Goal: Task Accomplishment & Management: Use online tool/utility

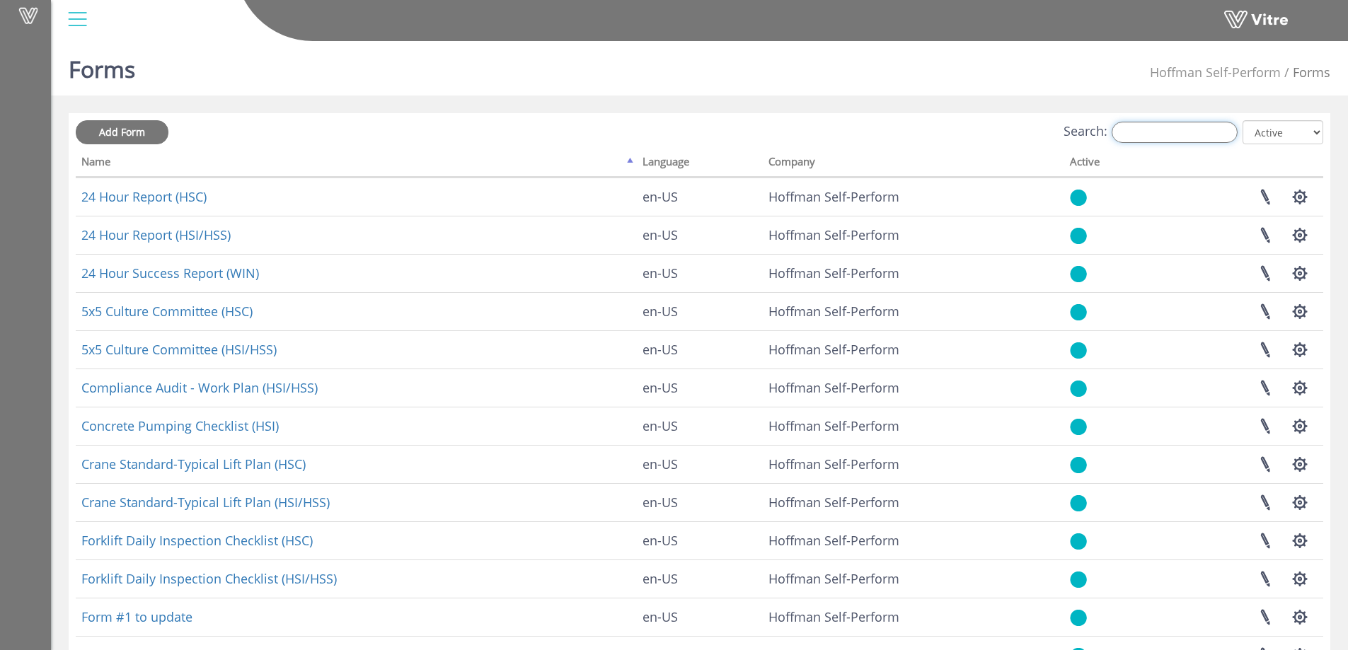
click at [1183, 127] on input "Search:" at bounding box center [1174, 132] width 126 height 21
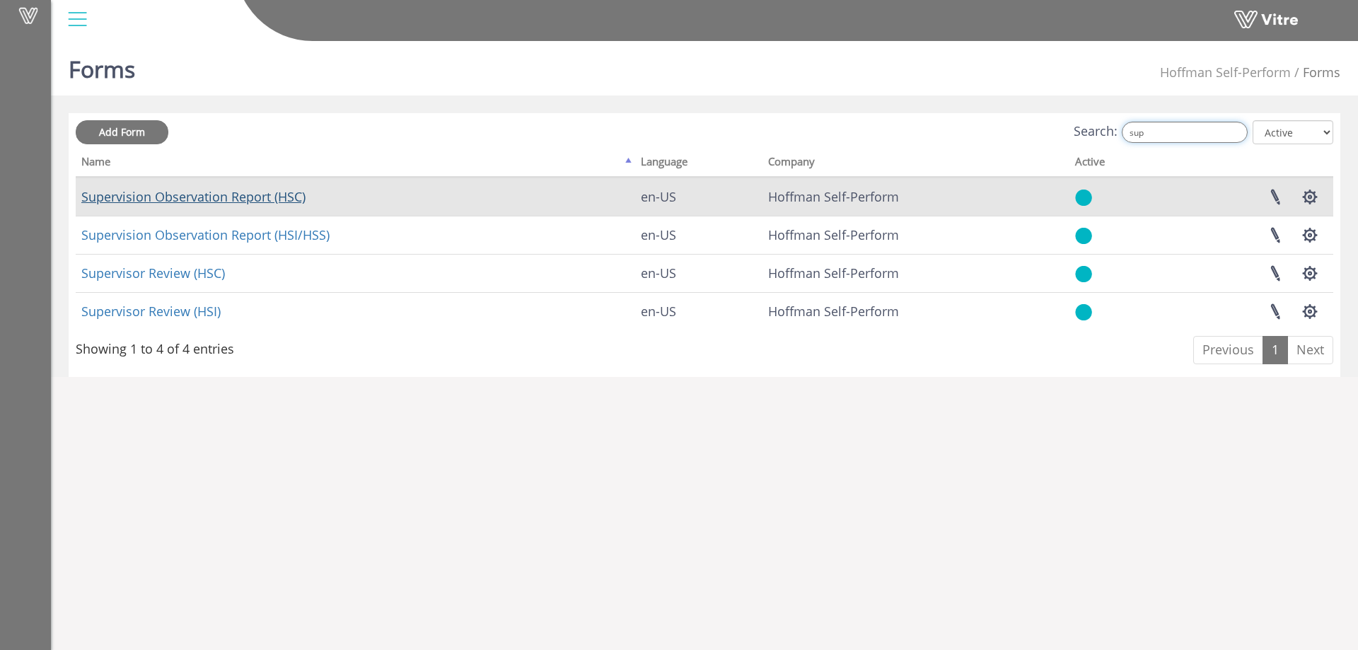
type input "sup"
click at [233, 201] on link "Supervision Observation Report (HSC)" at bounding box center [193, 196] width 224 height 17
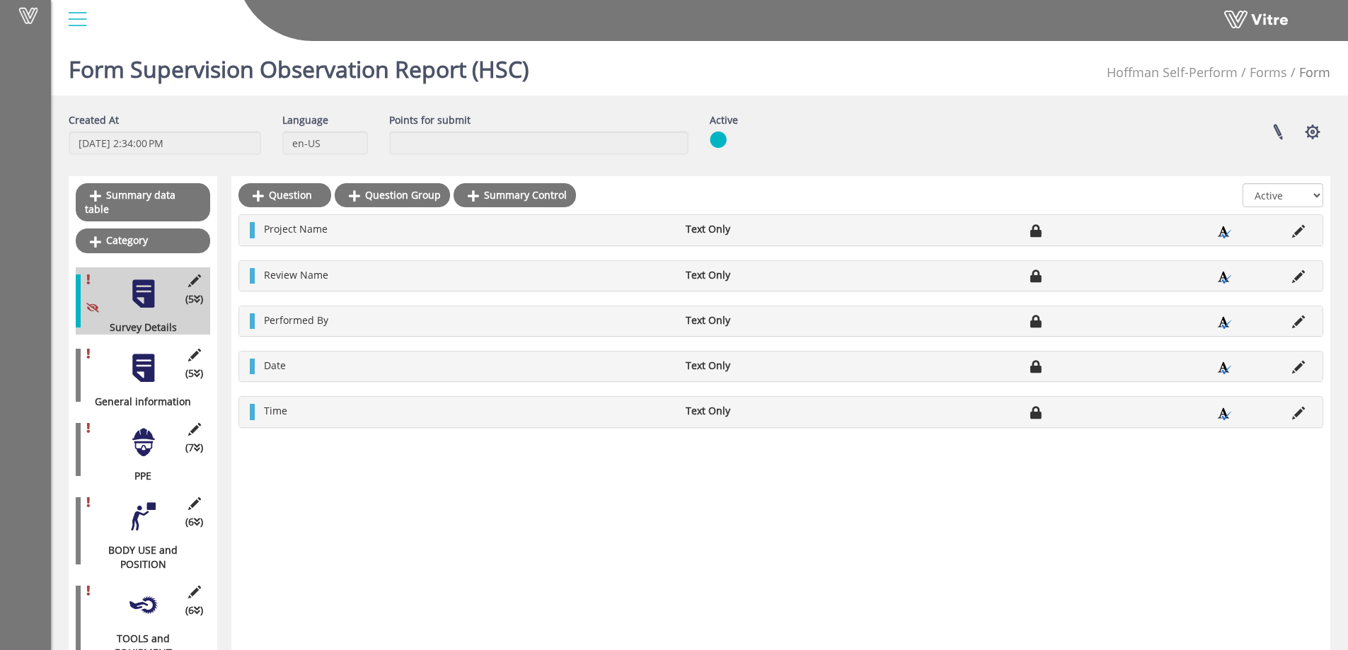
click at [145, 359] on div at bounding box center [143, 368] width 32 height 32
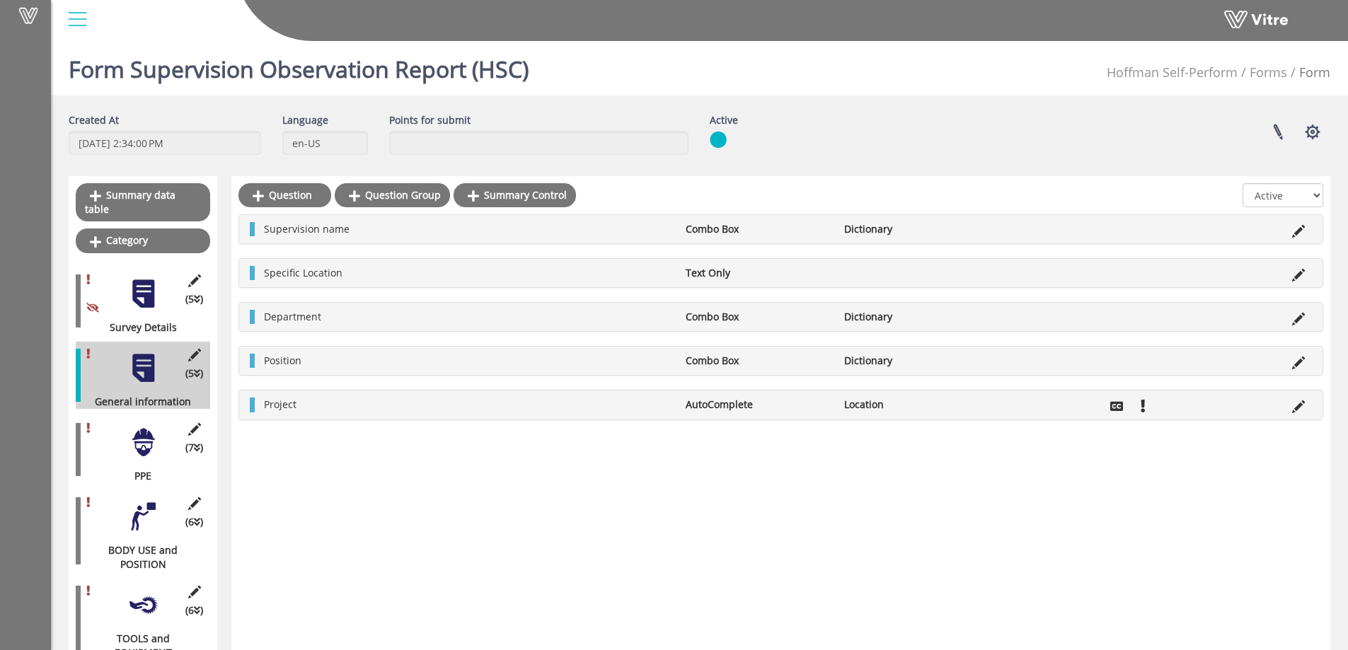
click at [142, 432] on div at bounding box center [143, 443] width 32 height 32
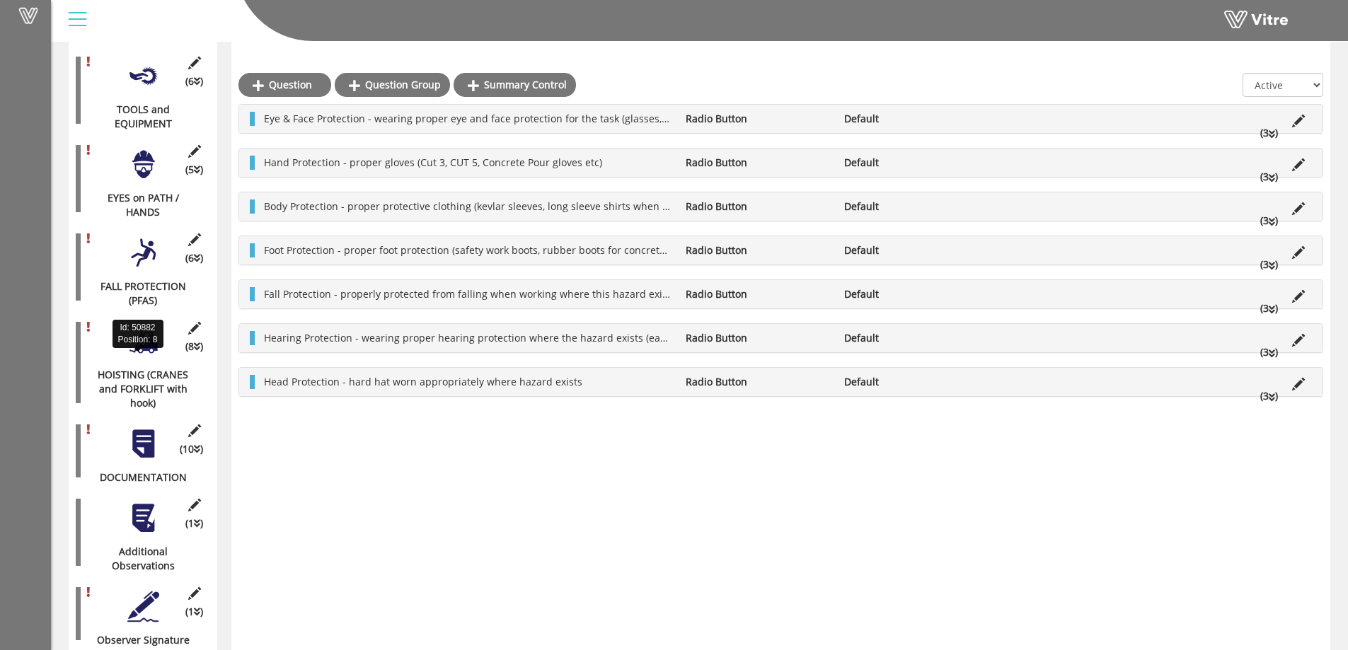
scroll to position [544, 0]
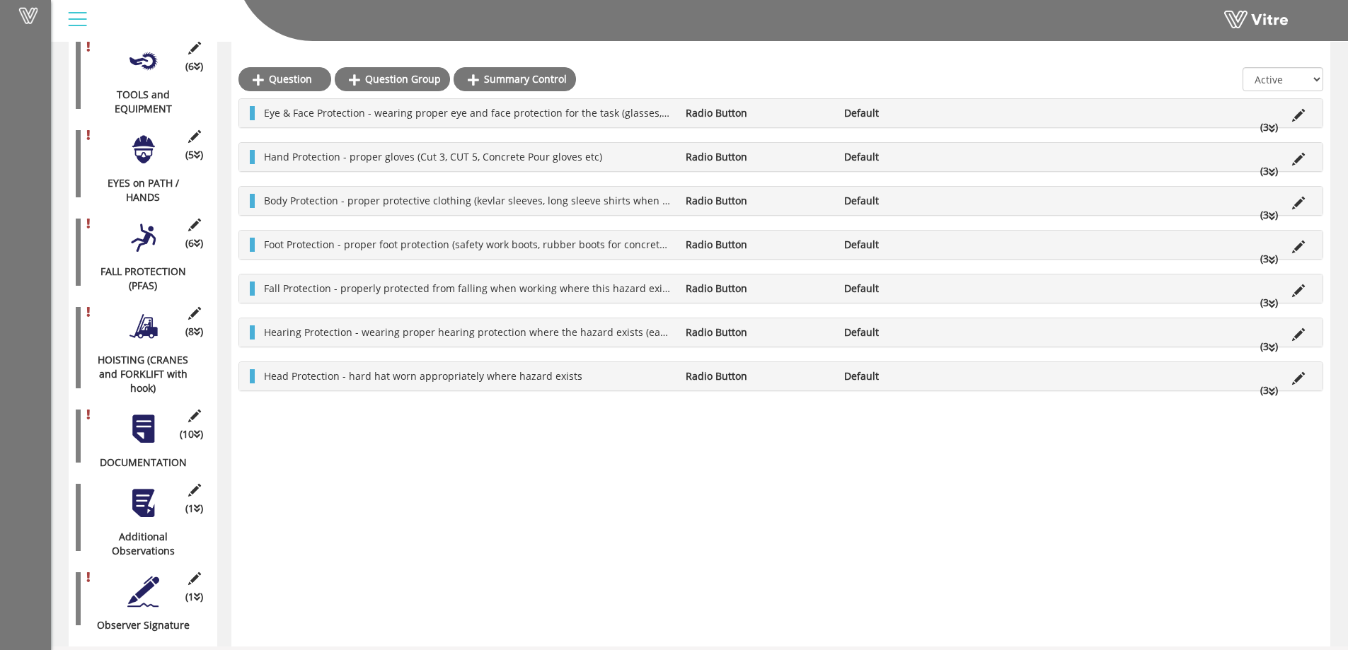
click at [144, 413] on div at bounding box center [143, 429] width 32 height 32
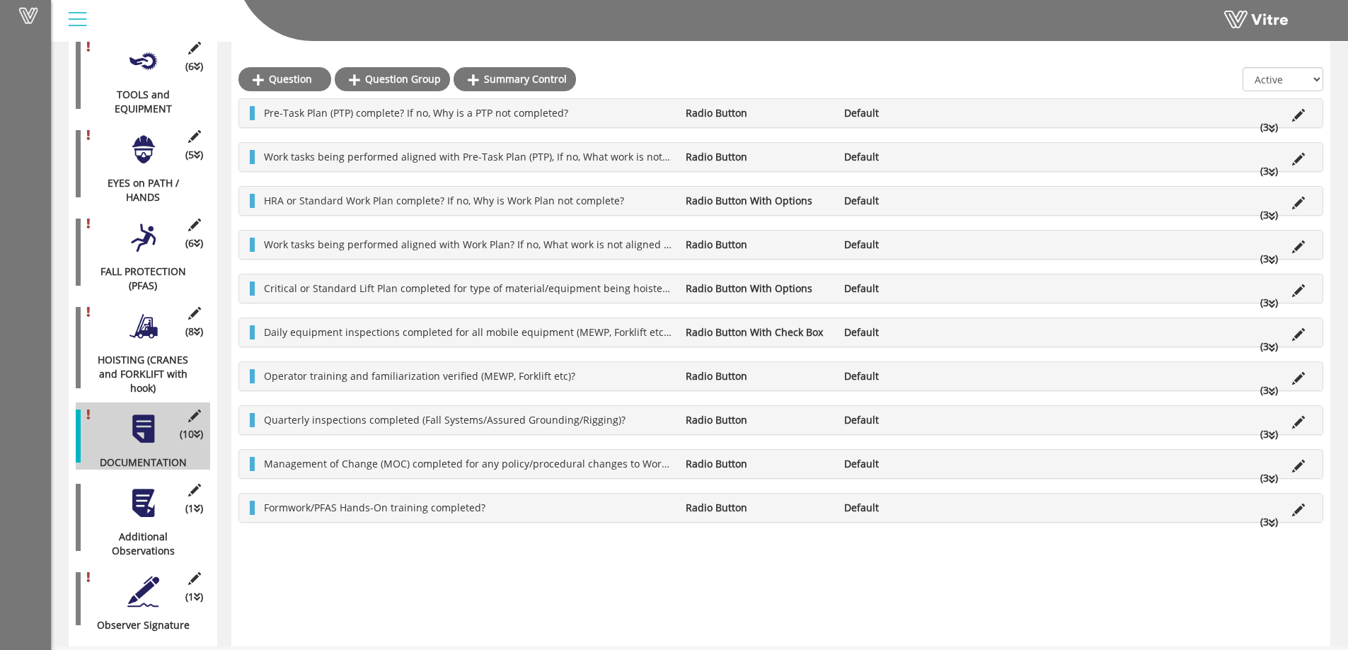
click at [1267, 128] on li "(3 )" at bounding box center [1269, 127] width 32 height 14
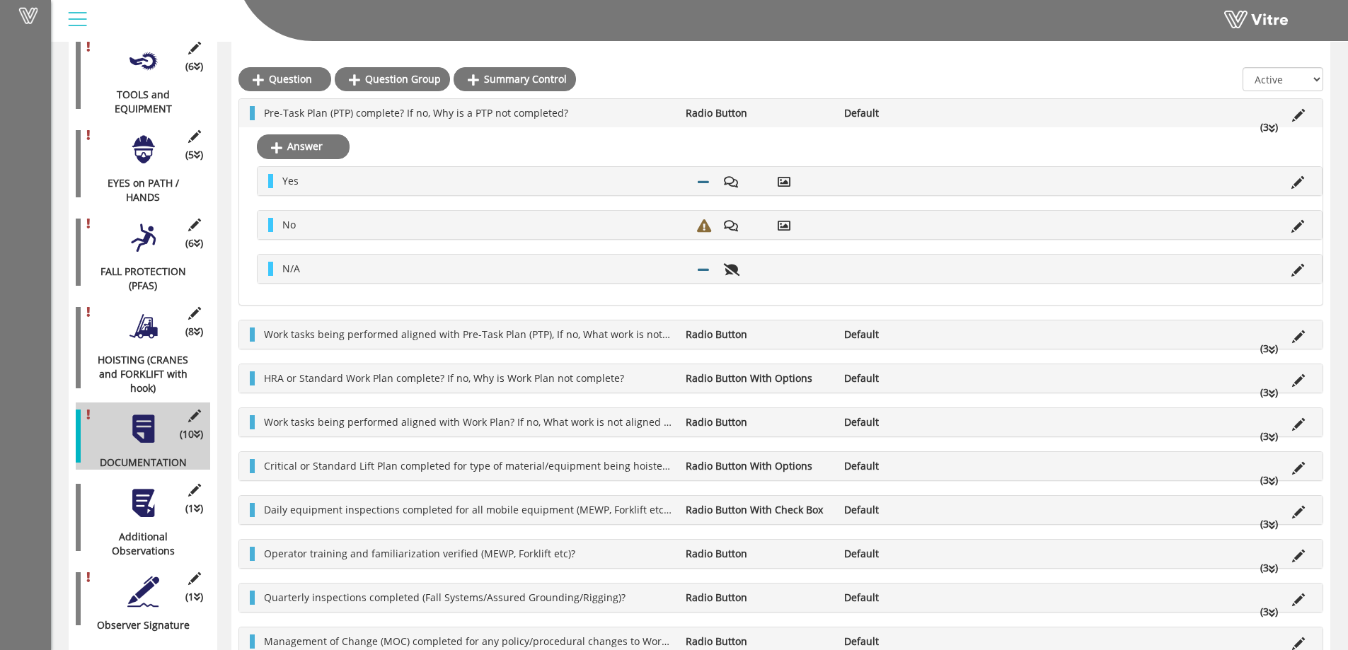
click at [1267, 128] on li "(3 )" at bounding box center [1269, 127] width 32 height 14
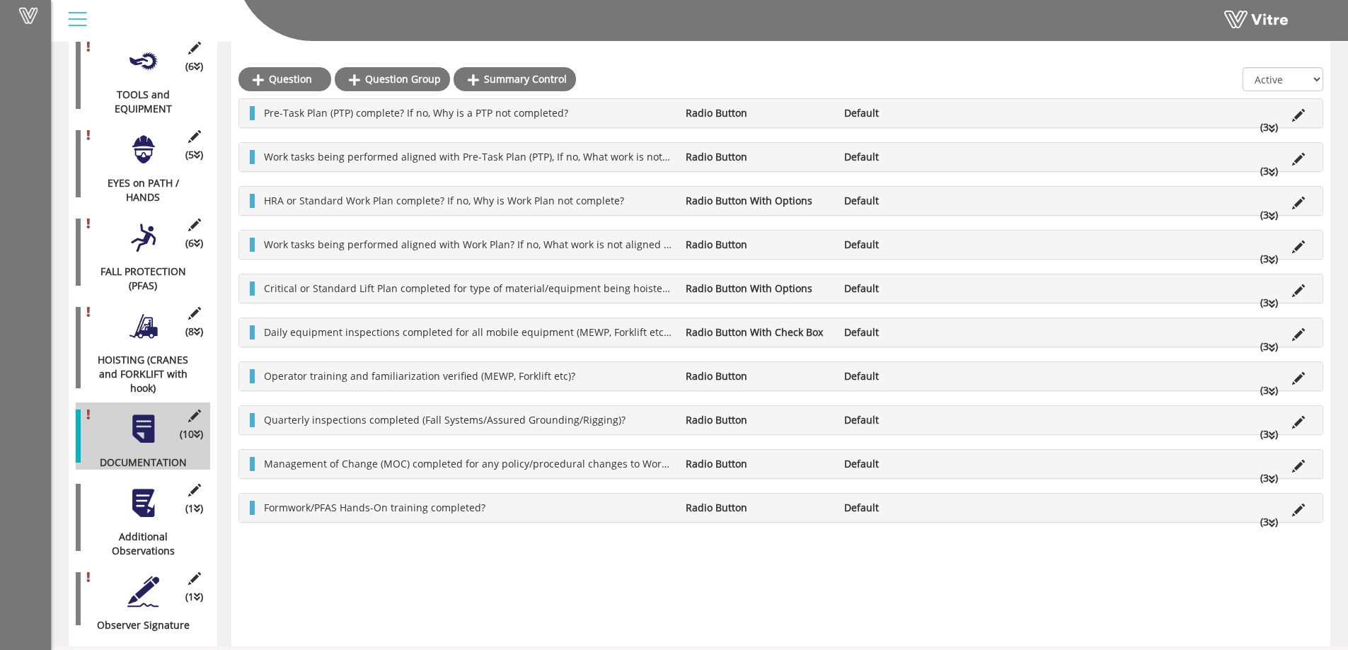
click at [1267, 216] on li "(3 )" at bounding box center [1269, 215] width 32 height 14
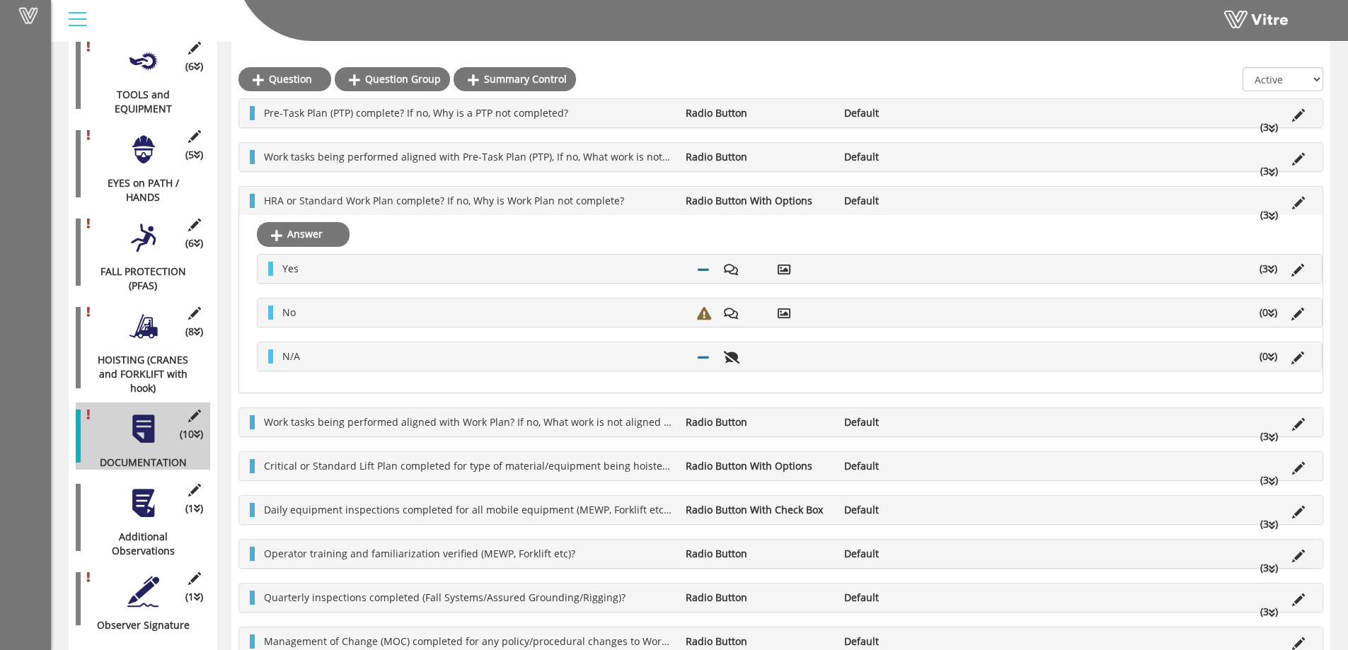
click at [1267, 216] on li "(3 )" at bounding box center [1269, 215] width 32 height 14
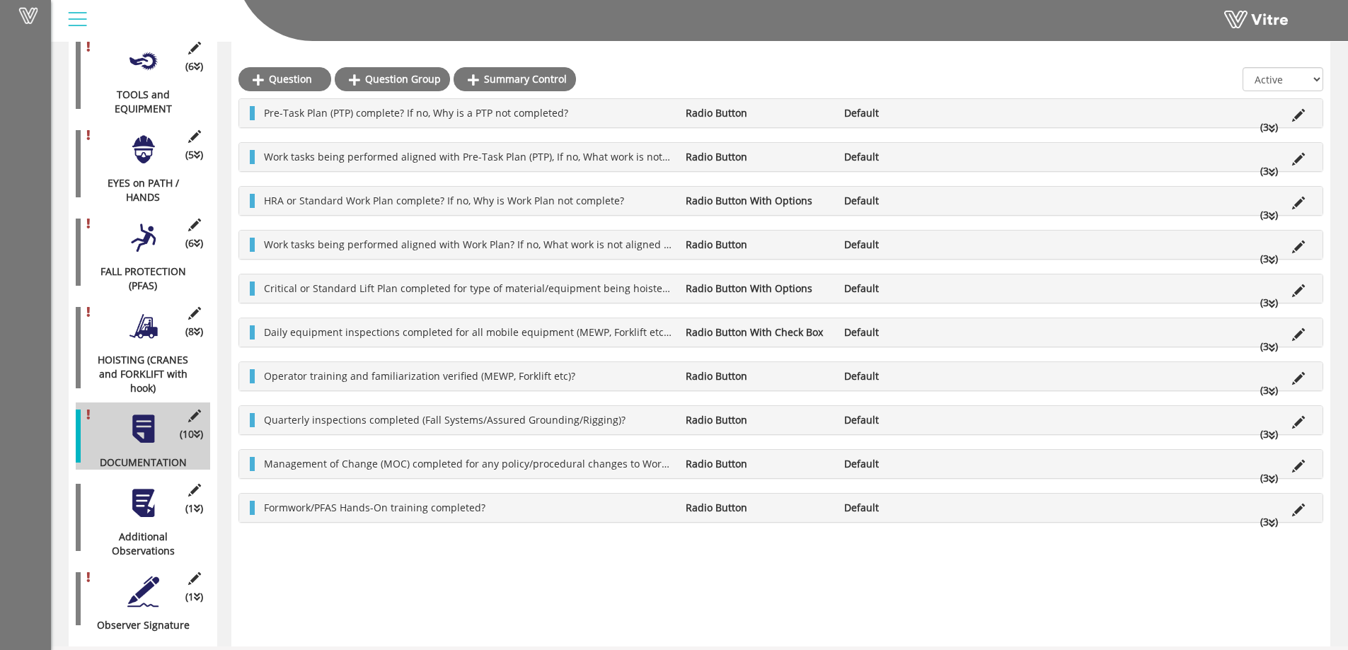
click at [1269, 306] on icon at bounding box center [1272, 304] width 6 height 10
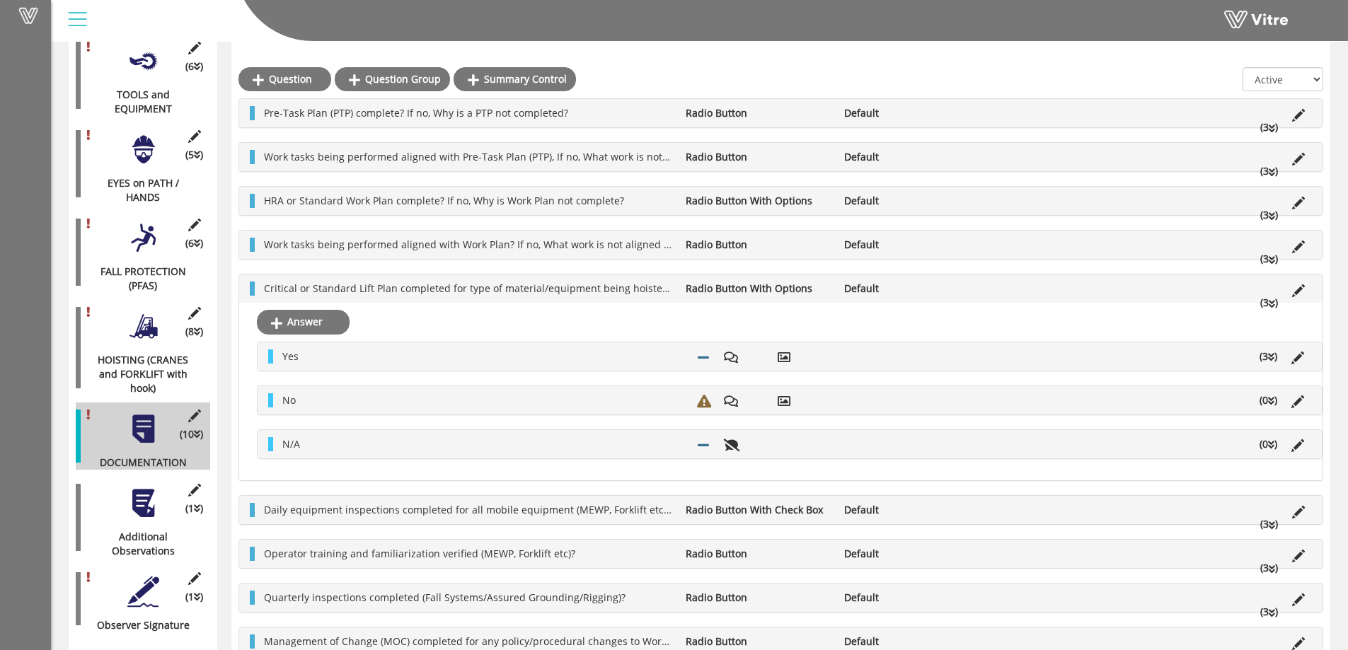
click at [1269, 306] on icon at bounding box center [1272, 304] width 6 height 10
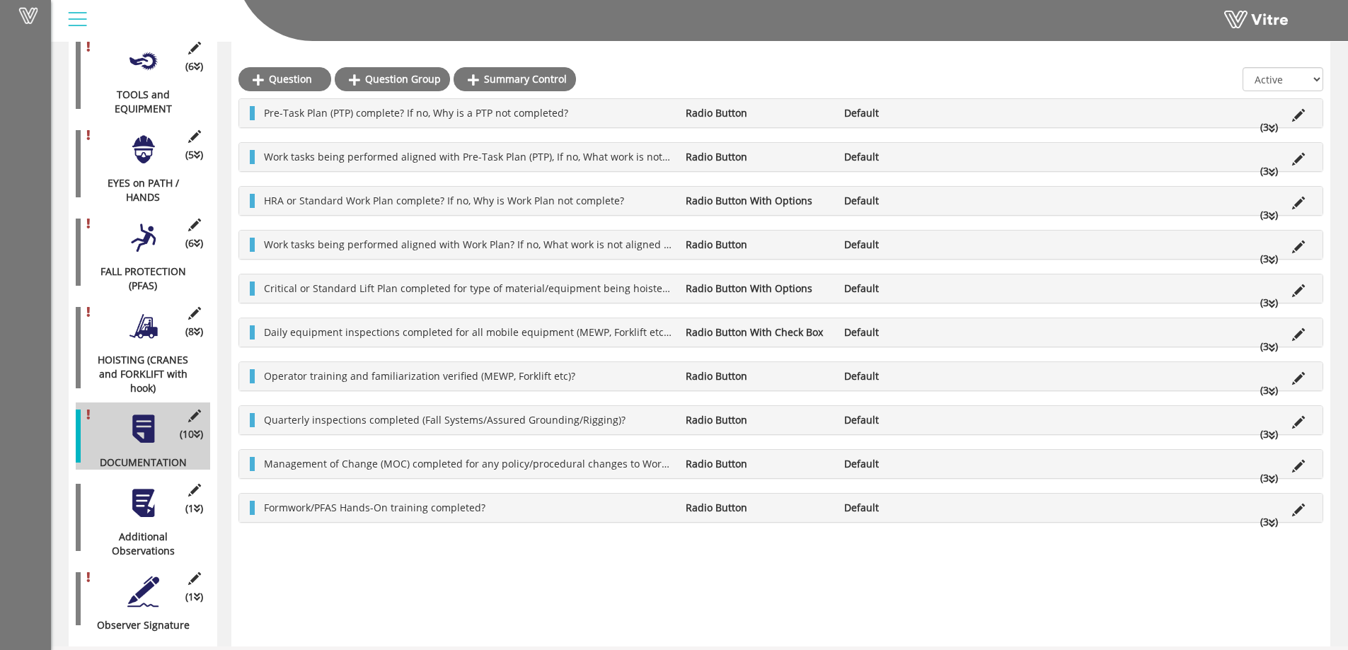
click at [1265, 349] on li "(3 )" at bounding box center [1269, 347] width 32 height 14
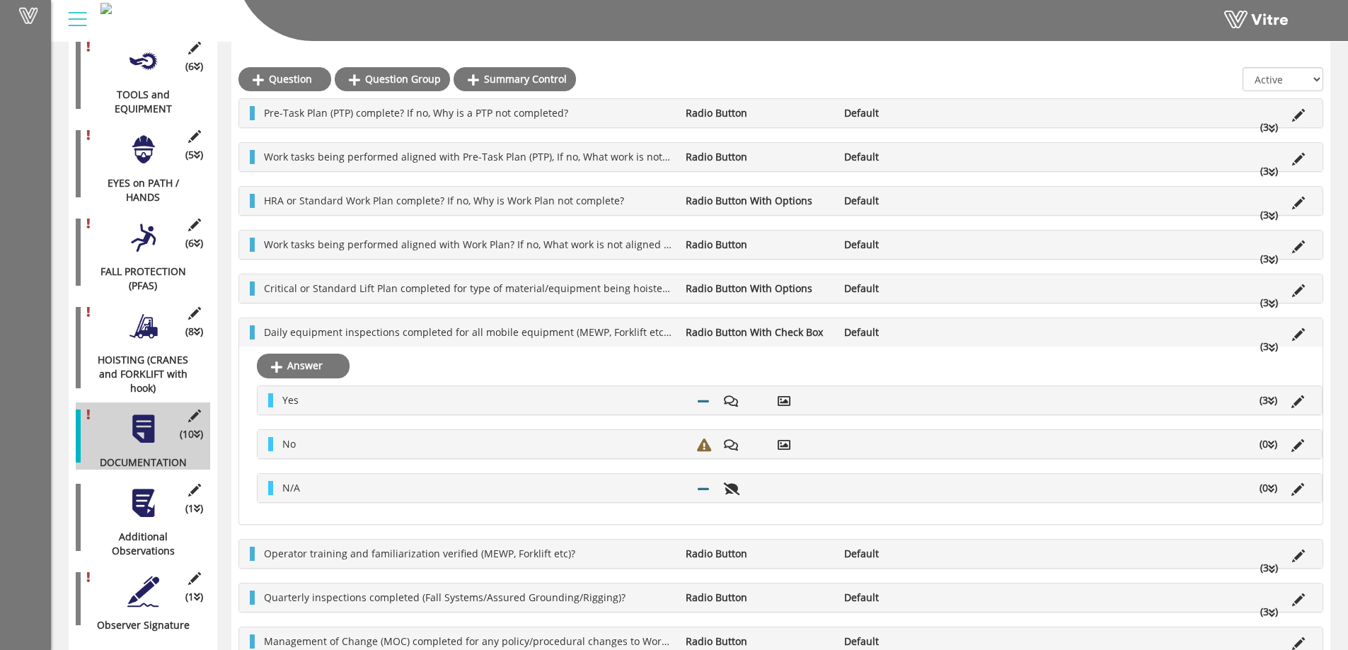
click at [1265, 349] on li "(3 )" at bounding box center [1269, 347] width 32 height 14
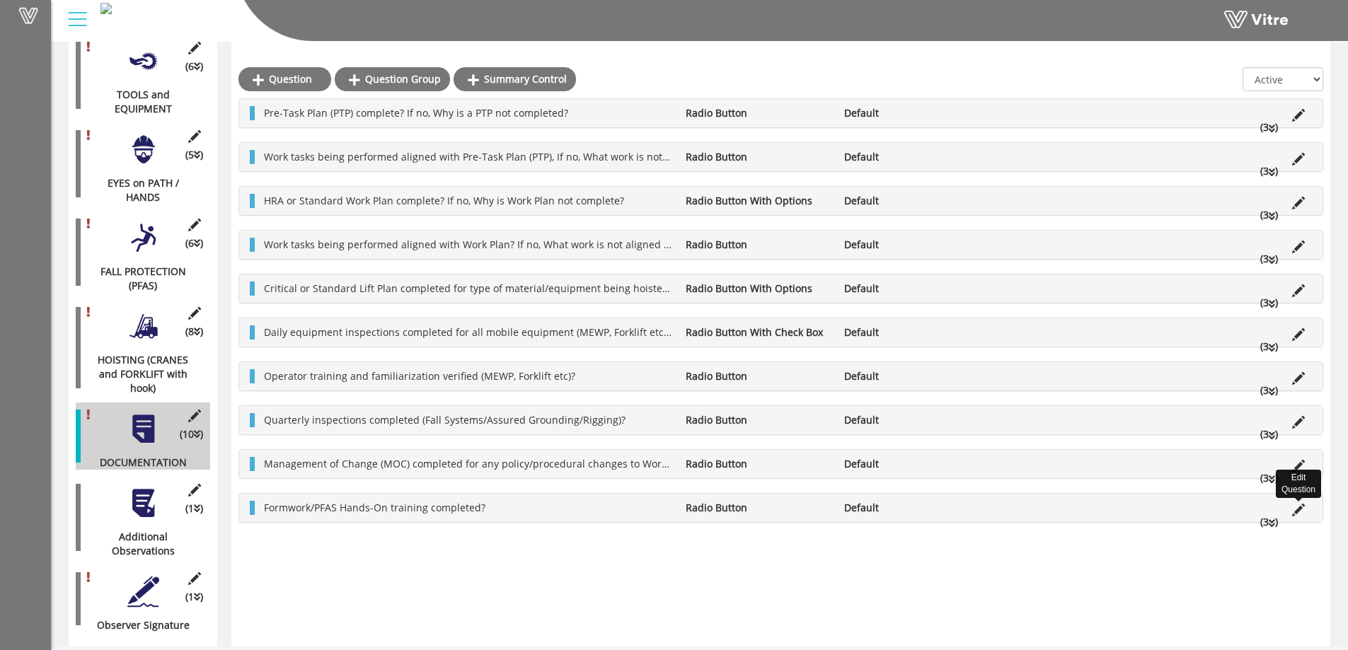
click at [1303, 509] on icon at bounding box center [1298, 510] width 13 height 13
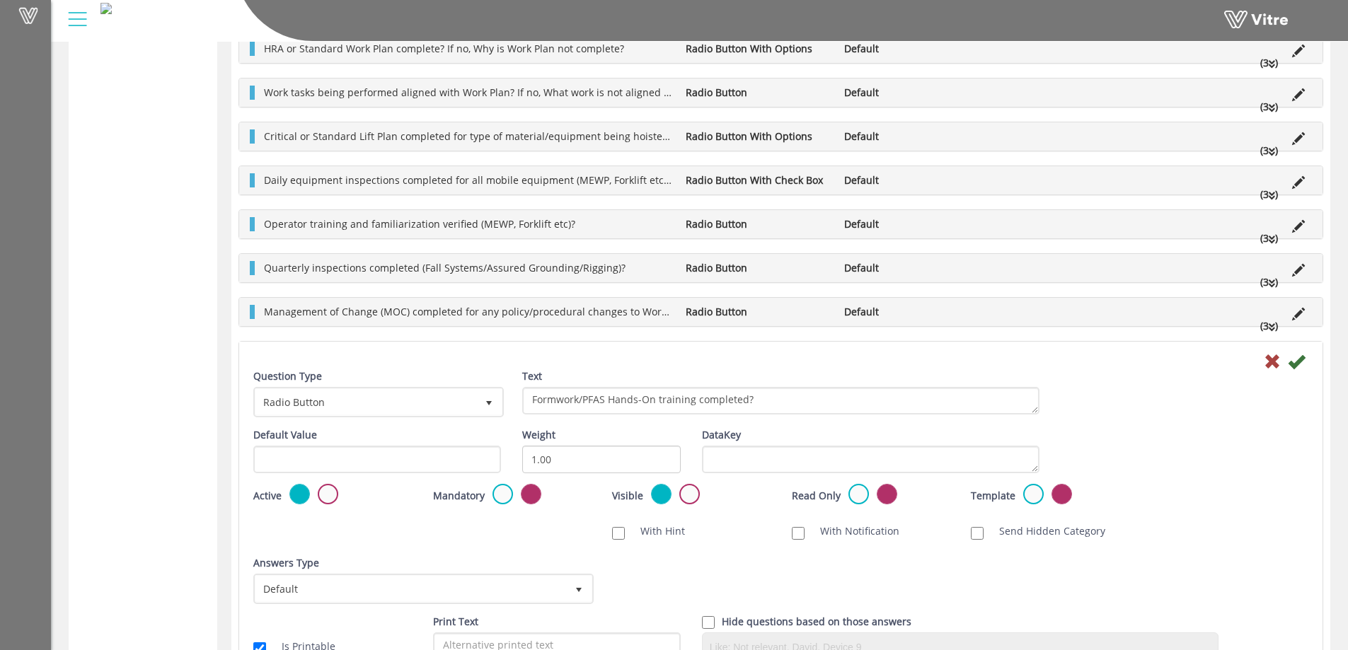
scroll to position [1275, 0]
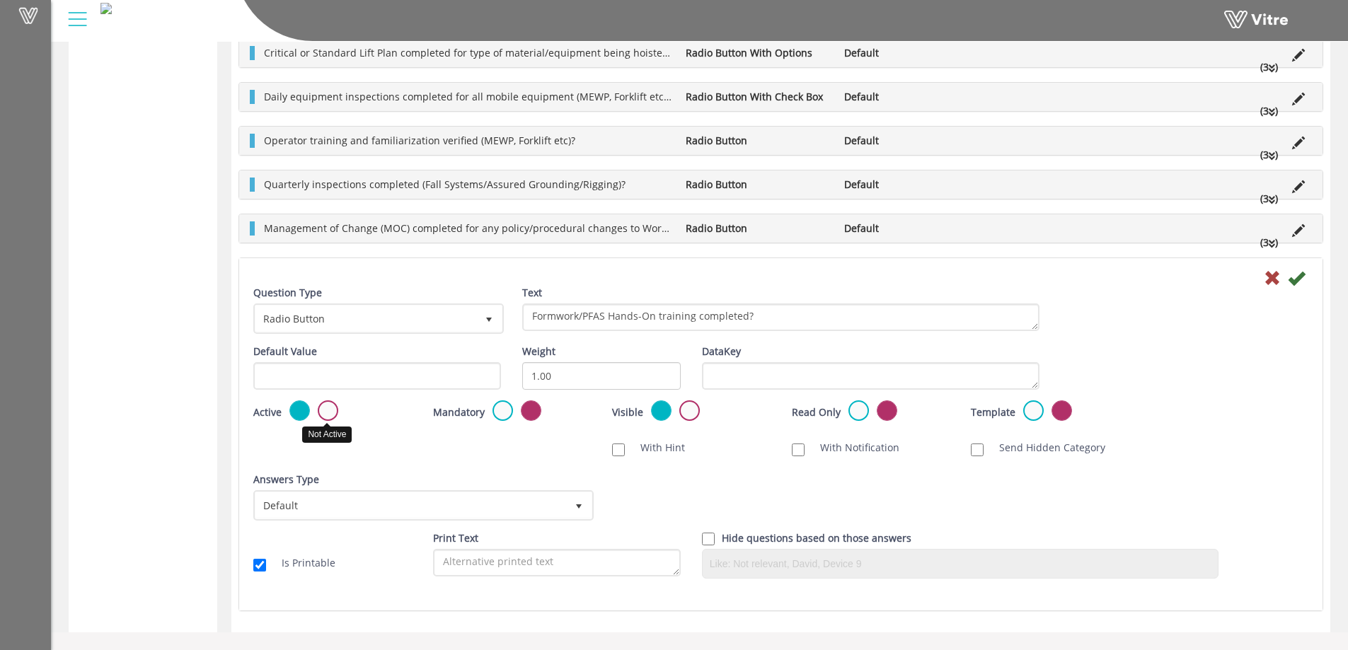
click at [326, 402] on label at bounding box center [328, 410] width 21 height 21
click at [0, 0] on input "radio" at bounding box center [0, 0] width 0 height 0
click at [1299, 279] on icon at bounding box center [1296, 278] width 17 height 17
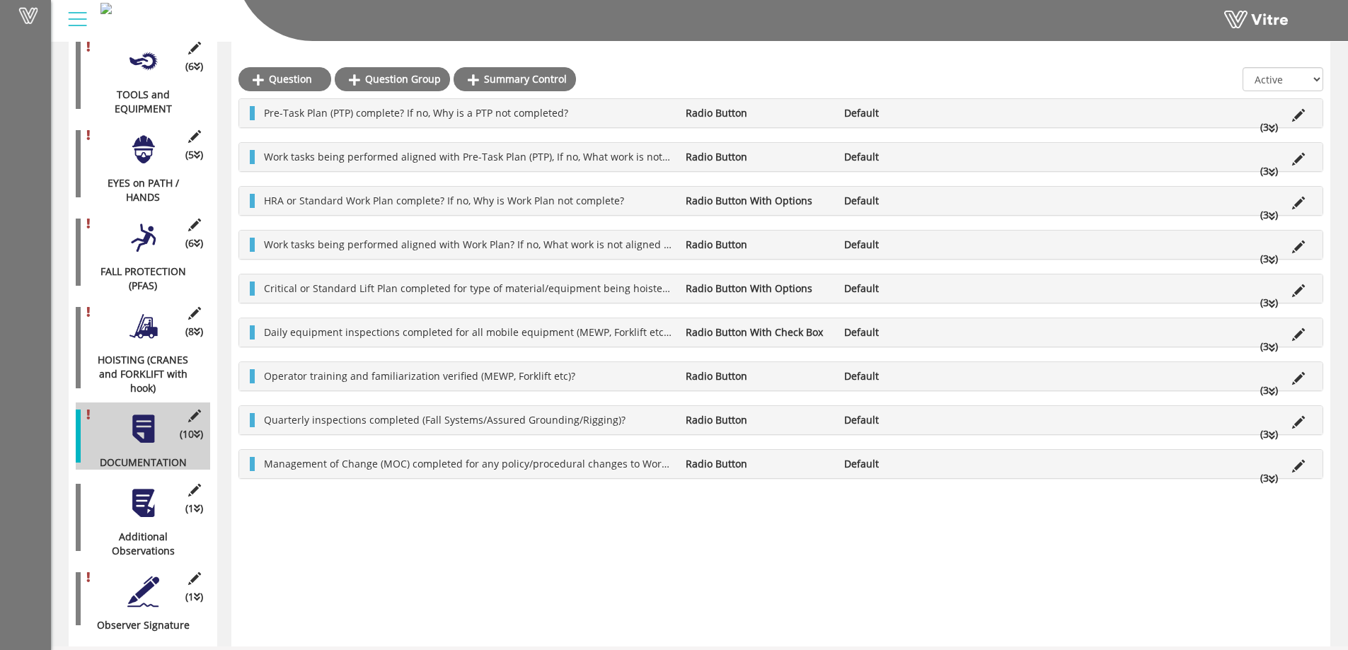
click at [642, 382] on li "Operator training and familiarization verified (MEWP, Forklift etc)?" at bounding box center [468, 376] width 422 height 14
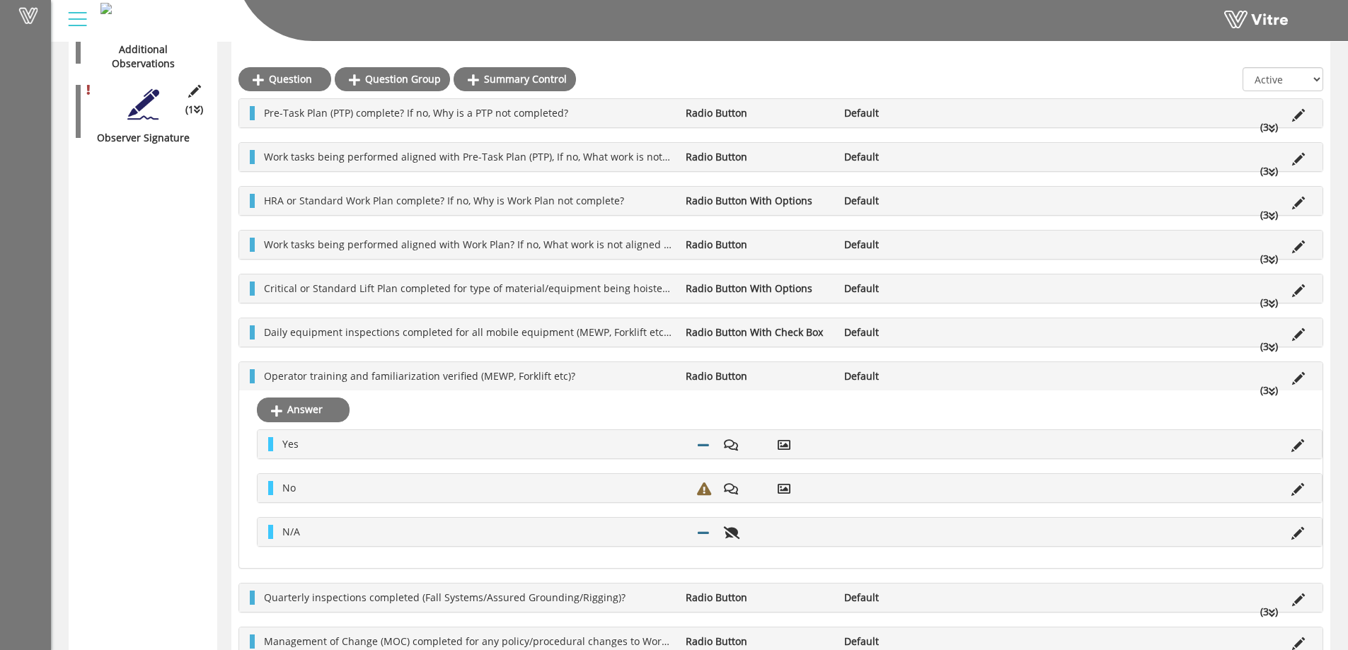
scroll to position [1077, 0]
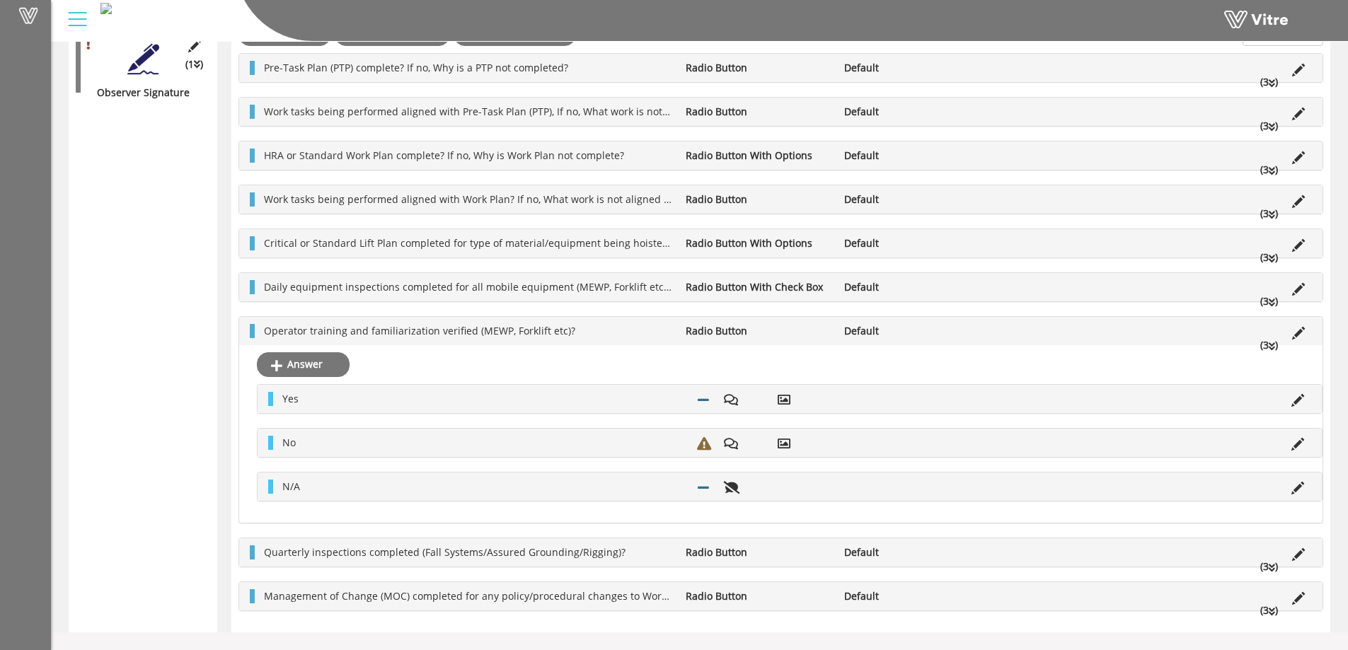
click at [1269, 348] on icon at bounding box center [1272, 347] width 6 height 10
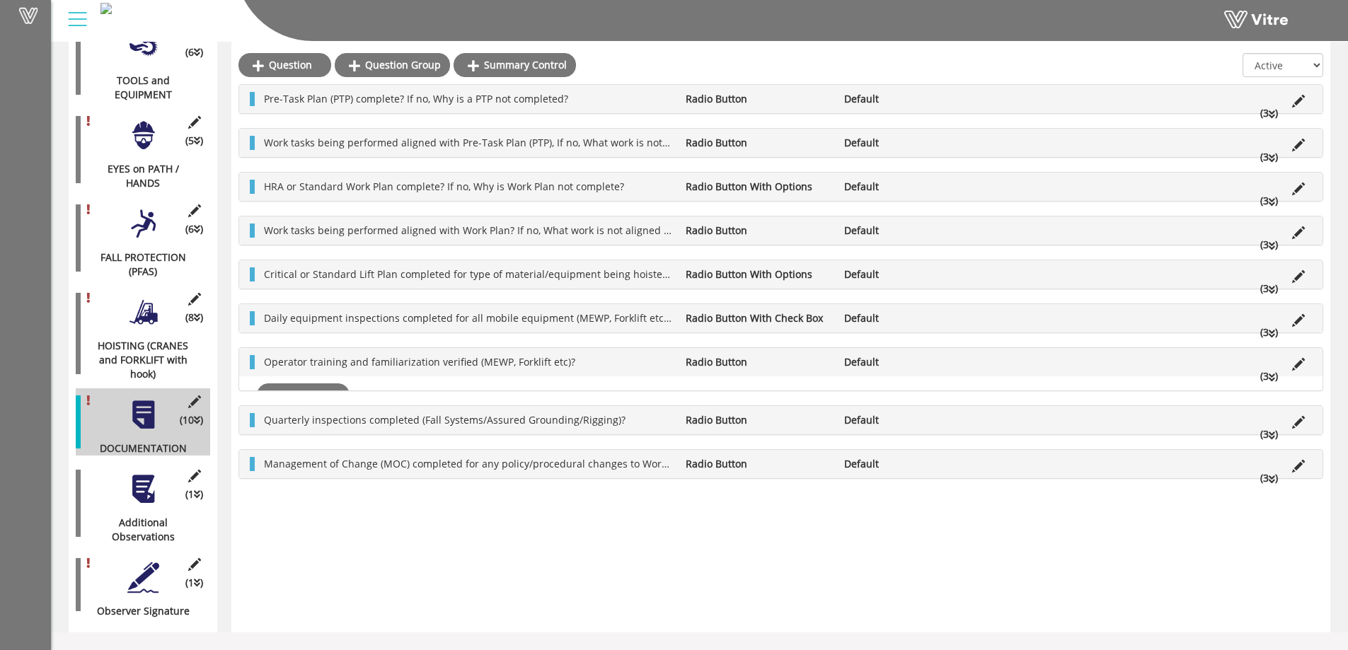
scroll to position [544, 0]
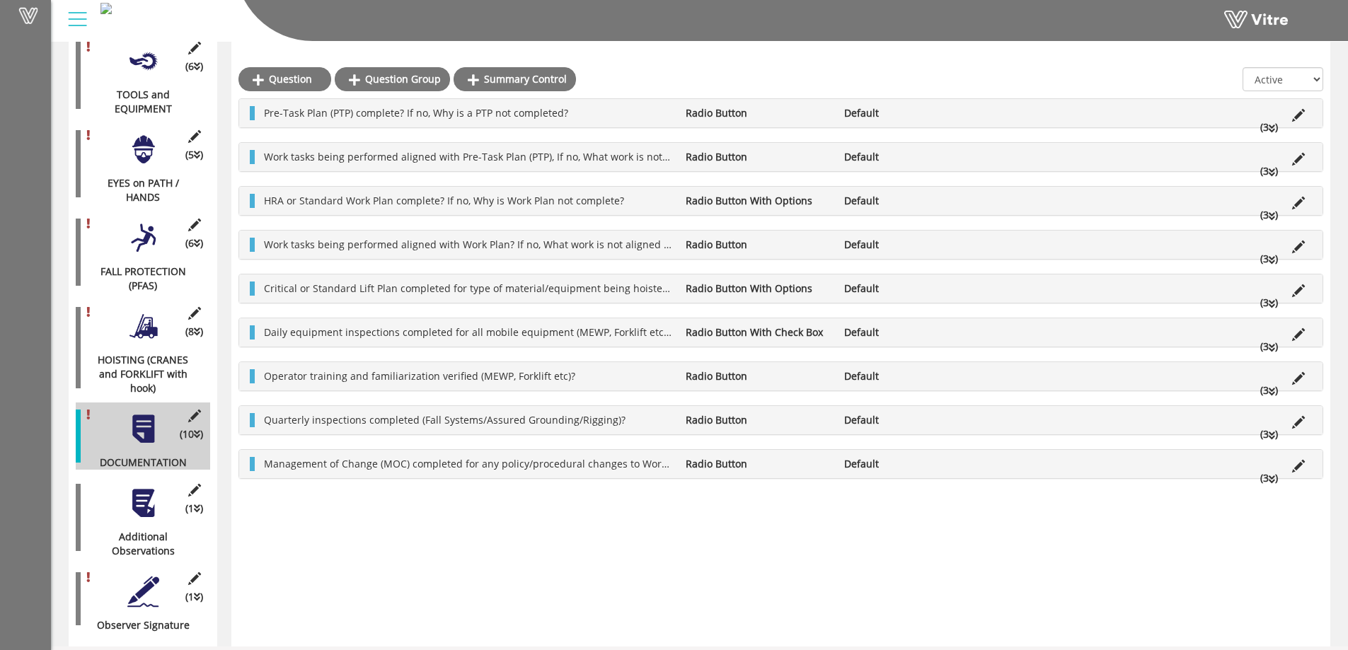
click at [949, 325] on li "Default" at bounding box center [916, 332] width 158 height 14
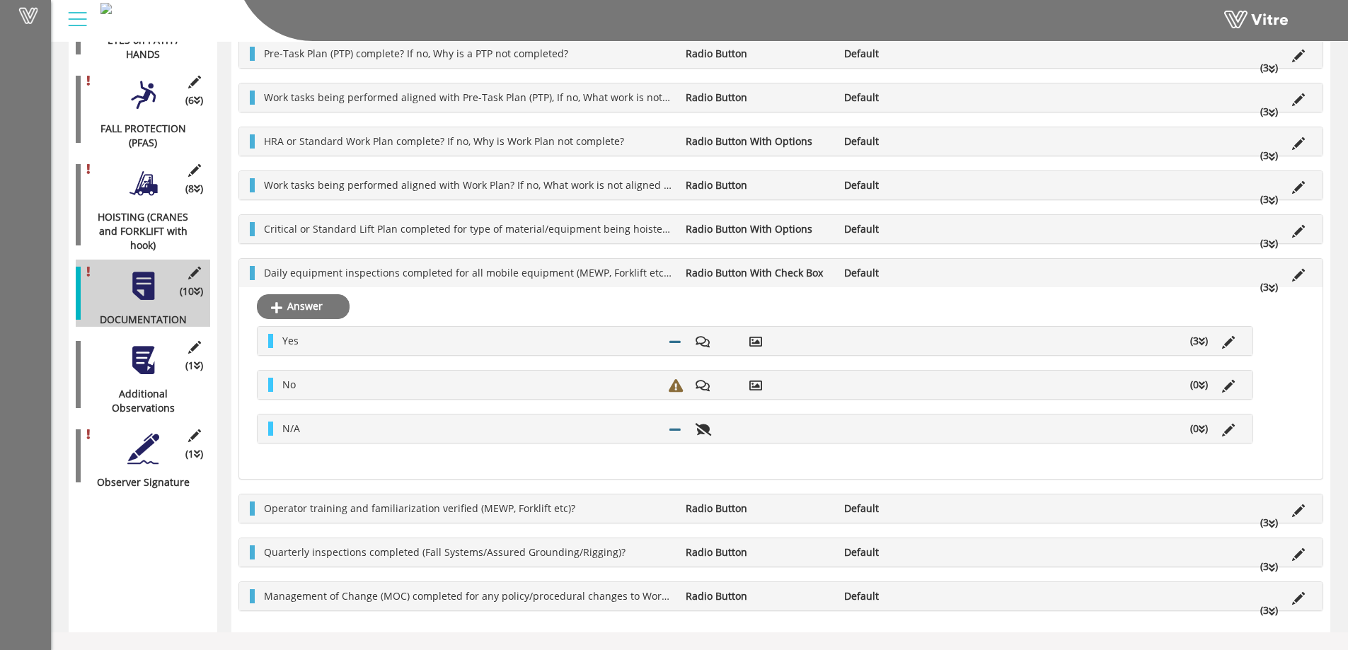
scroll to position [1078, 0]
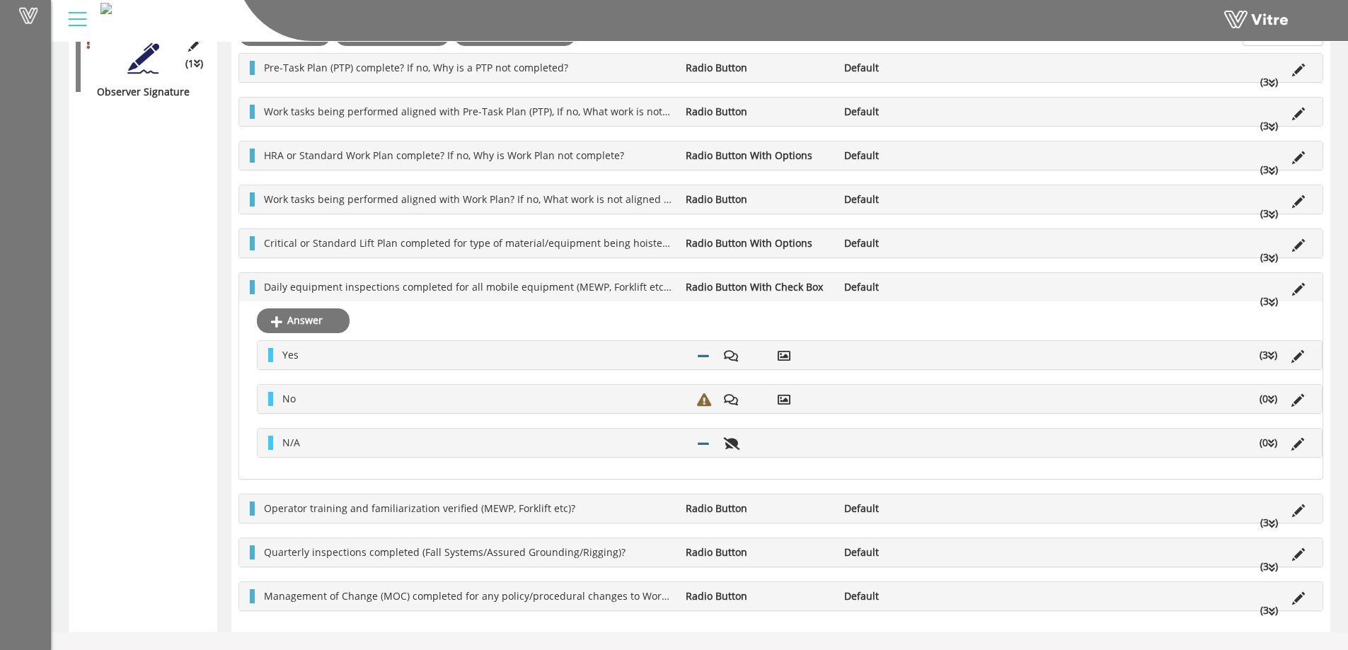
click at [1271, 352] on icon at bounding box center [1271, 356] width 6 height 10
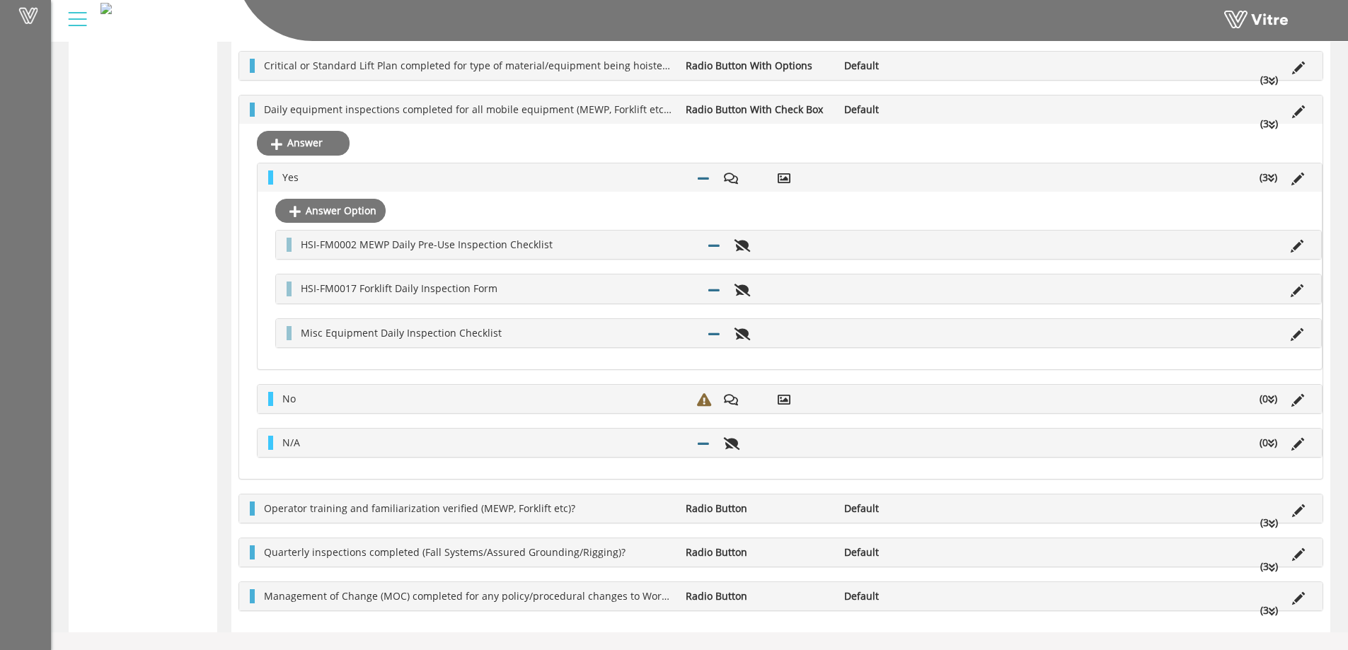
scroll to position [1255, 0]
click at [1297, 246] on icon at bounding box center [1296, 246] width 13 height 13
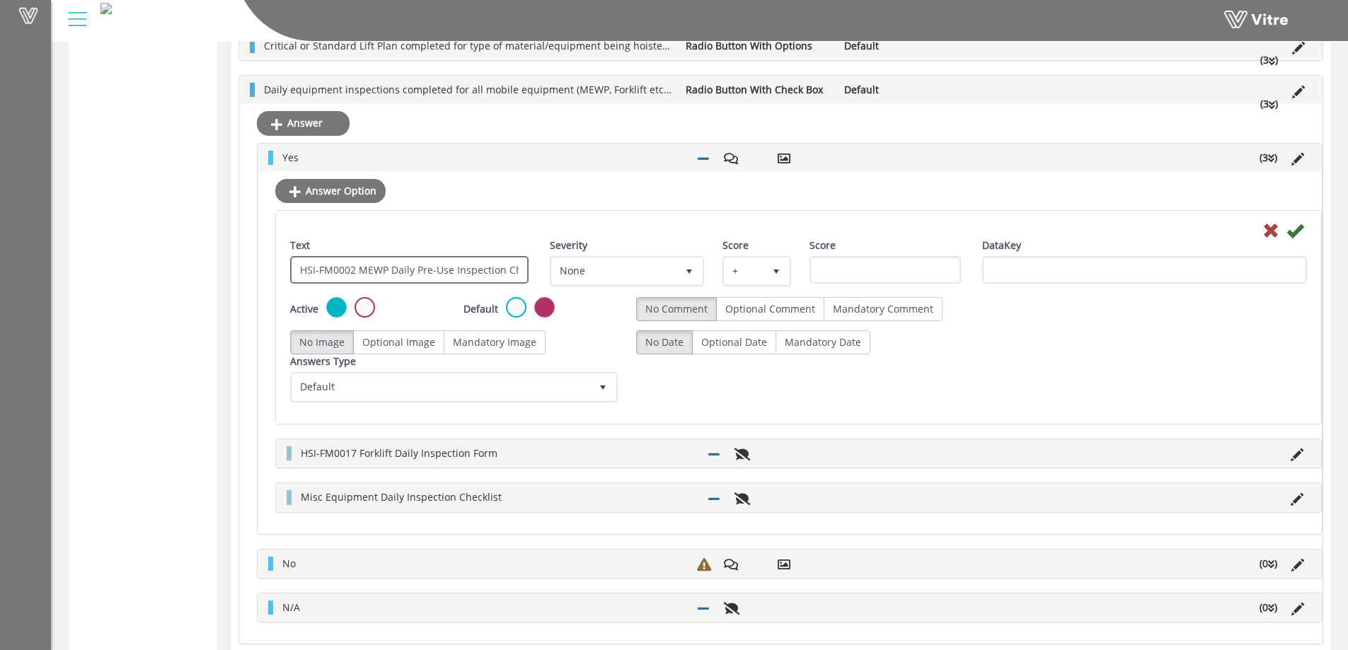
click at [360, 270] on input "HSI-FM0002 MEWP Daily Pre-Use Inspection Checklist" at bounding box center [409, 270] width 238 height 28
type input "MEWP Daily Pre-Use Inspection Checklist"
click at [1299, 230] on icon at bounding box center [1294, 230] width 17 height 17
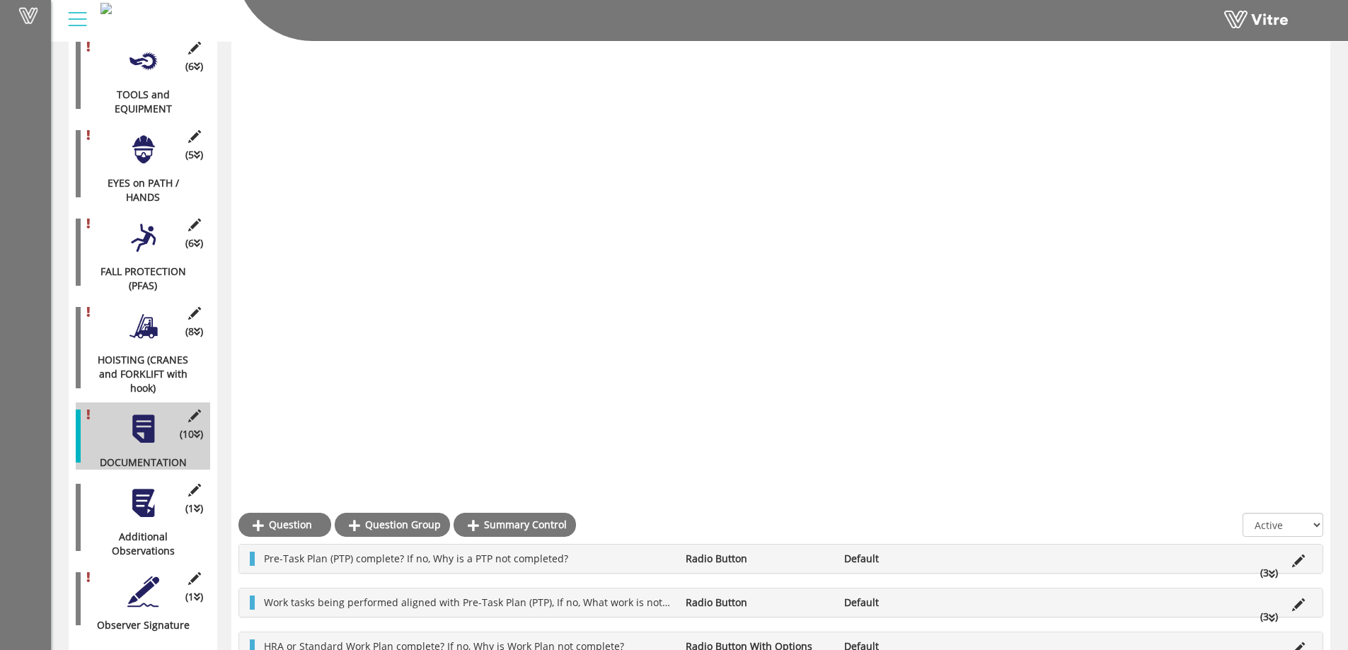
scroll to position [1213, 0]
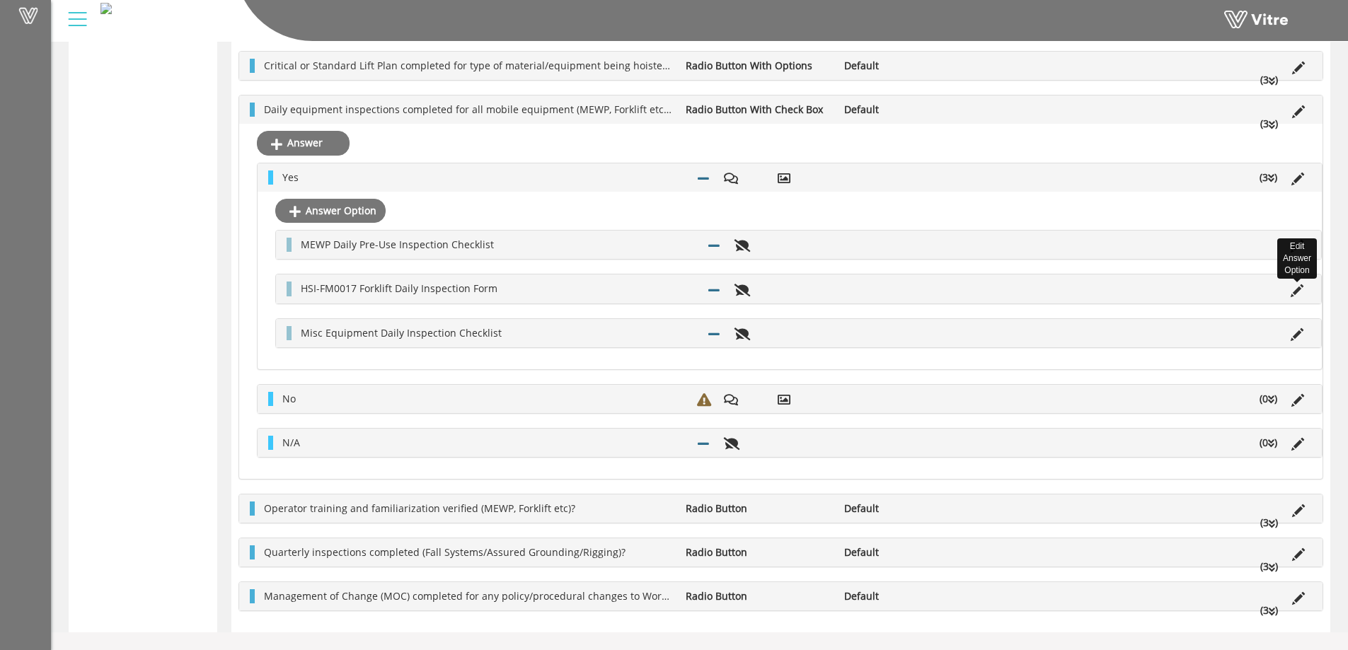
click at [1299, 289] on icon at bounding box center [1296, 290] width 13 height 13
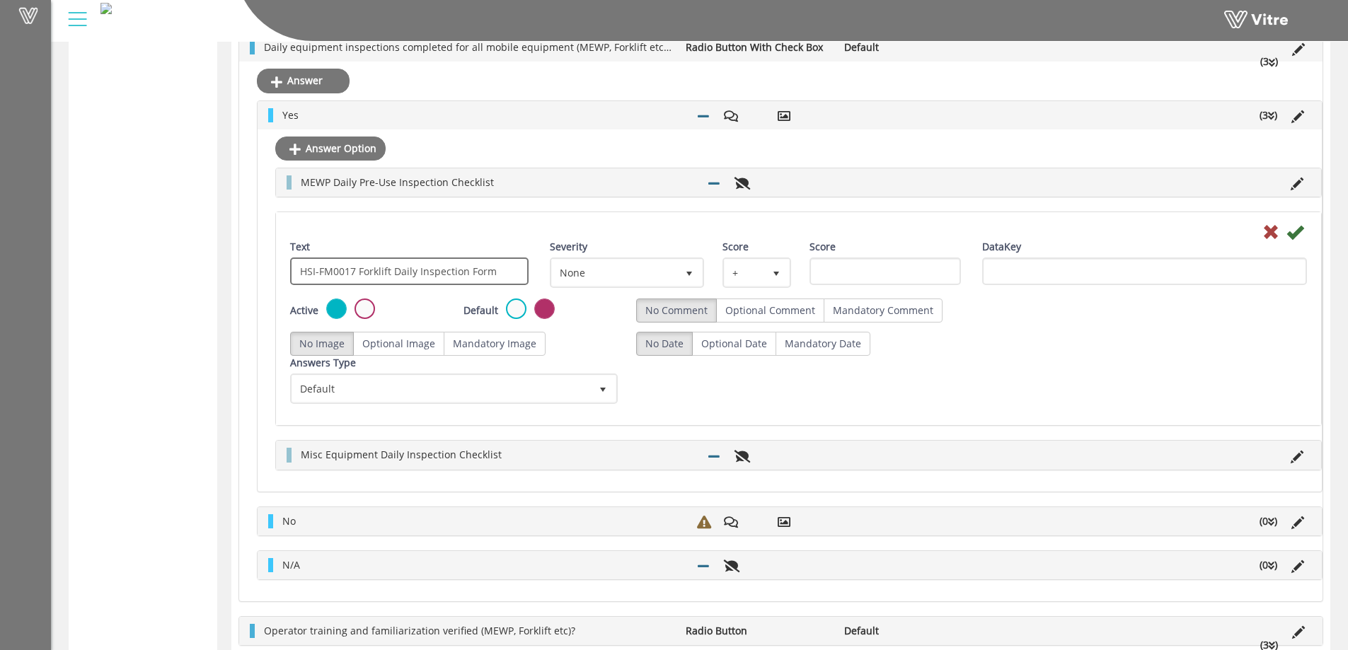
click at [359, 270] on input "HSI-FM0017 Forklift Daily Inspection Form" at bounding box center [409, 272] width 238 height 28
type input "Forklift Daily Inspection Form"
click at [1293, 226] on icon at bounding box center [1294, 232] width 17 height 17
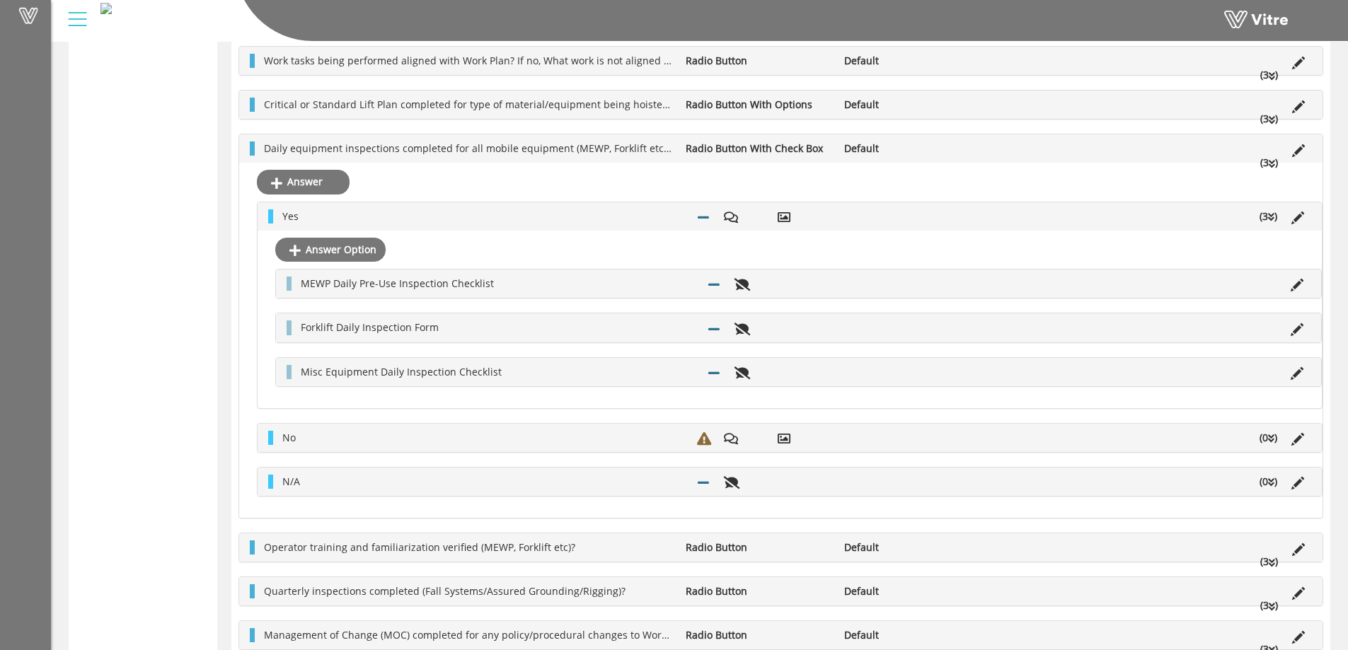
scroll to position [1142, 0]
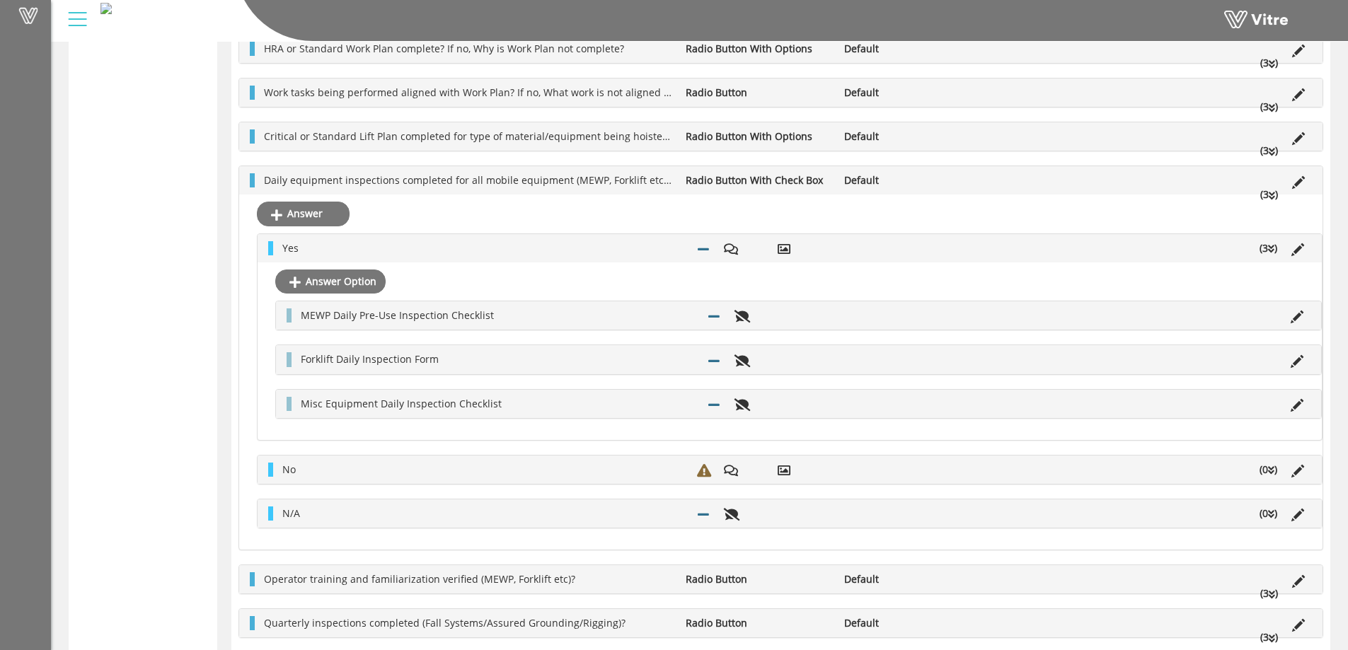
click at [1266, 248] on li "(3 )" at bounding box center [1268, 248] width 32 height 14
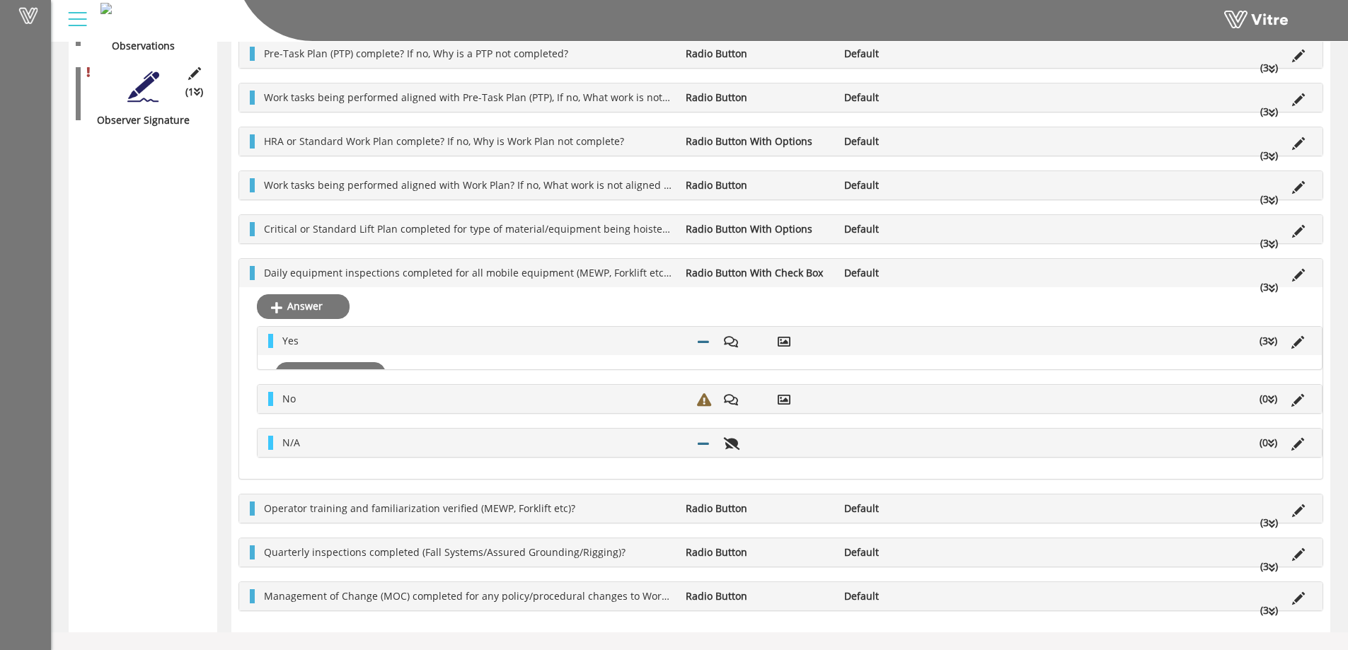
scroll to position [1080, 0]
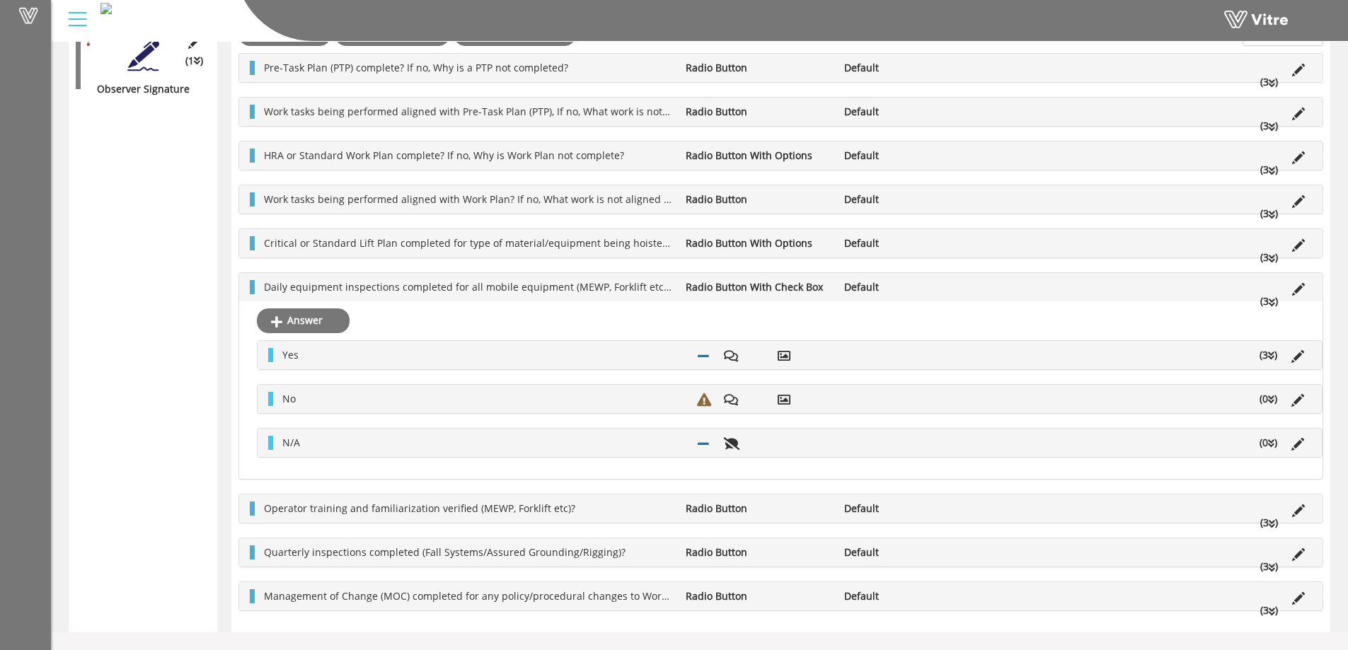
click at [1274, 301] on icon at bounding box center [1272, 303] width 6 height 10
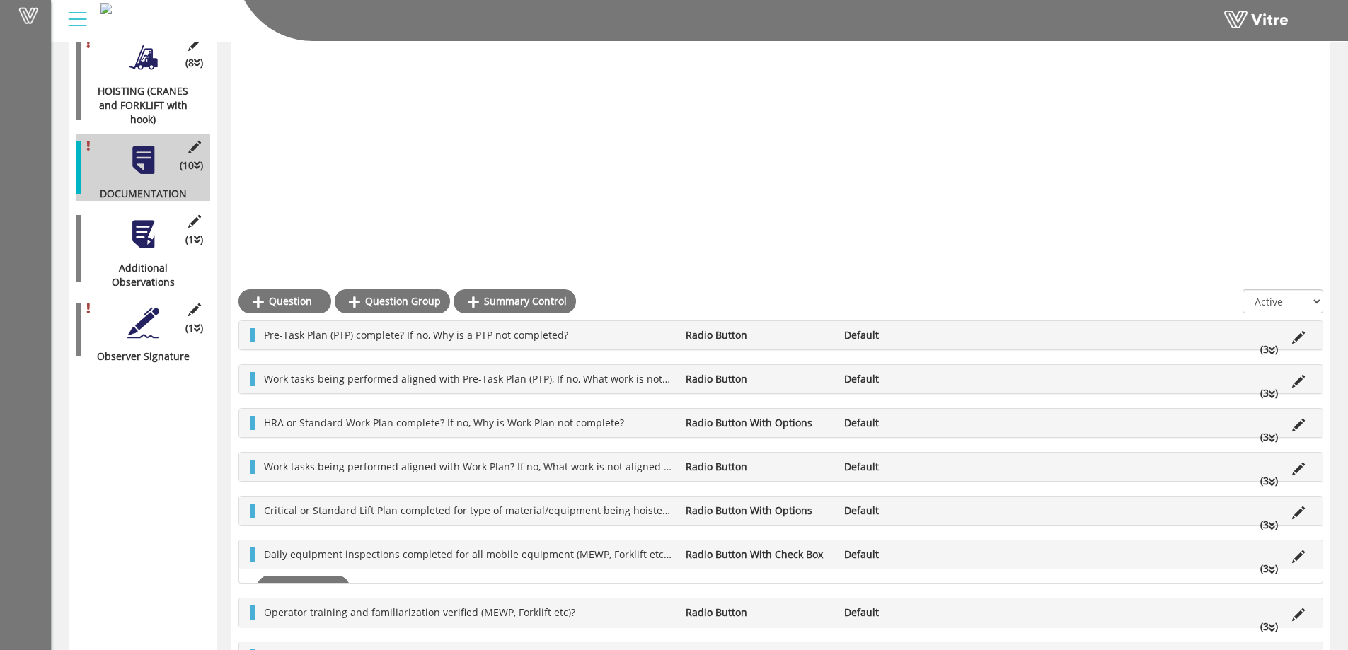
scroll to position [544, 0]
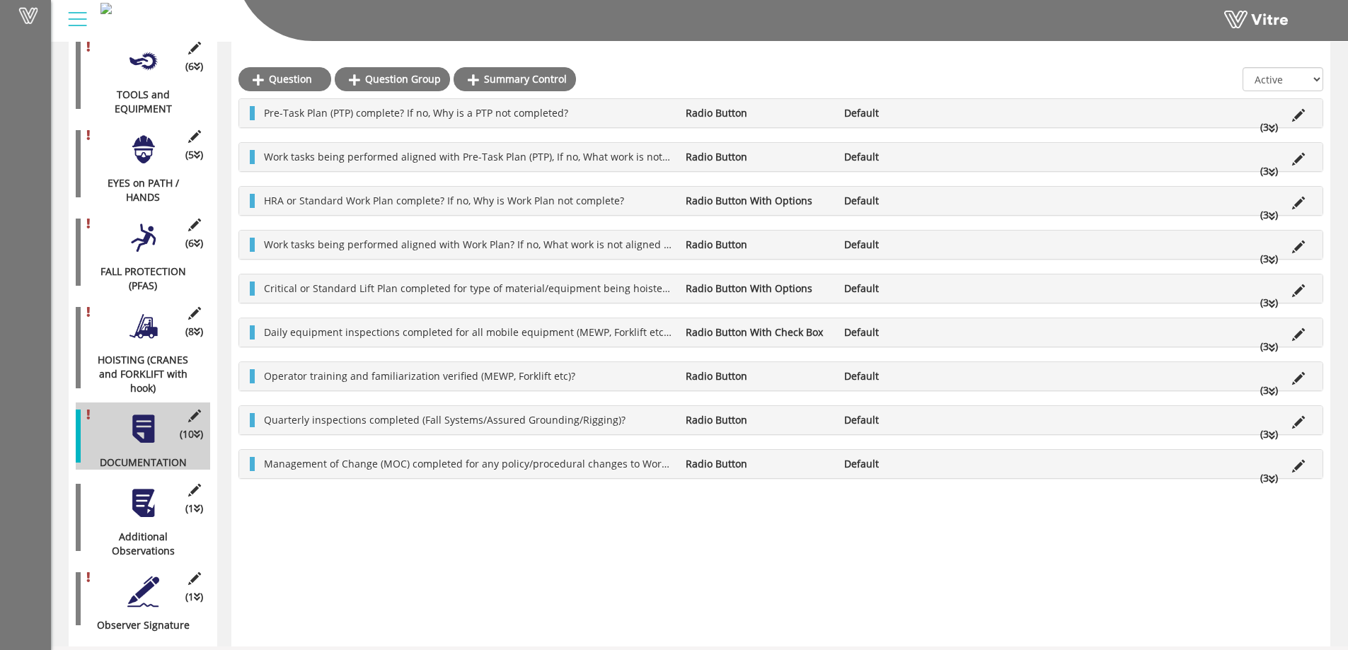
click at [1265, 129] on li "(3 )" at bounding box center [1269, 127] width 32 height 14
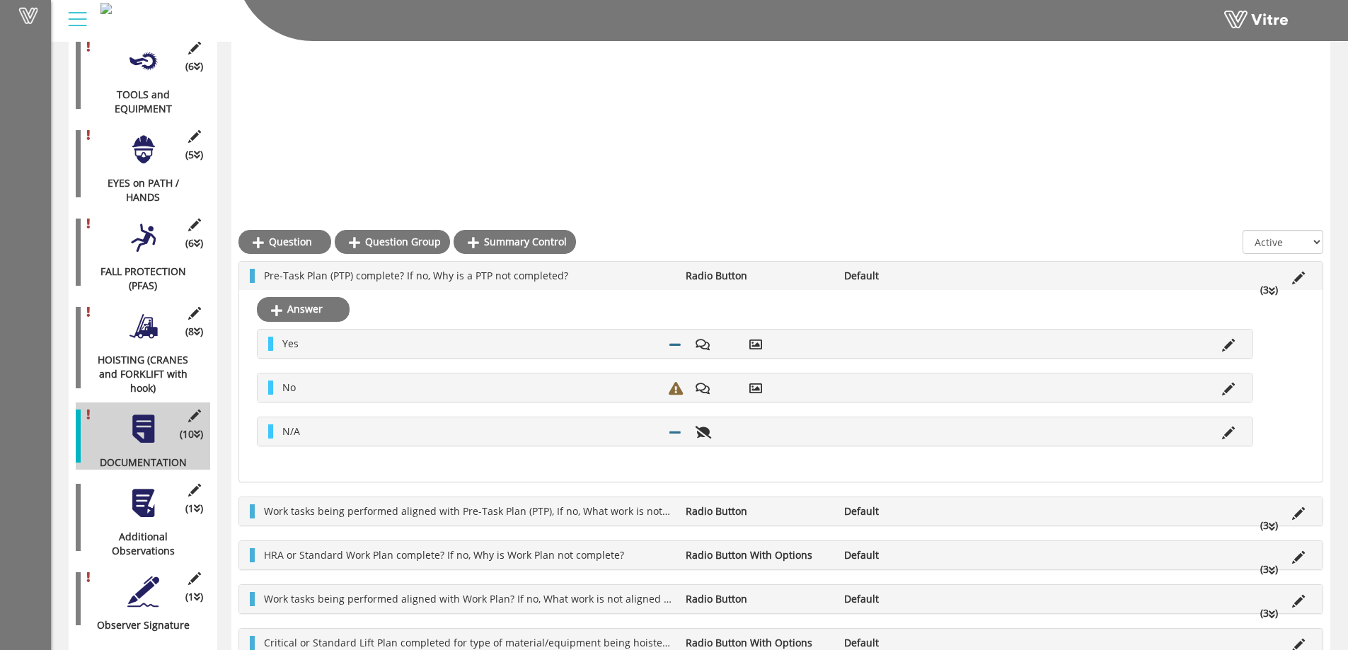
scroll to position [1071, 0]
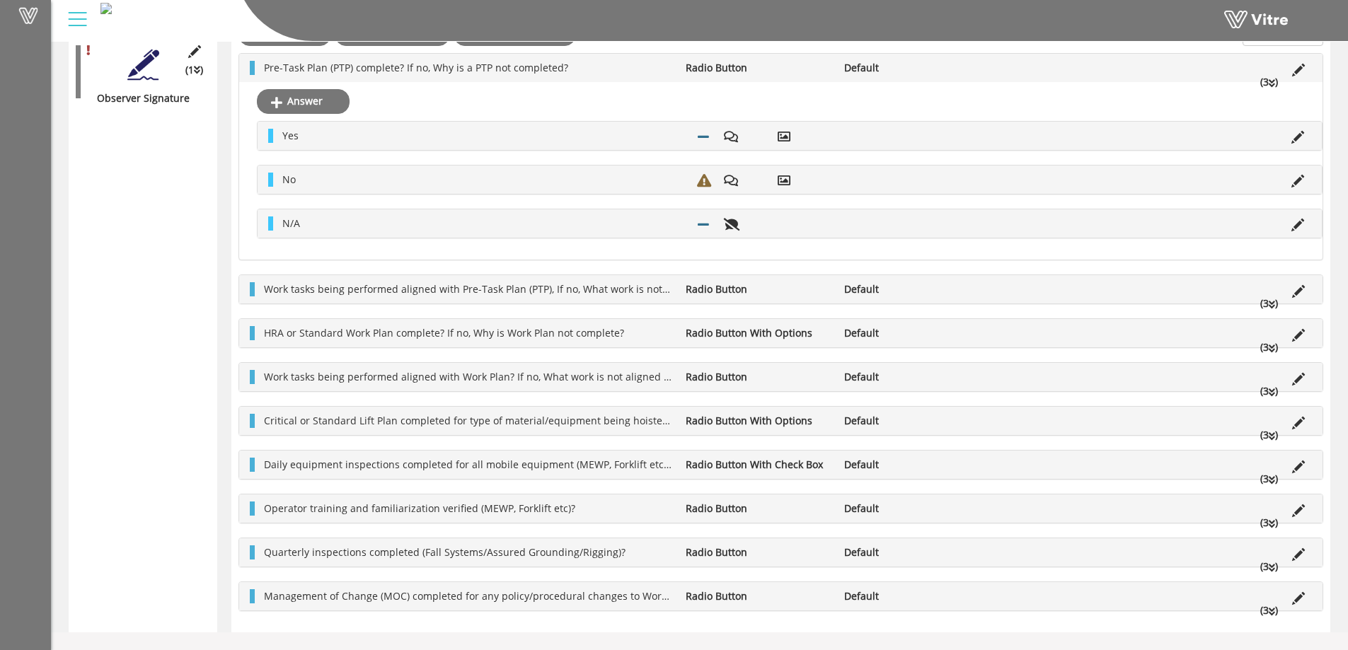
click at [1266, 82] on li "(3 )" at bounding box center [1269, 82] width 32 height 14
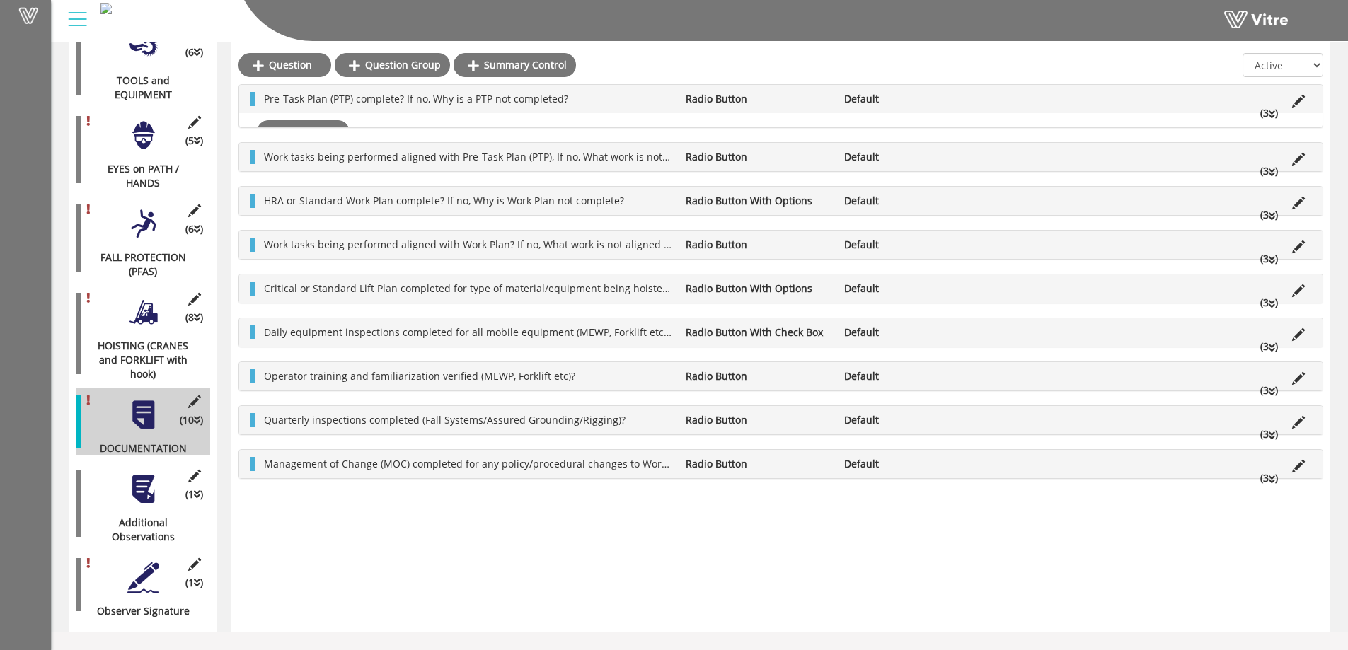
scroll to position [544, 0]
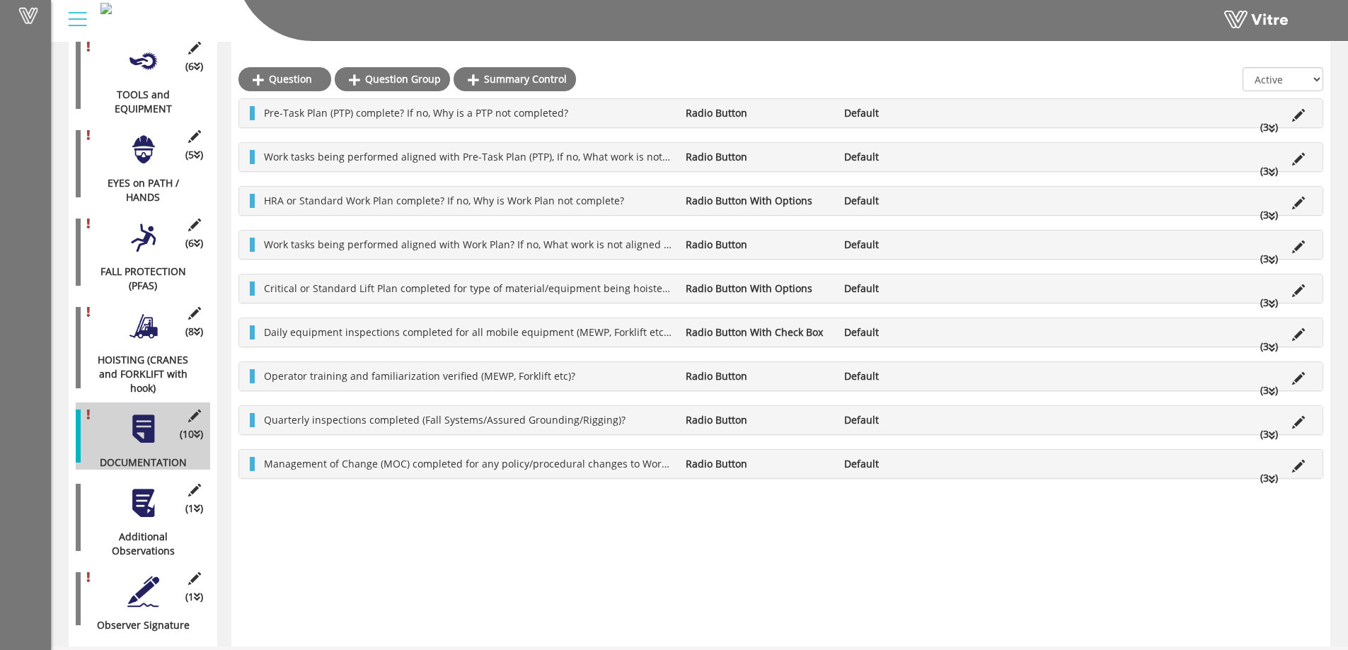
click at [1271, 175] on icon at bounding box center [1272, 173] width 6 height 10
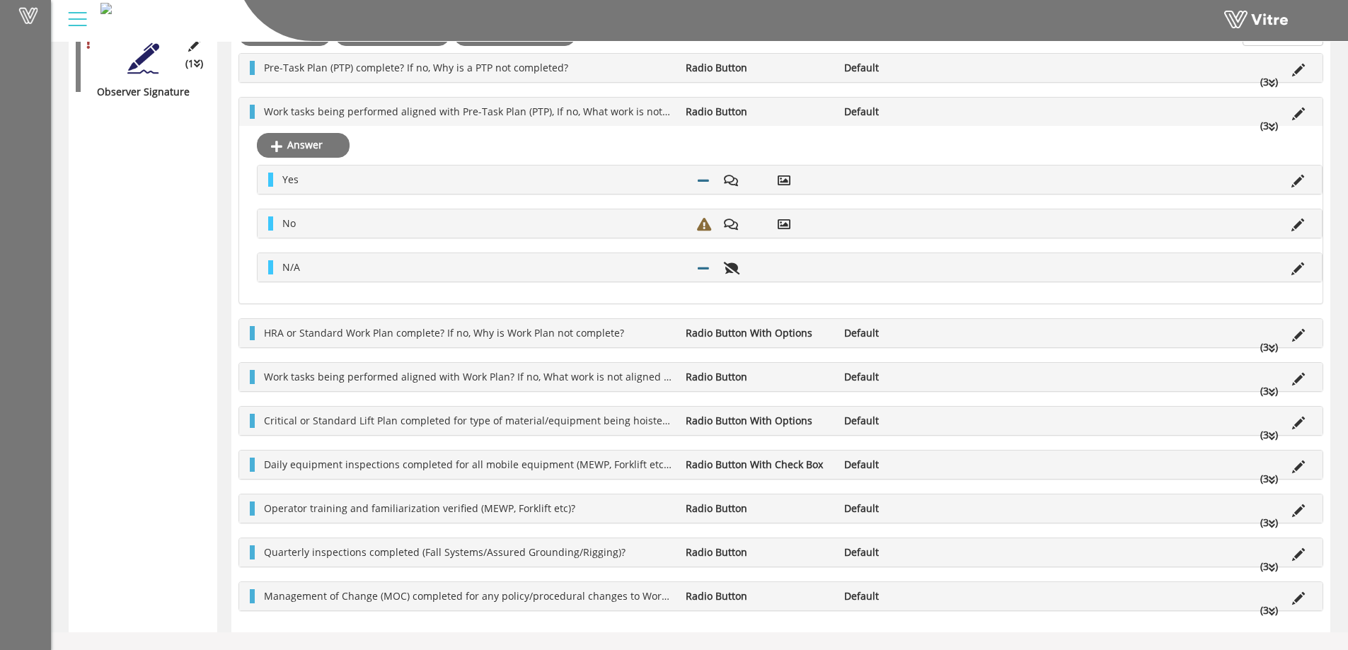
click at [1272, 128] on icon at bounding box center [1272, 127] width 6 height 10
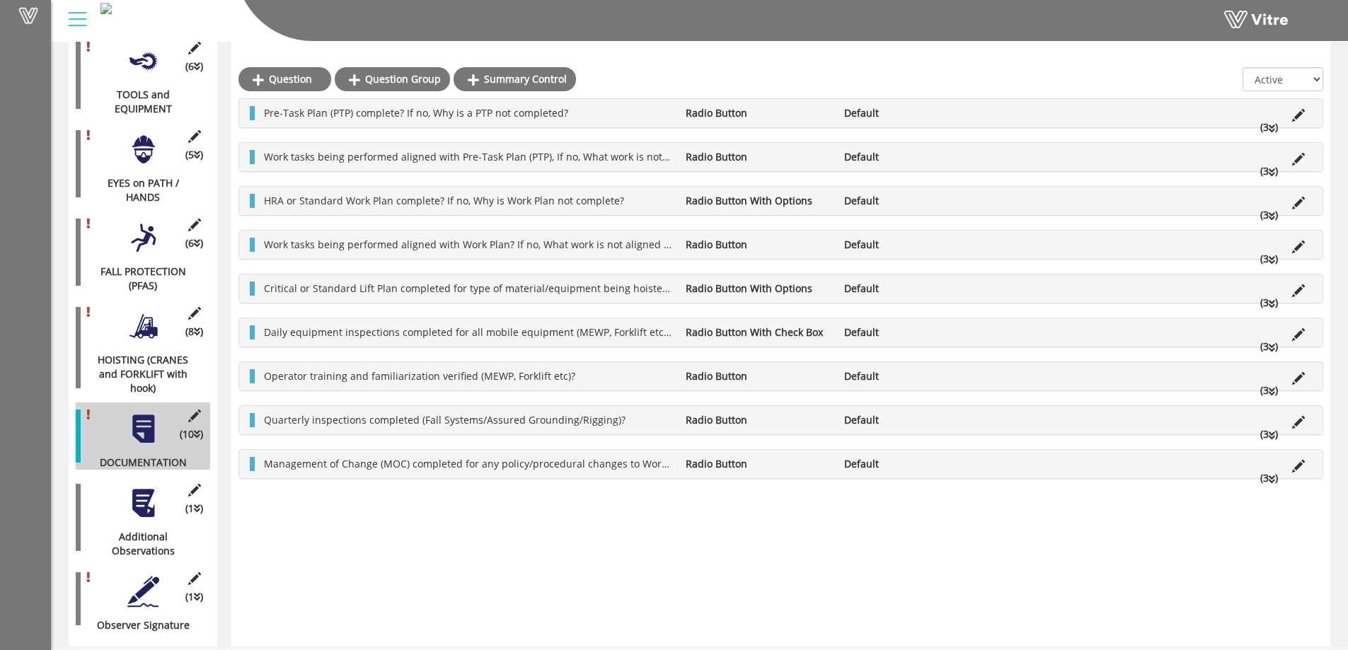
click at [1271, 217] on icon at bounding box center [1272, 217] width 6 height 10
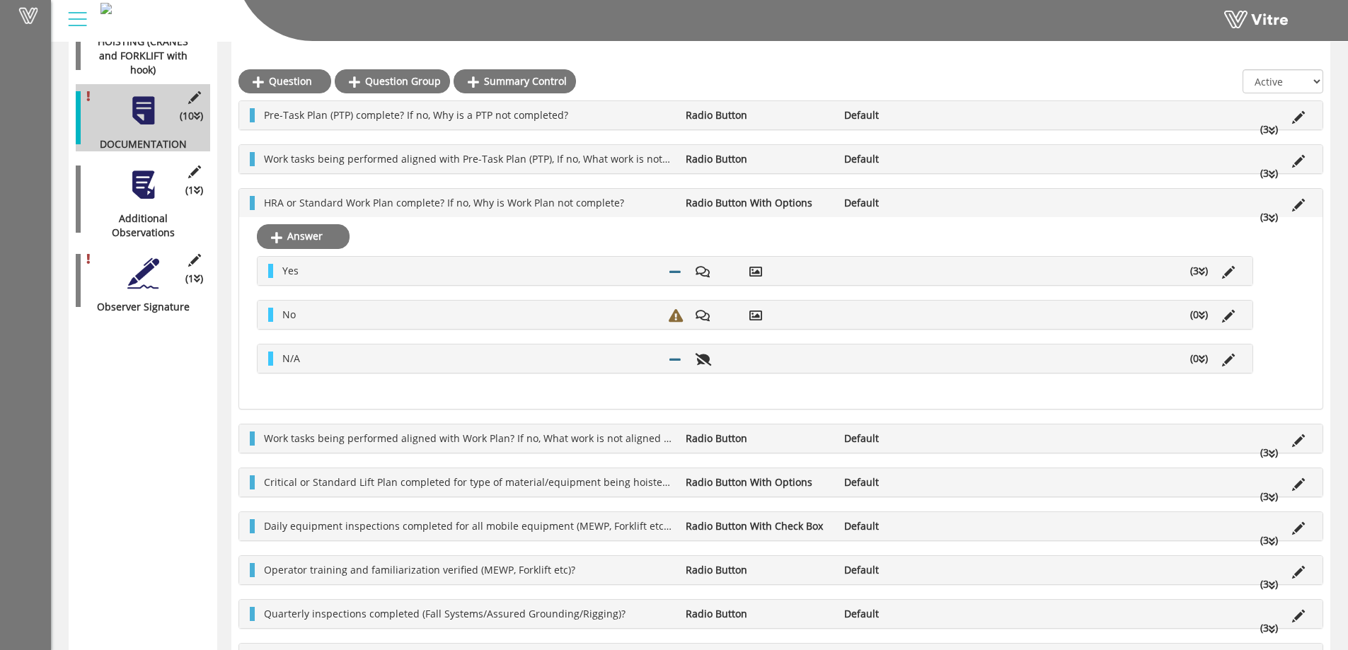
scroll to position [1071, 0]
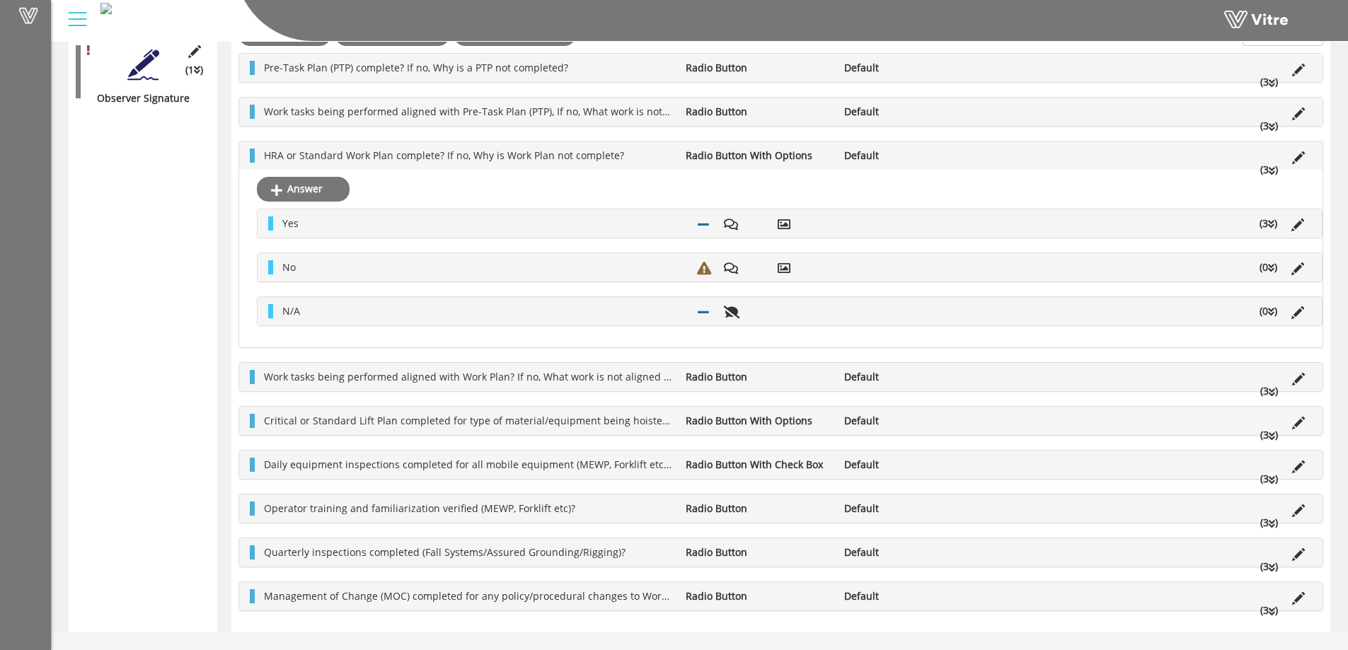
click at [1264, 234] on div "Yes (3 )" at bounding box center [790, 223] width 1064 height 28
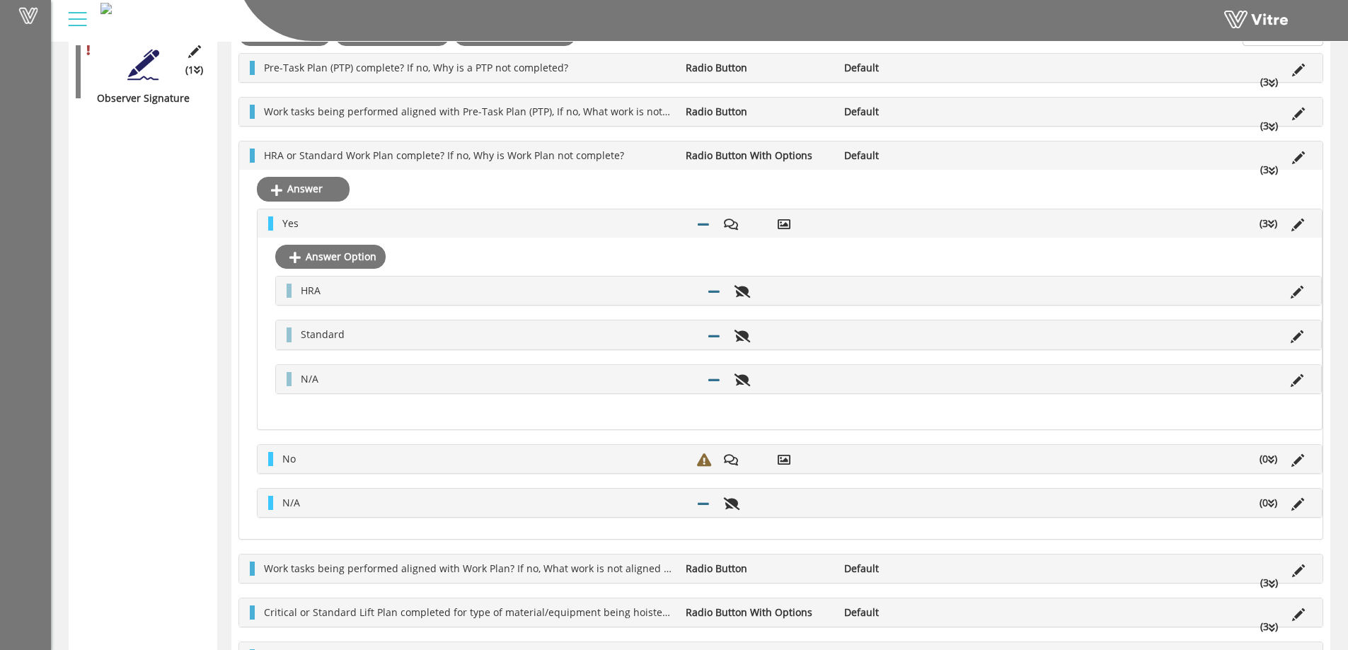
scroll to position [1142, 0]
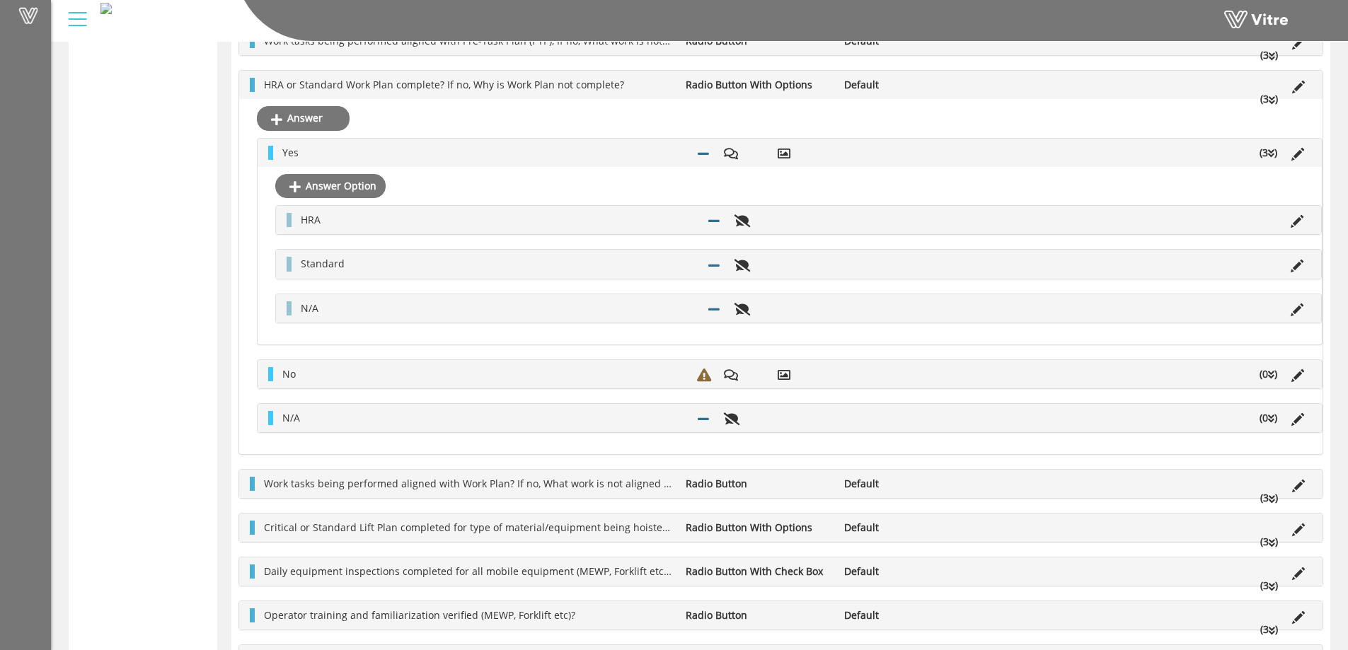
click at [1270, 154] on icon at bounding box center [1271, 154] width 6 height 10
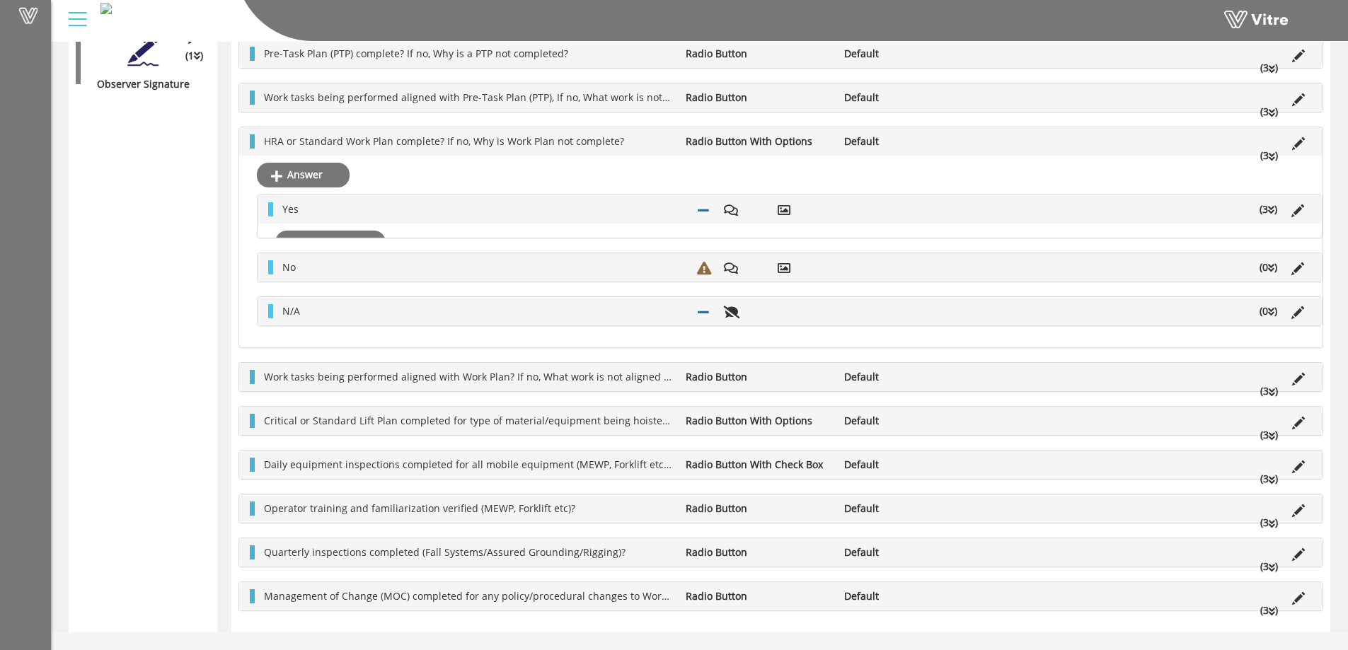
scroll to position [1071, 0]
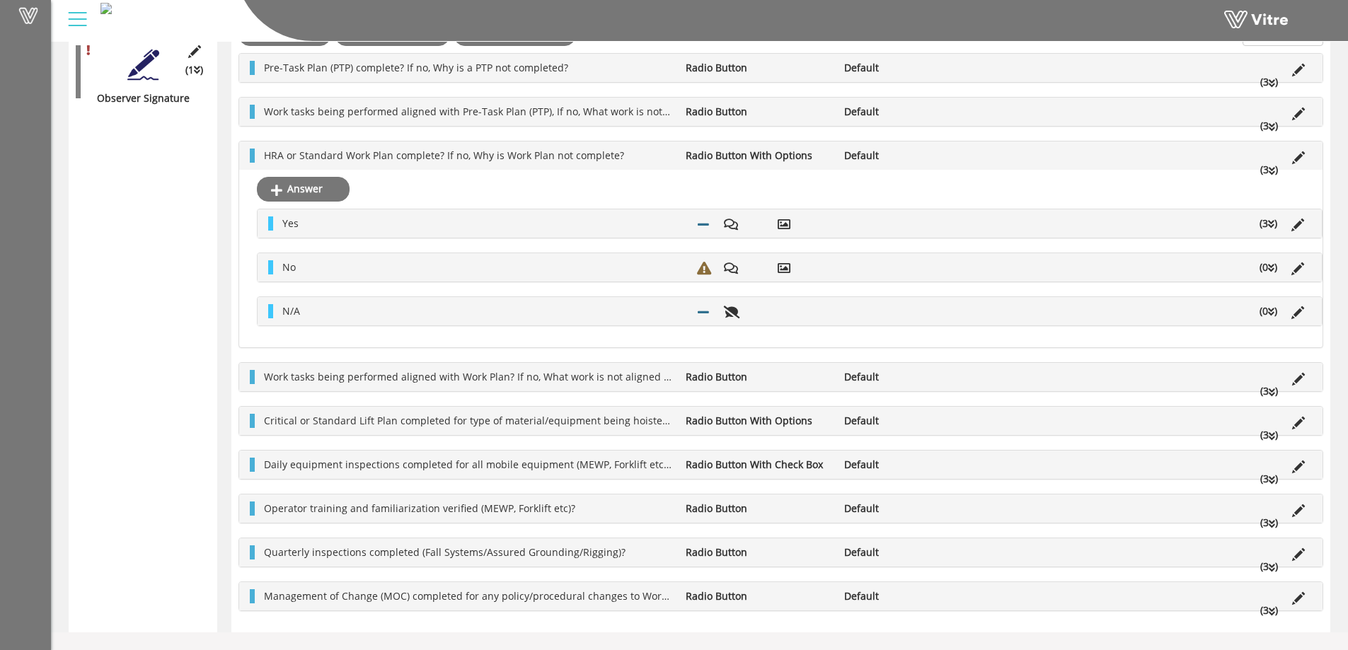
click at [1271, 169] on icon at bounding box center [1272, 171] width 6 height 10
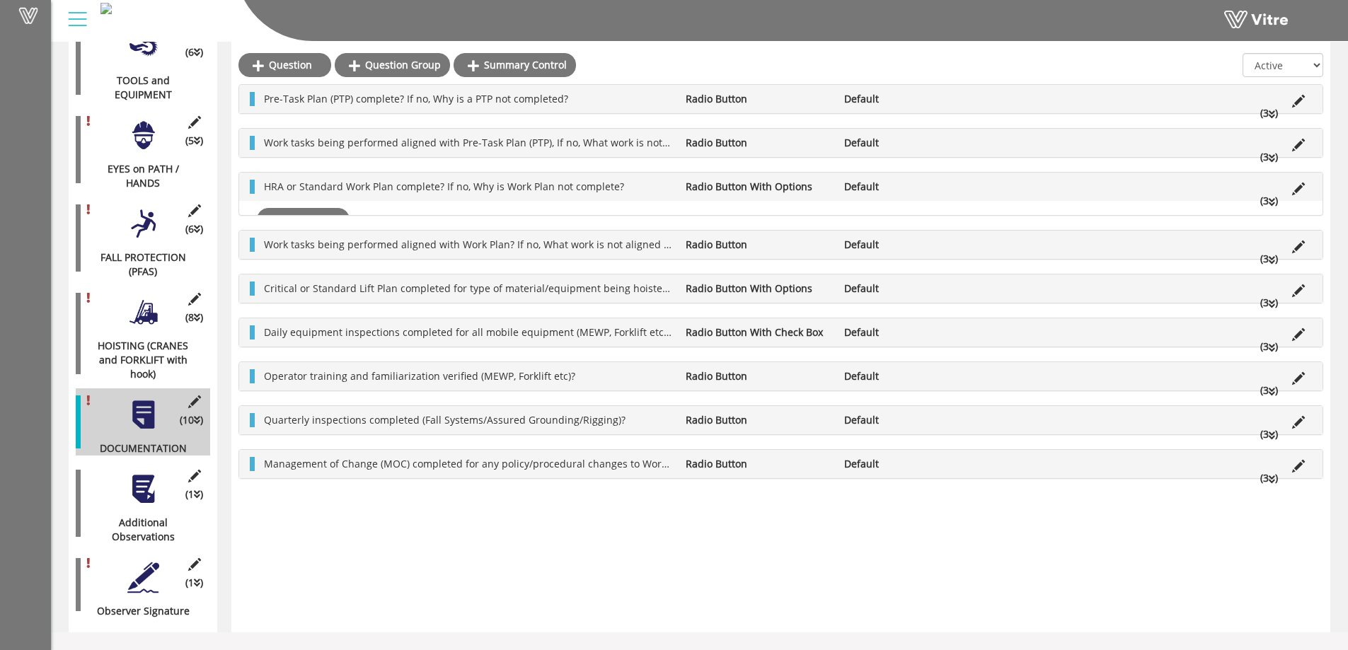
scroll to position [544, 0]
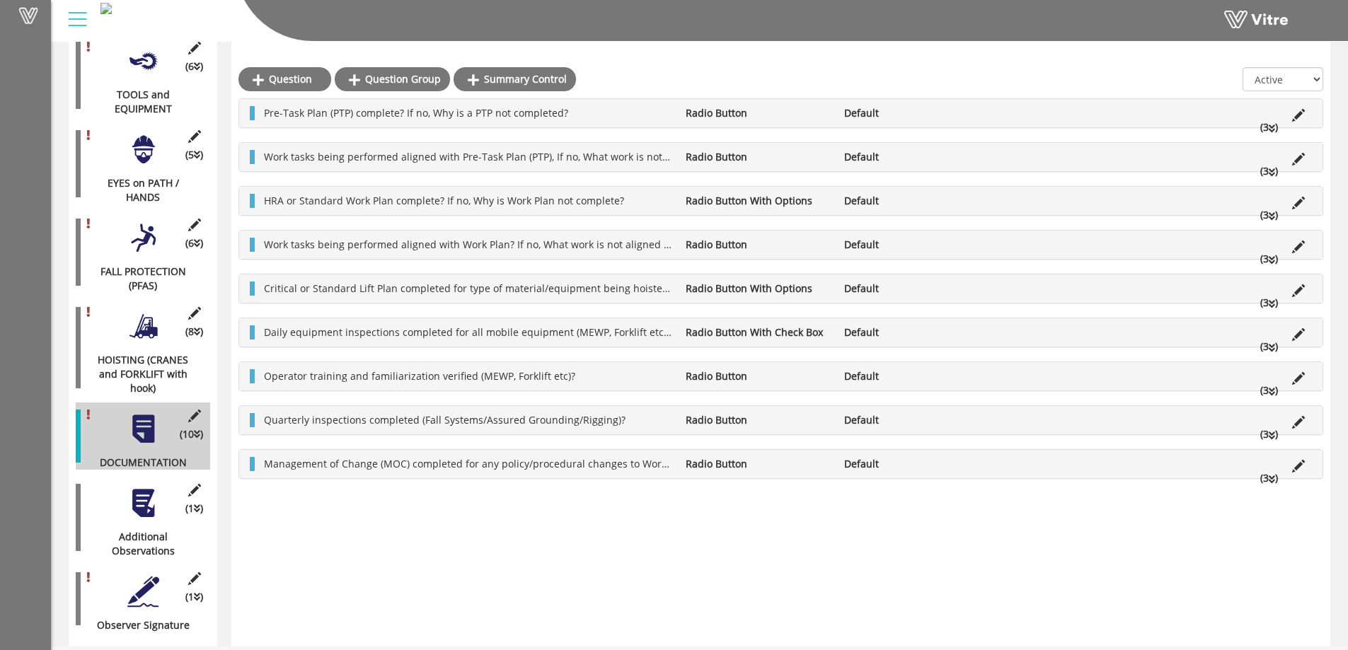
click at [1271, 261] on icon at bounding box center [1272, 260] width 6 height 10
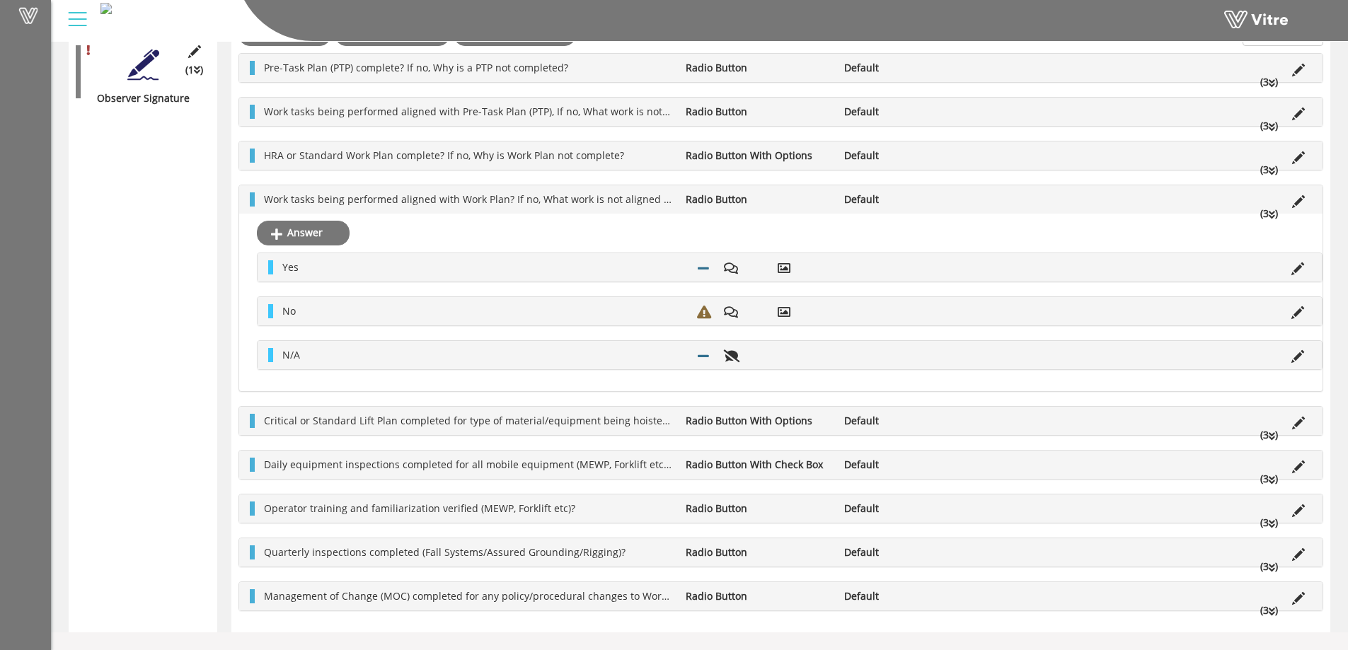
click at [1268, 215] on li "(3 )" at bounding box center [1269, 214] width 32 height 14
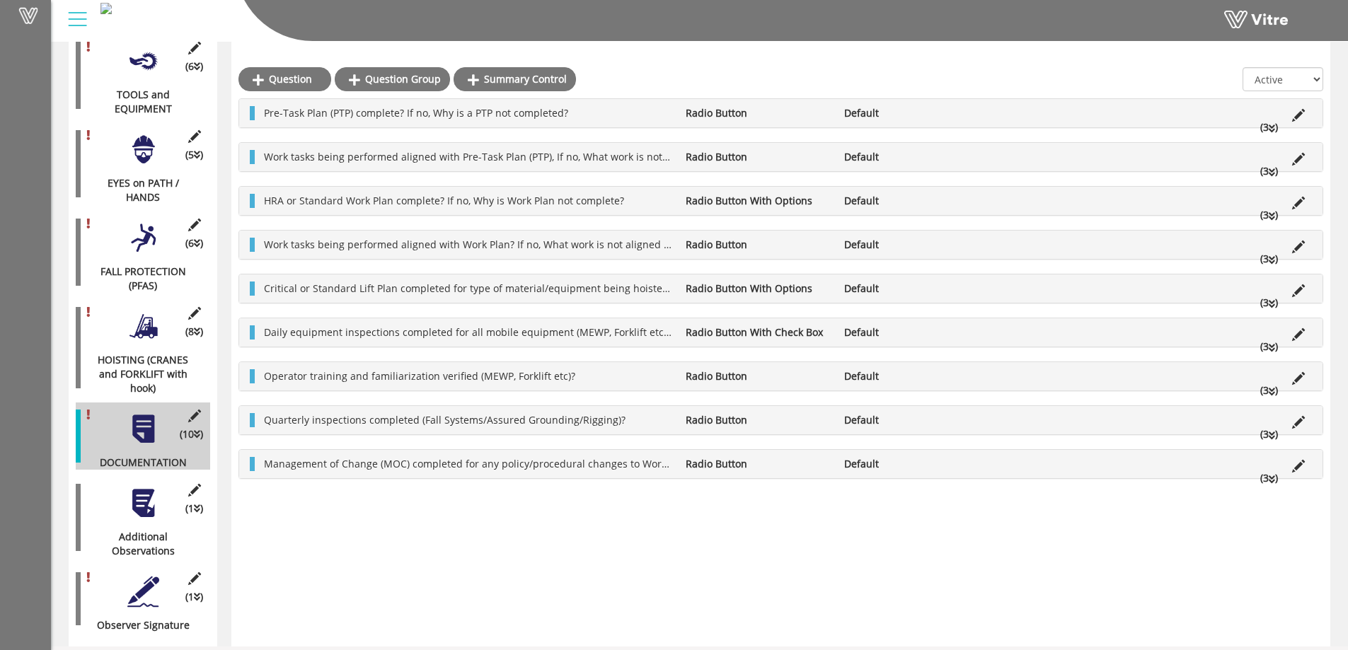
click at [1270, 304] on icon at bounding box center [1272, 304] width 6 height 10
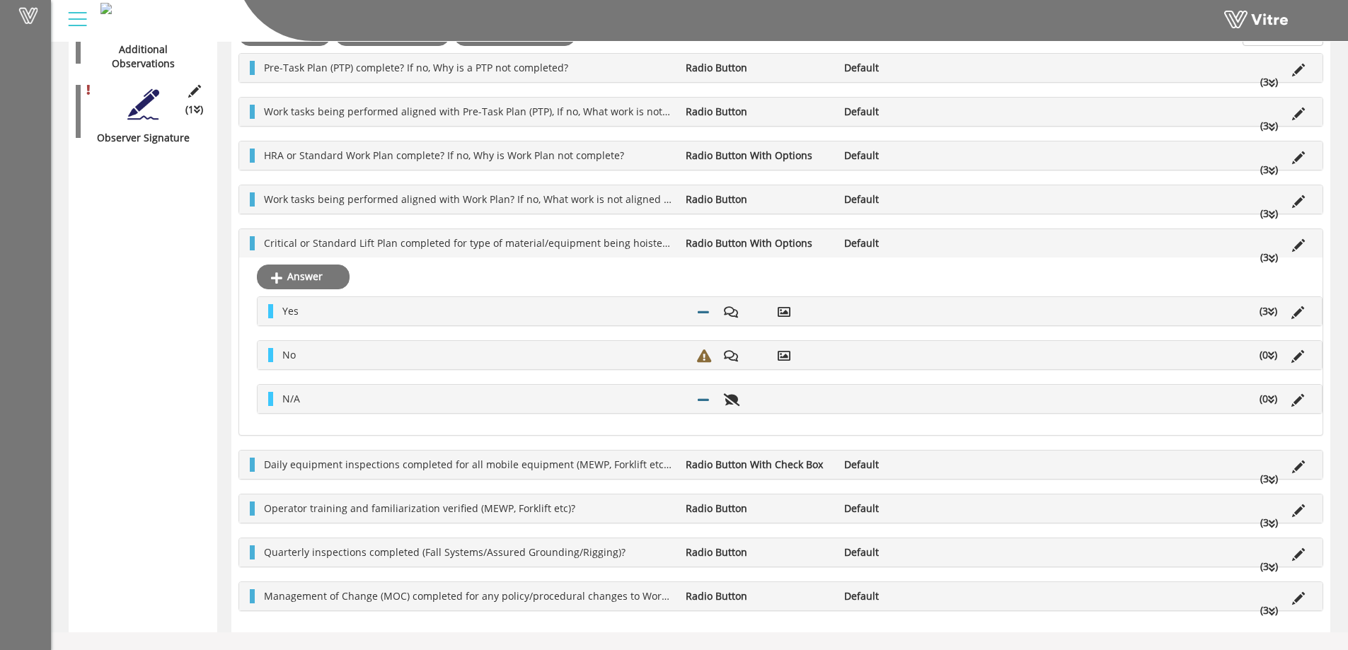
scroll to position [1077, 0]
click at [1270, 313] on icon at bounding box center [1271, 312] width 6 height 10
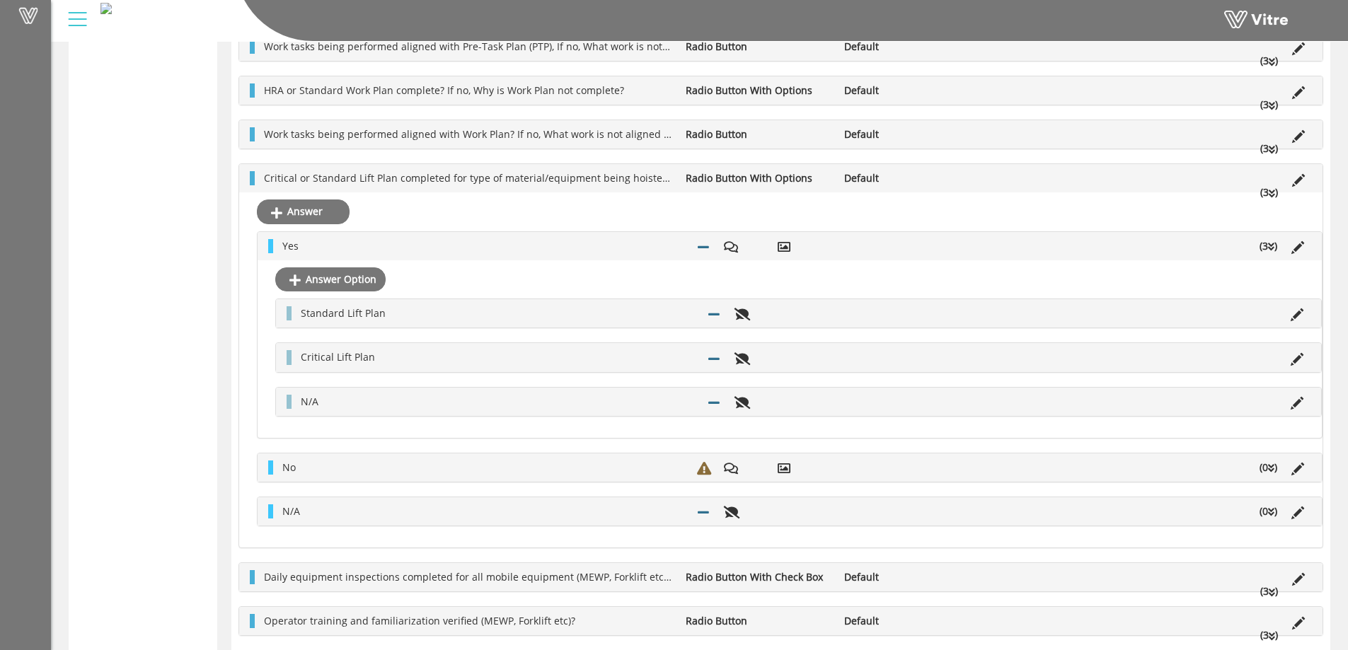
click at [1269, 244] on icon at bounding box center [1271, 247] width 6 height 10
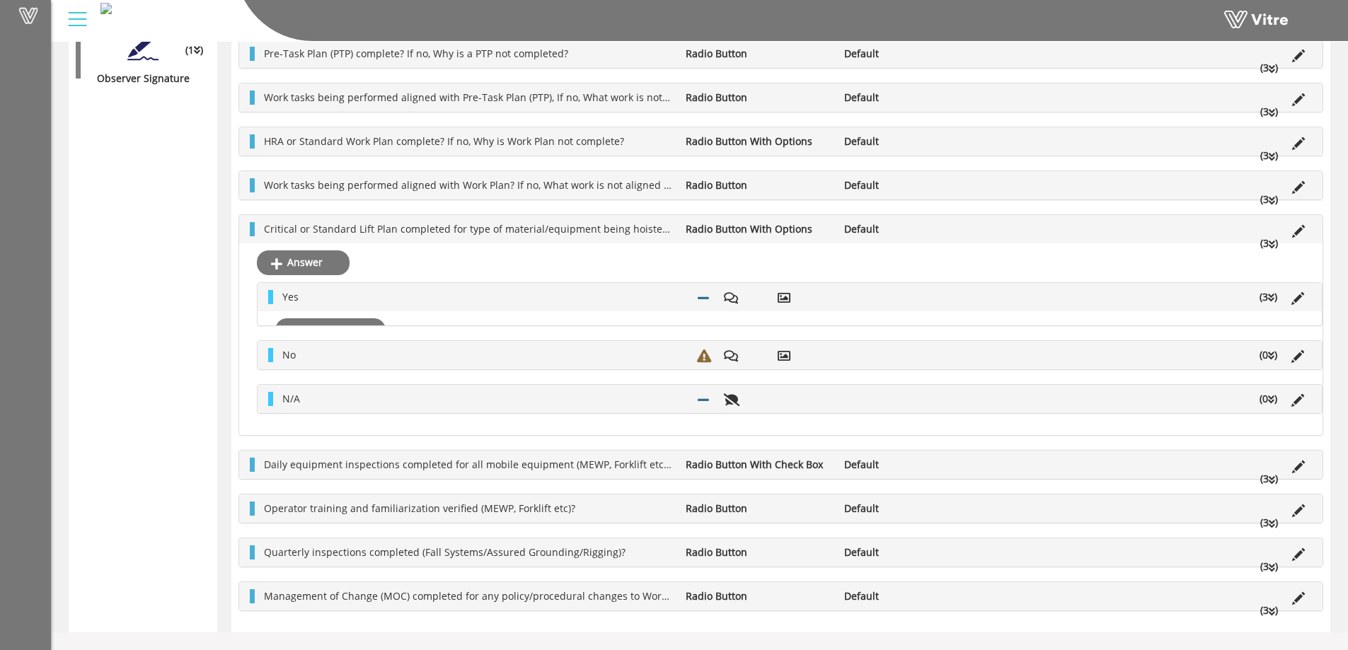
scroll to position [1077, 0]
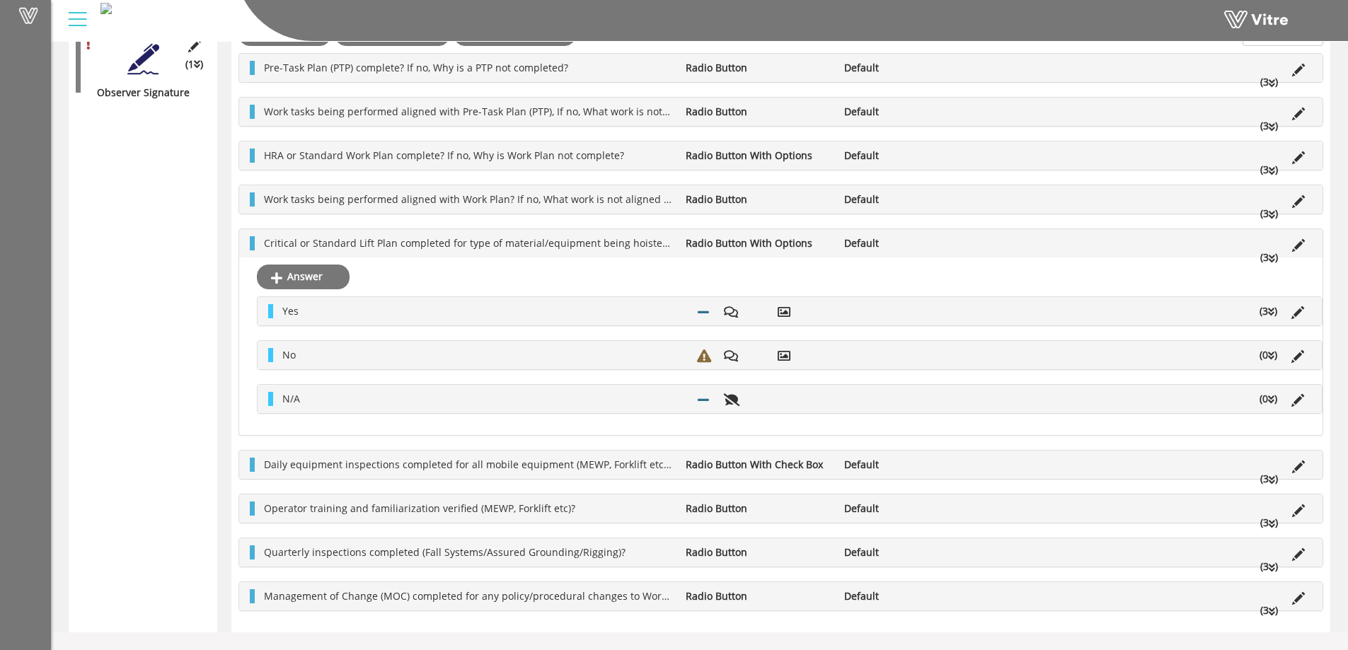
click at [1271, 258] on icon at bounding box center [1272, 259] width 6 height 10
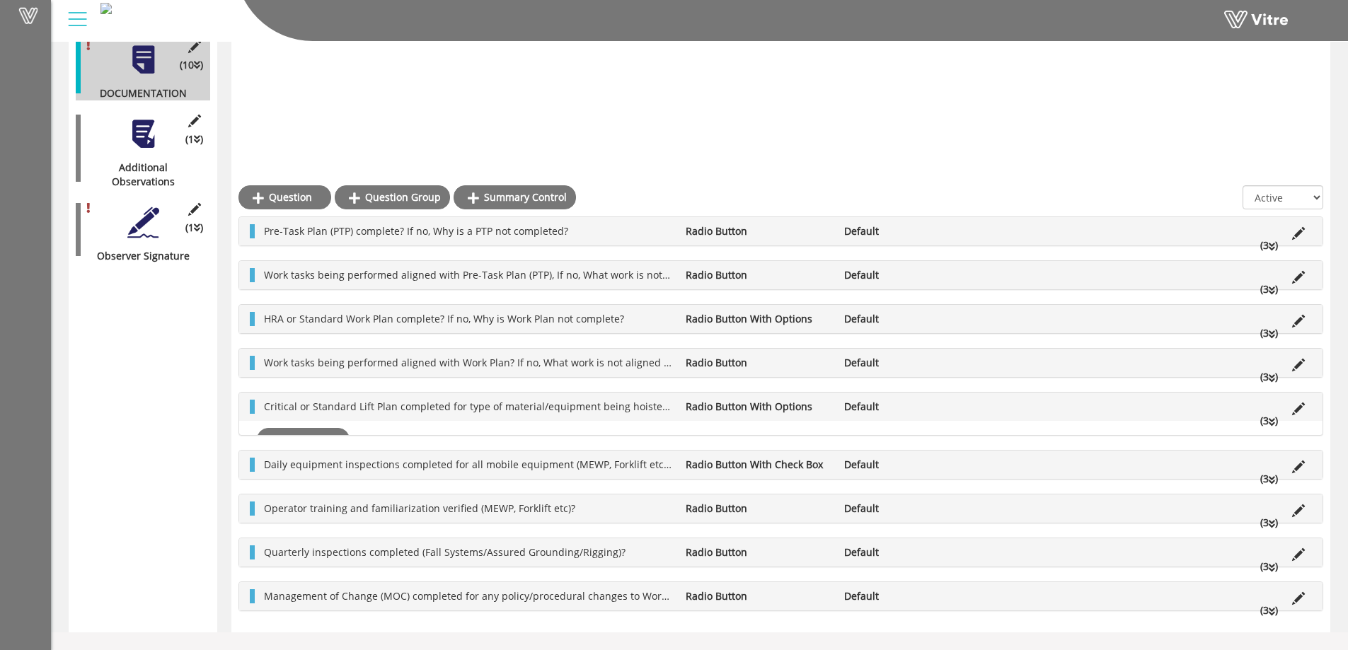
scroll to position [544, 0]
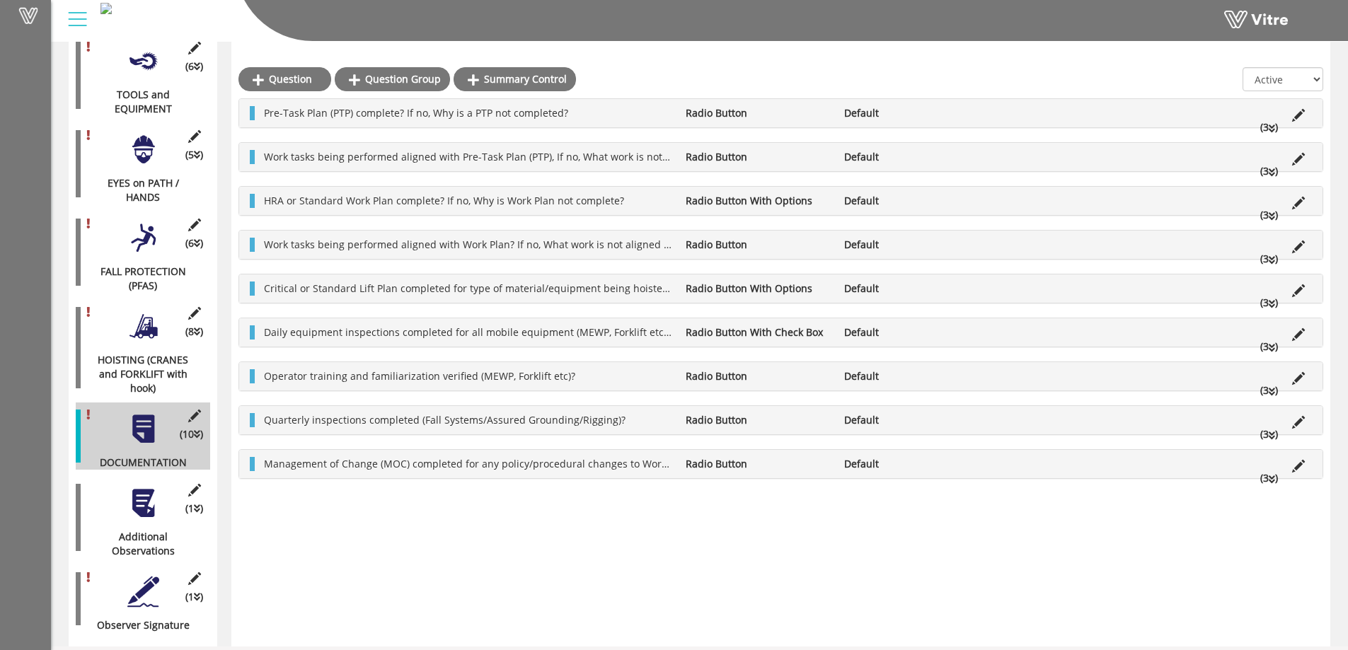
click at [1274, 344] on icon at bounding box center [1272, 348] width 6 height 10
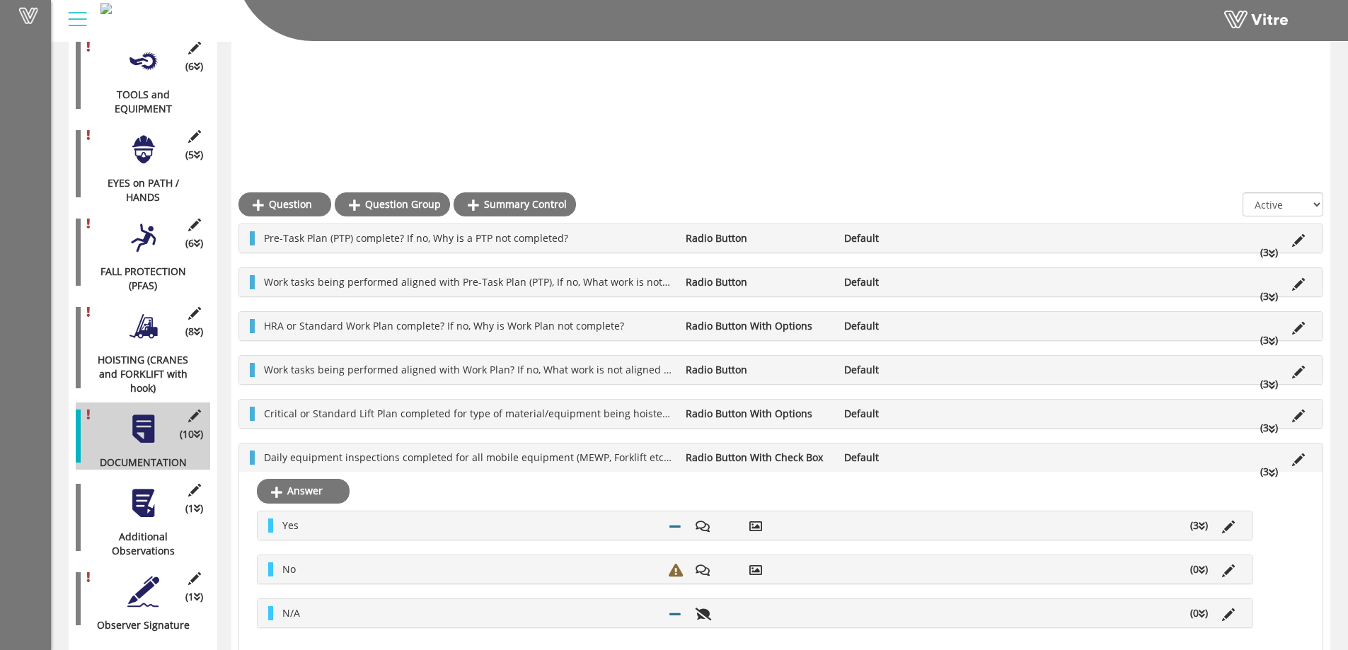
scroll to position [1081, 0]
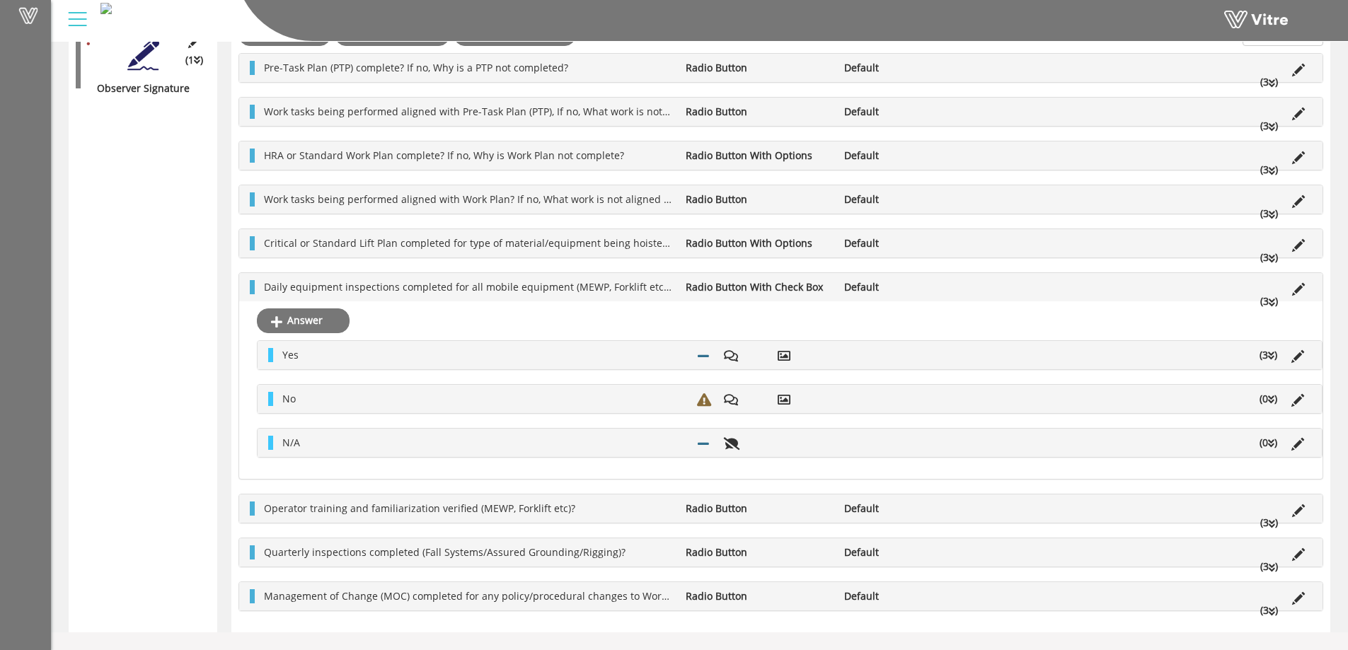
click at [1268, 358] on icon at bounding box center [1271, 356] width 6 height 10
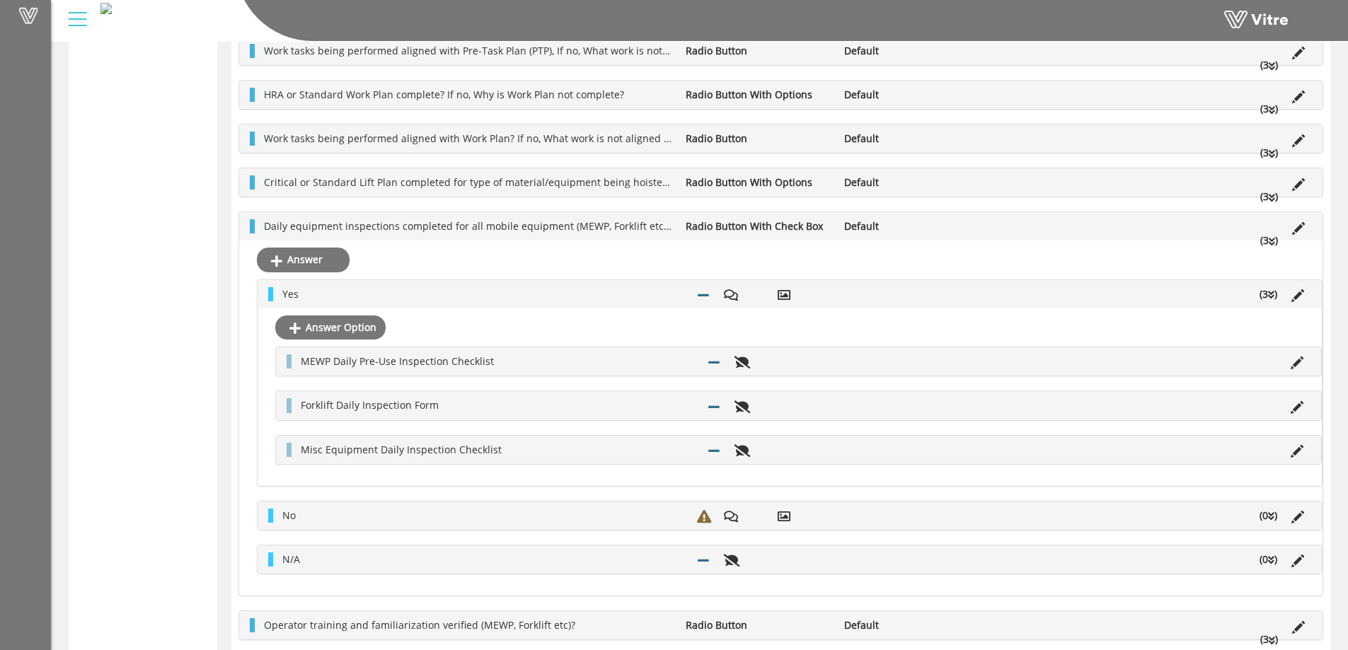
click at [1269, 243] on icon at bounding box center [1272, 242] width 6 height 10
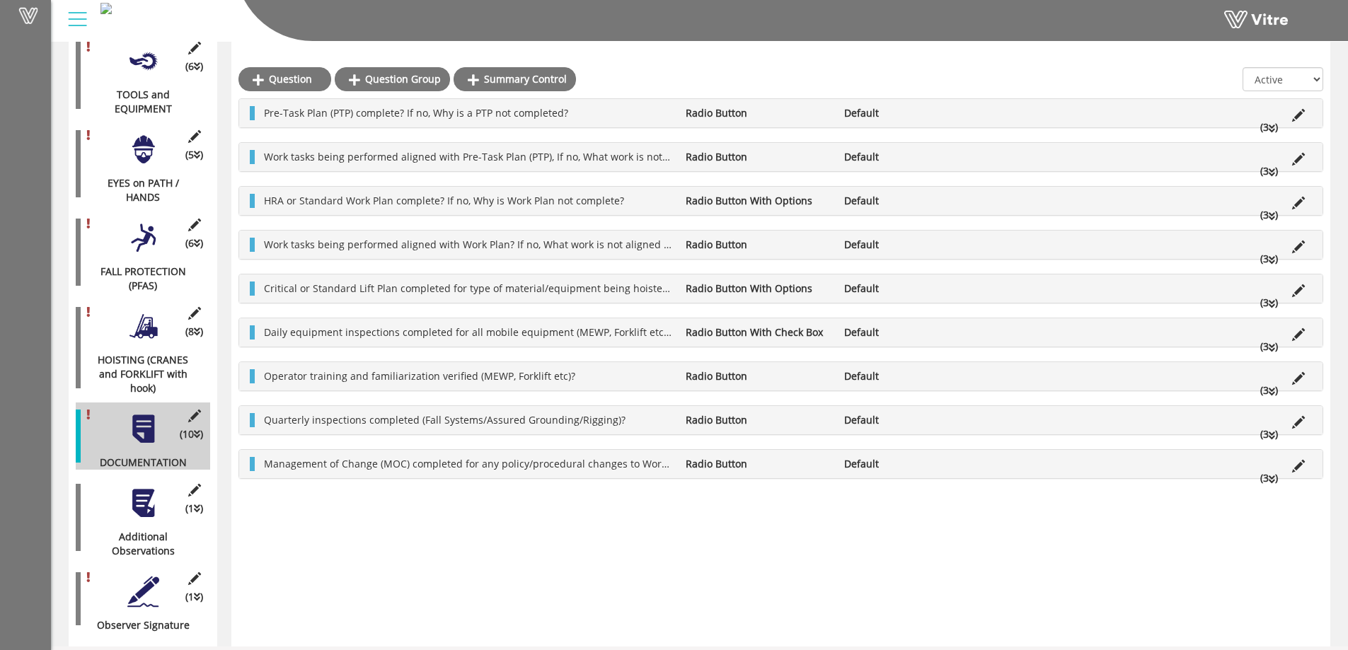
click at [1268, 388] on li "(3 )" at bounding box center [1269, 390] width 32 height 14
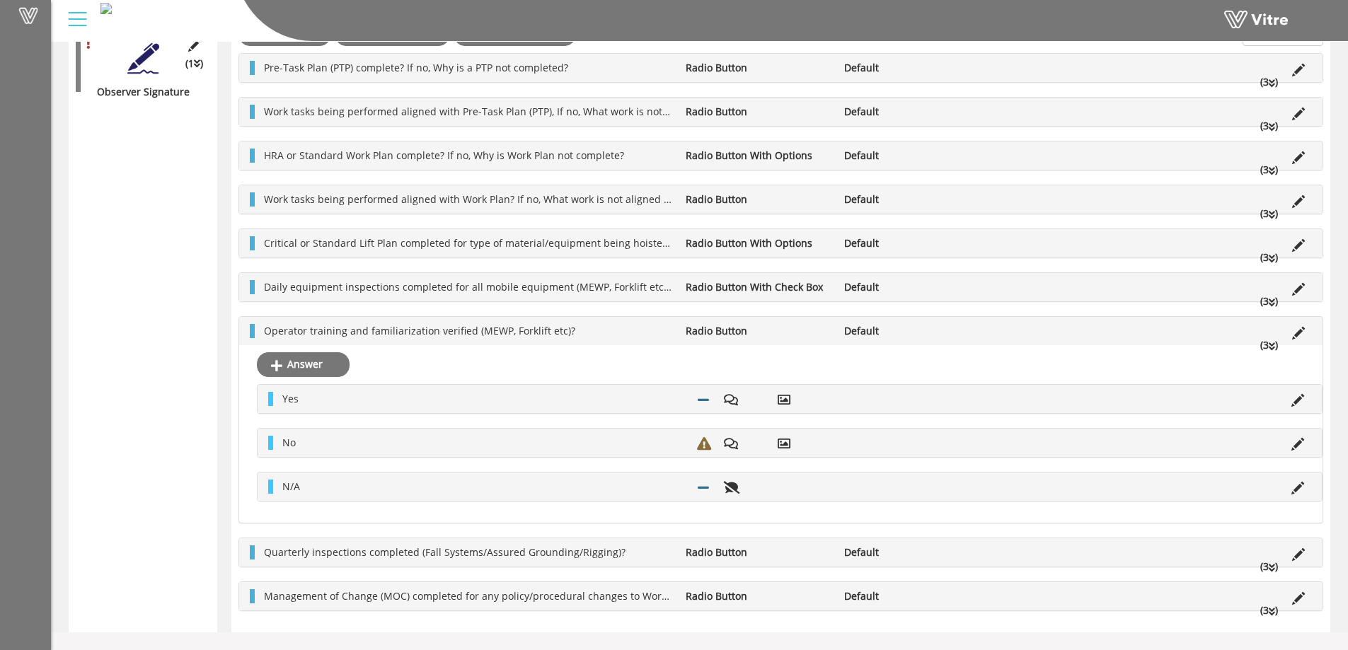
click at [1271, 347] on icon at bounding box center [1272, 347] width 6 height 10
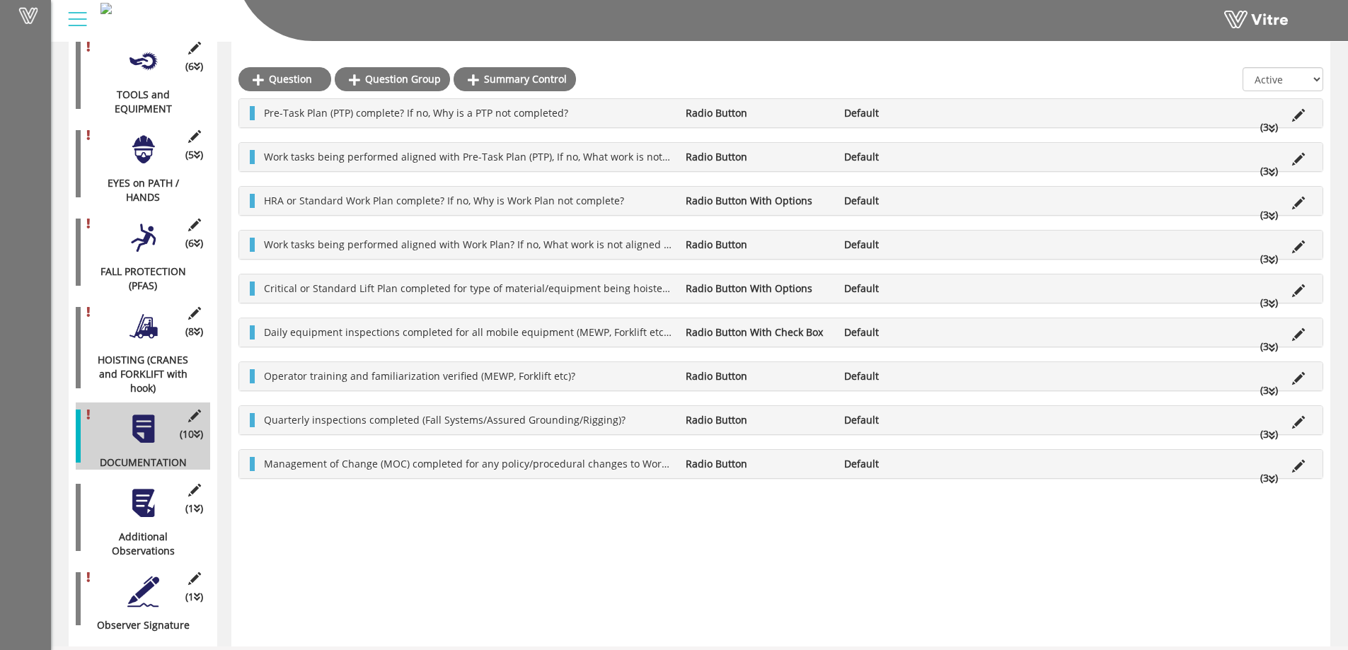
click at [1271, 437] on icon at bounding box center [1272, 436] width 6 height 10
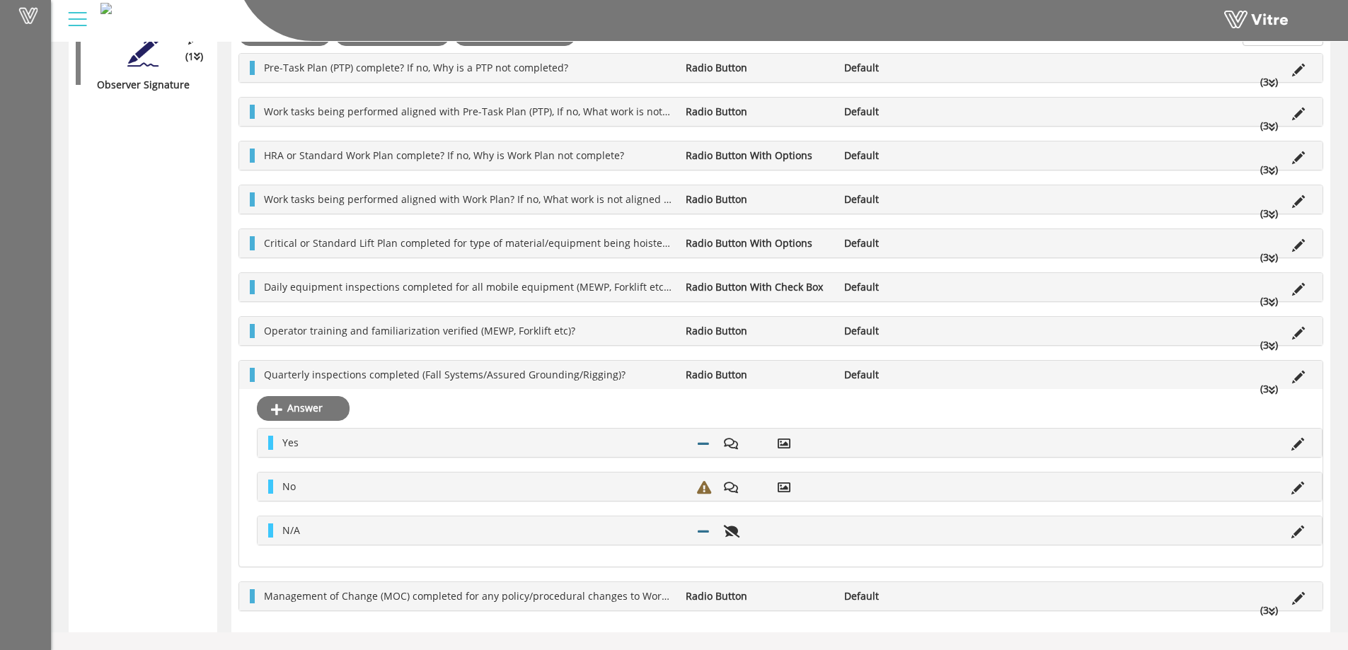
click at [1273, 386] on icon at bounding box center [1272, 391] width 6 height 10
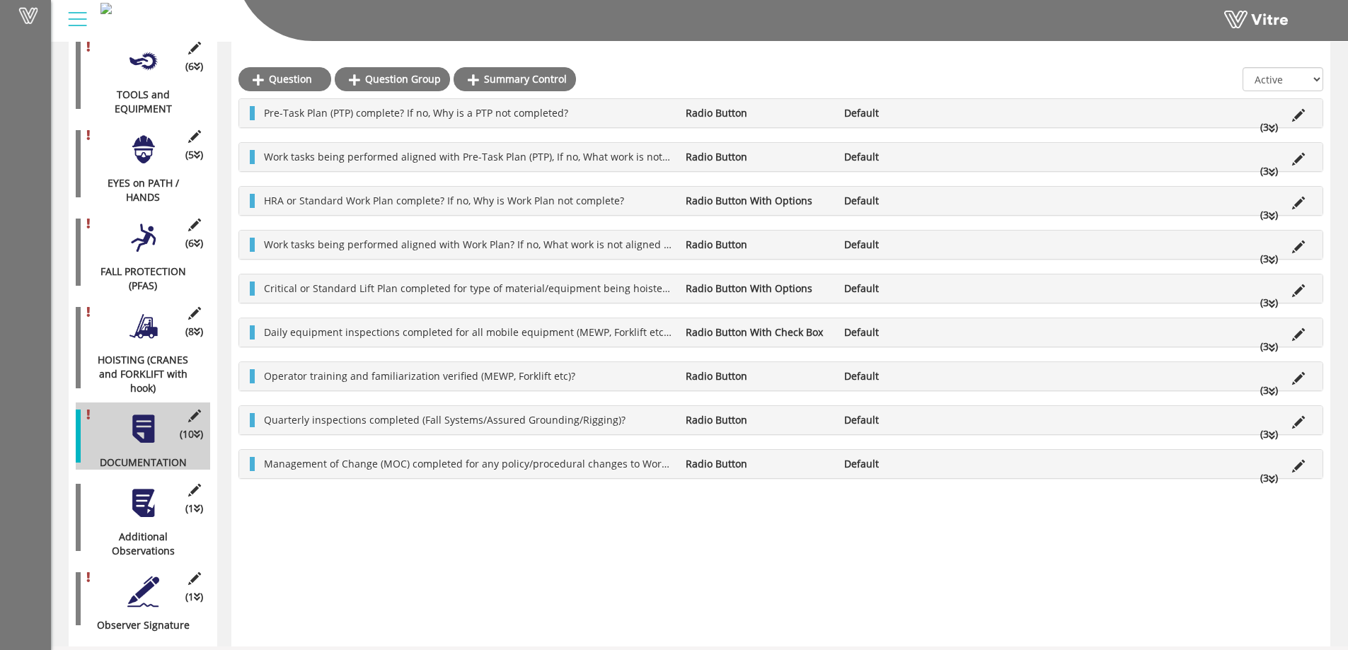
click at [1272, 478] on icon at bounding box center [1272, 480] width 6 height 10
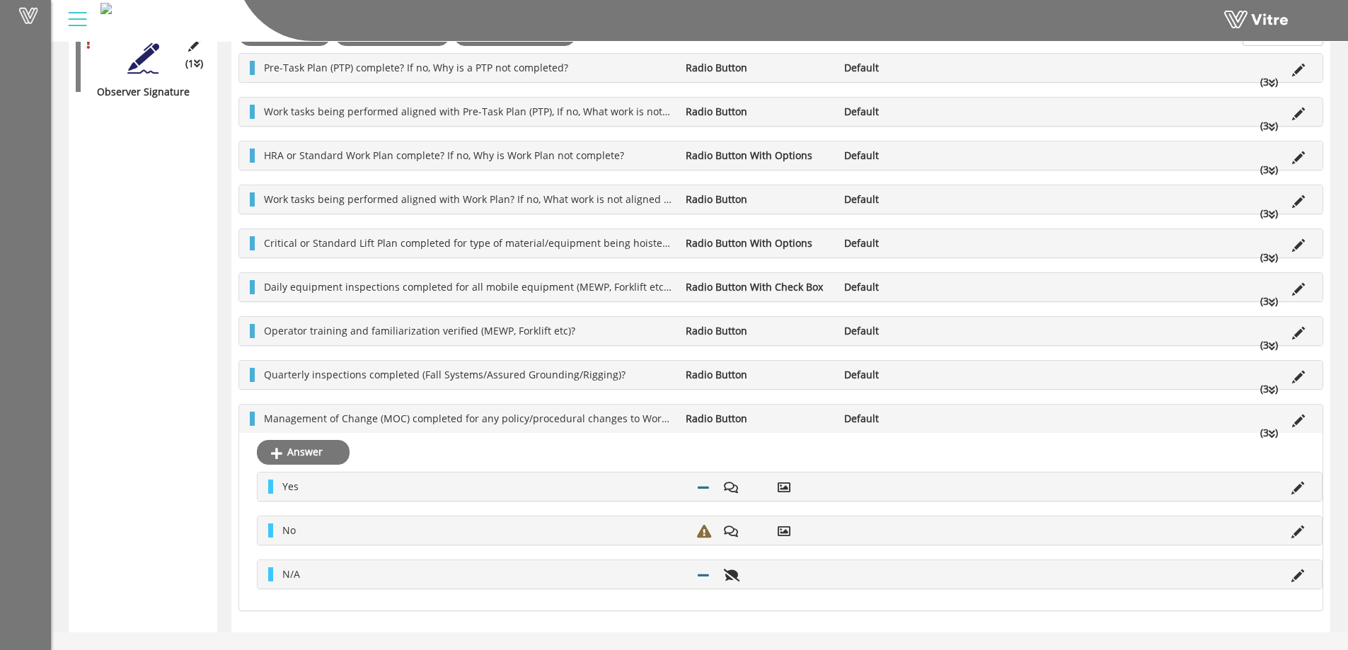
click at [1271, 434] on icon at bounding box center [1272, 434] width 6 height 10
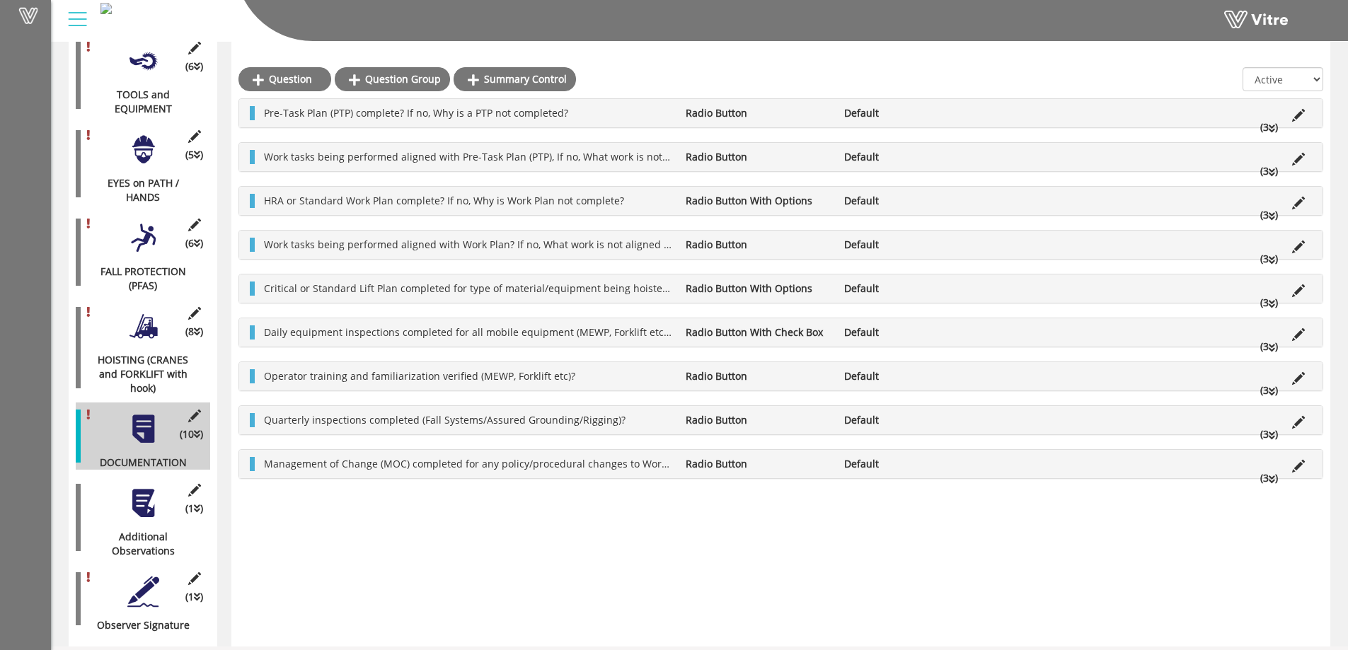
click at [130, 496] on div at bounding box center [143, 503] width 32 height 32
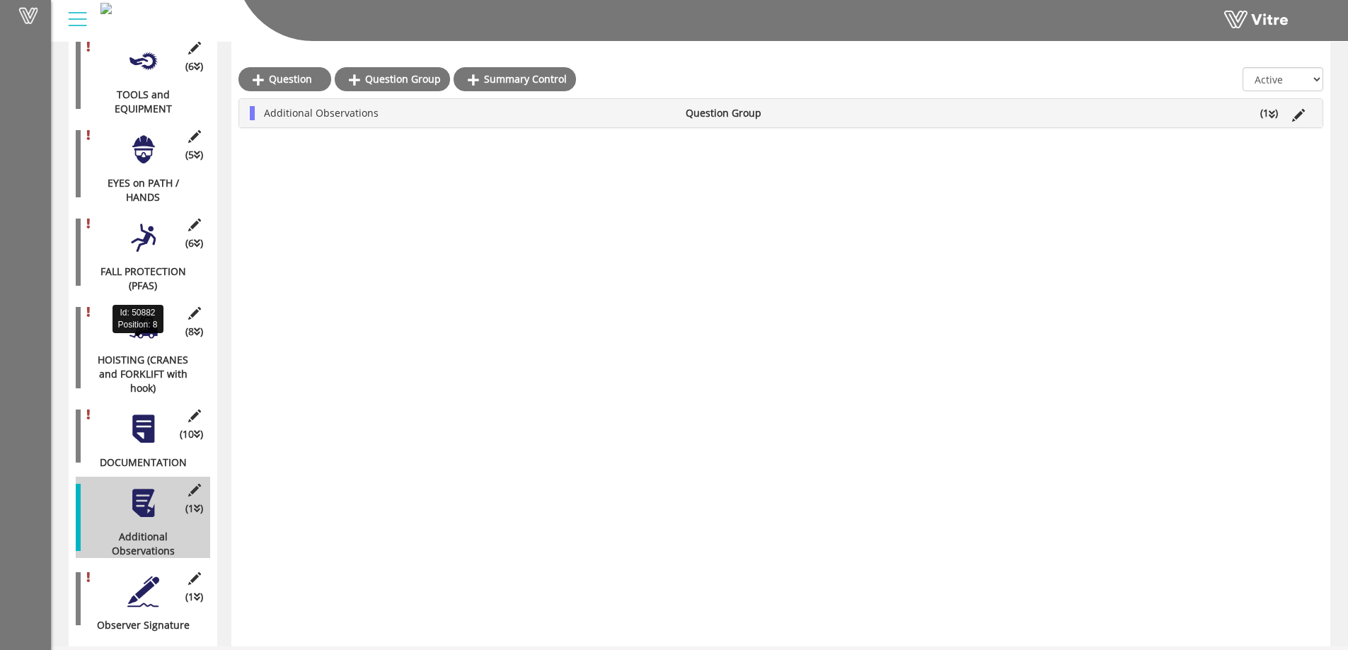
click at [140, 353] on div "HOISTING (CRANES and FORKLIFT with hook)" at bounding box center [138, 374] width 124 height 42
click at [136, 353] on div "HOISTING (CRANES and FORKLIFT with hook)" at bounding box center [138, 374] width 124 height 42
click at [151, 316] on div at bounding box center [143, 327] width 32 height 32
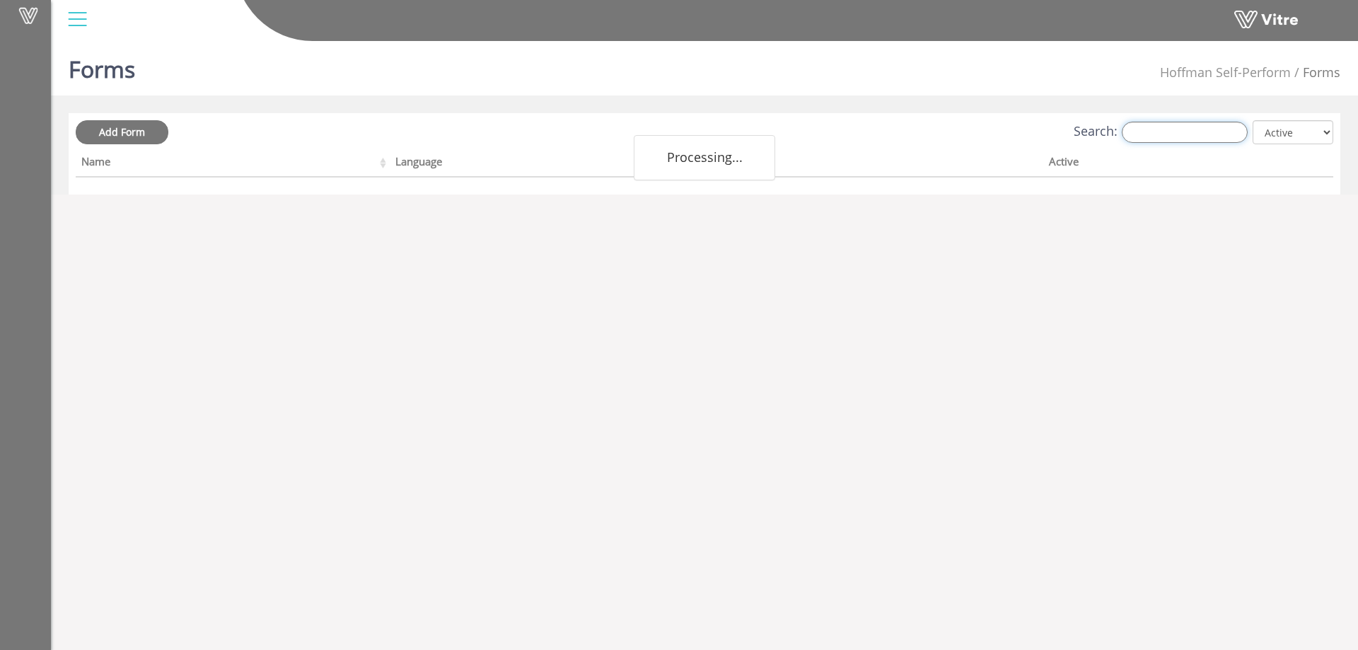
click at [1181, 138] on input "Search:" at bounding box center [1185, 132] width 126 height 21
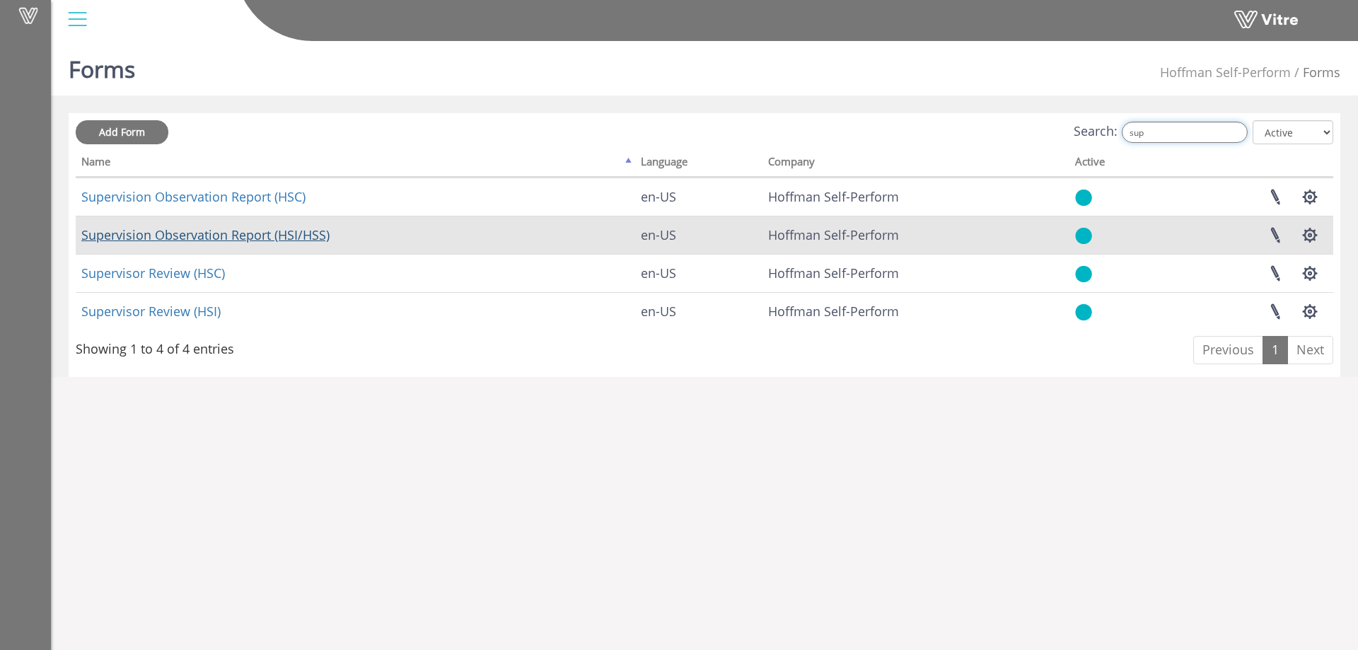
type input "sup"
click at [273, 233] on link "Supervision Observation Report (HSI/HSS)" at bounding box center [205, 234] width 248 height 17
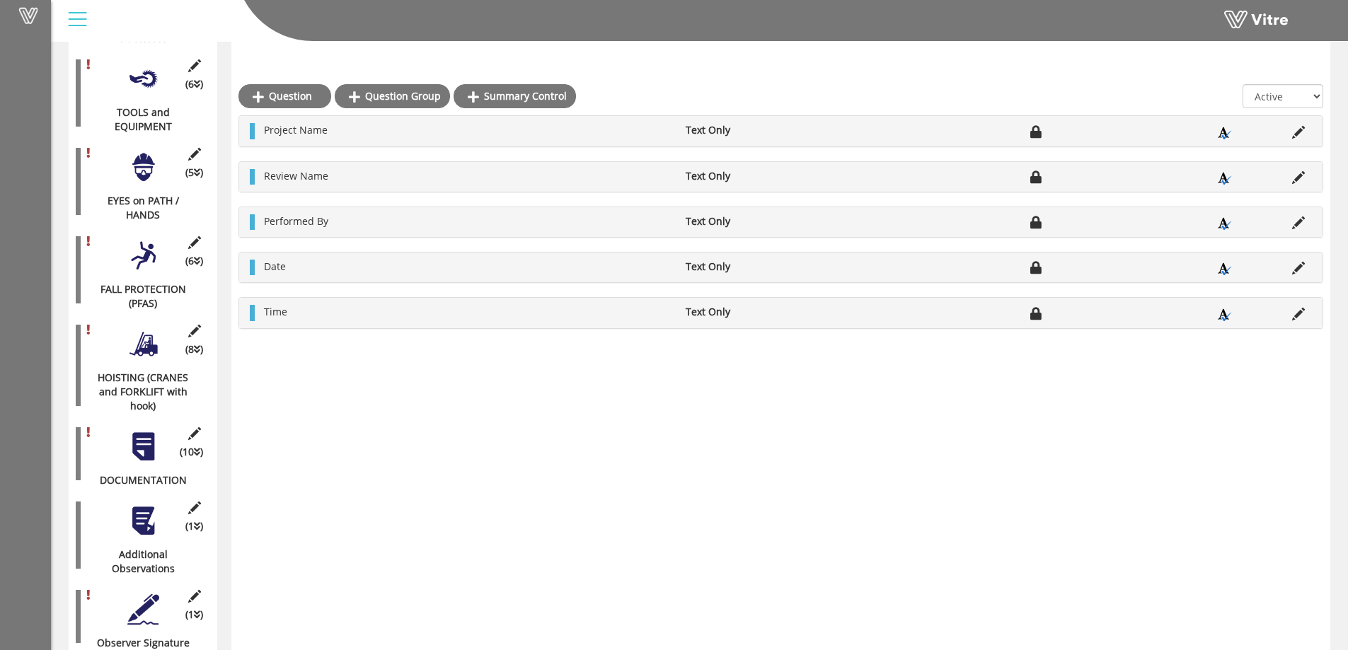
scroll to position [544, 0]
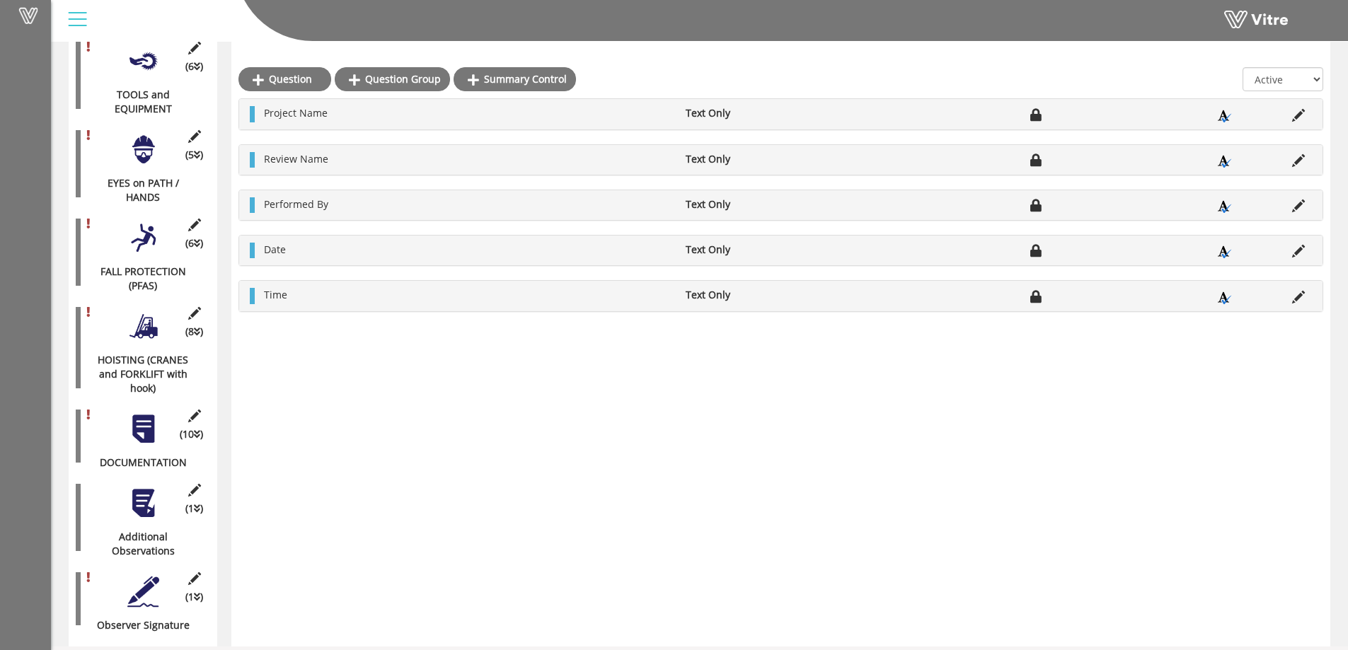
click at [144, 413] on div at bounding box center [143, 429] width 32 height 32
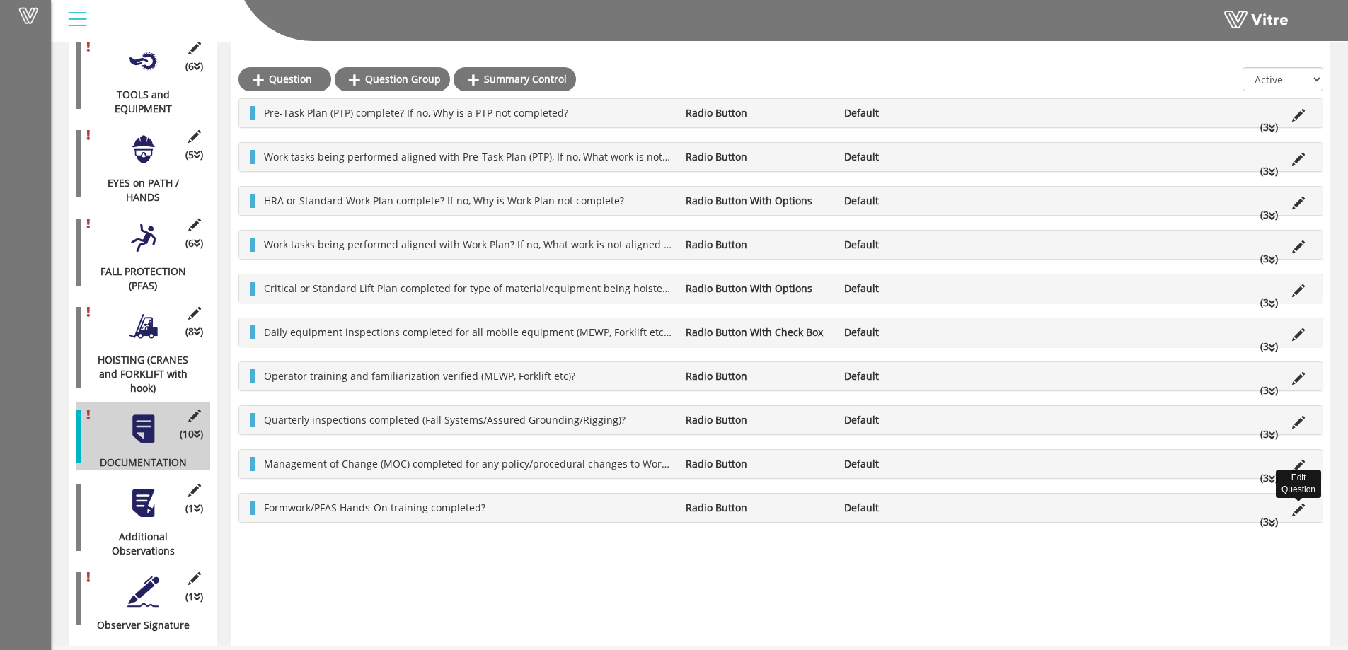
click at [1295, 509] on icon at bounding box center [1298, 510] width 13 height 13
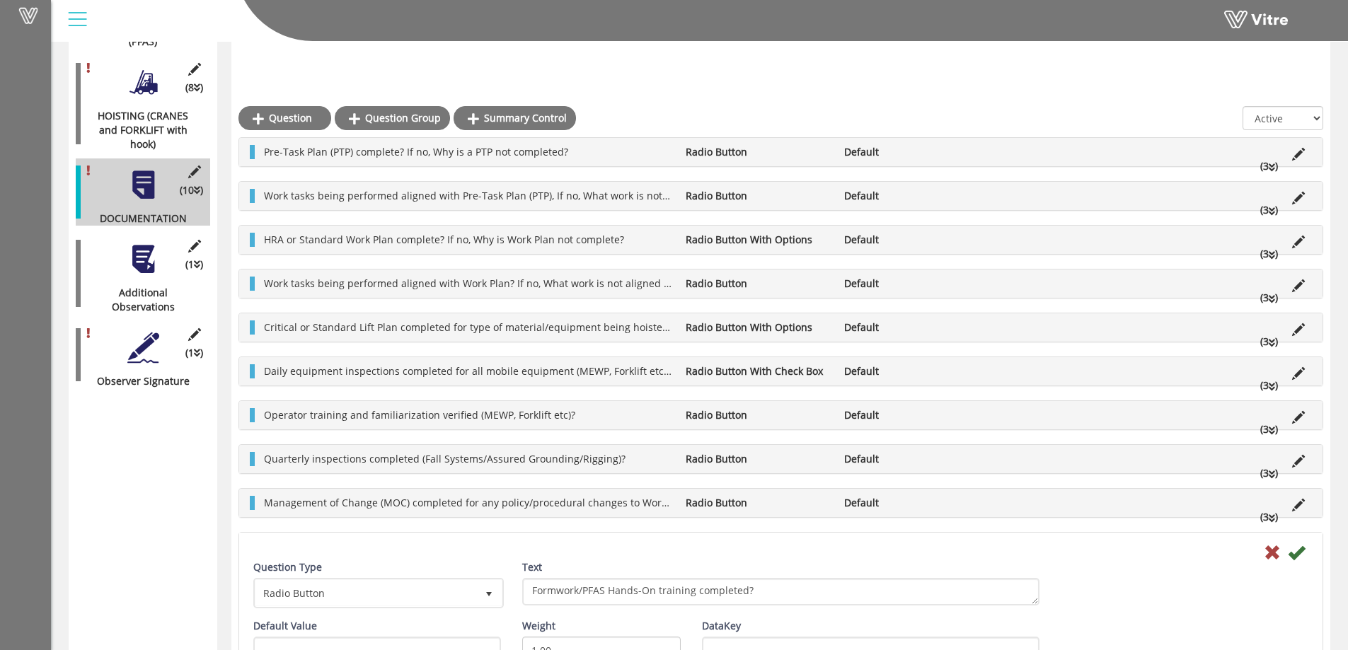
scroll to position [827, 0]
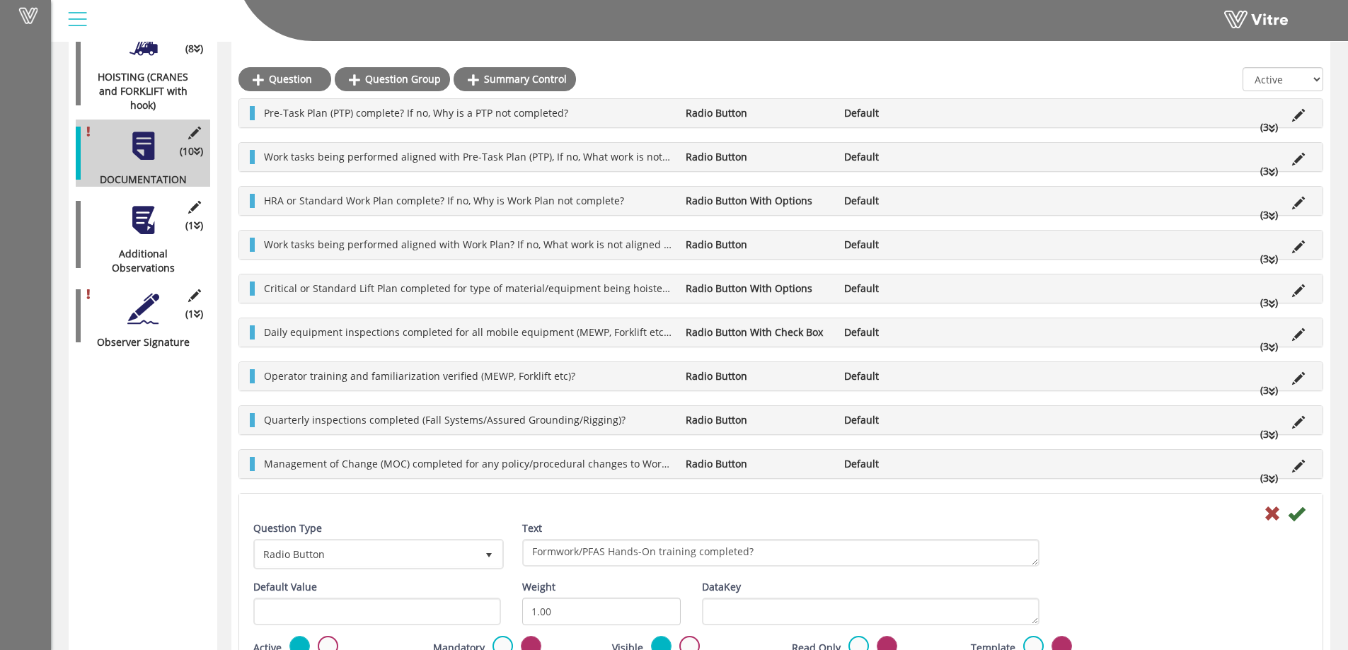
click at [328, 643] on label at bounding box center [328, 646] width 21 height 21
click at [0, 0] on input "radio" at bounding box center [0, 0] width 0 height 0
click at [1300, 514] on icon at bounding box center [1296, 513] width 17 height 17
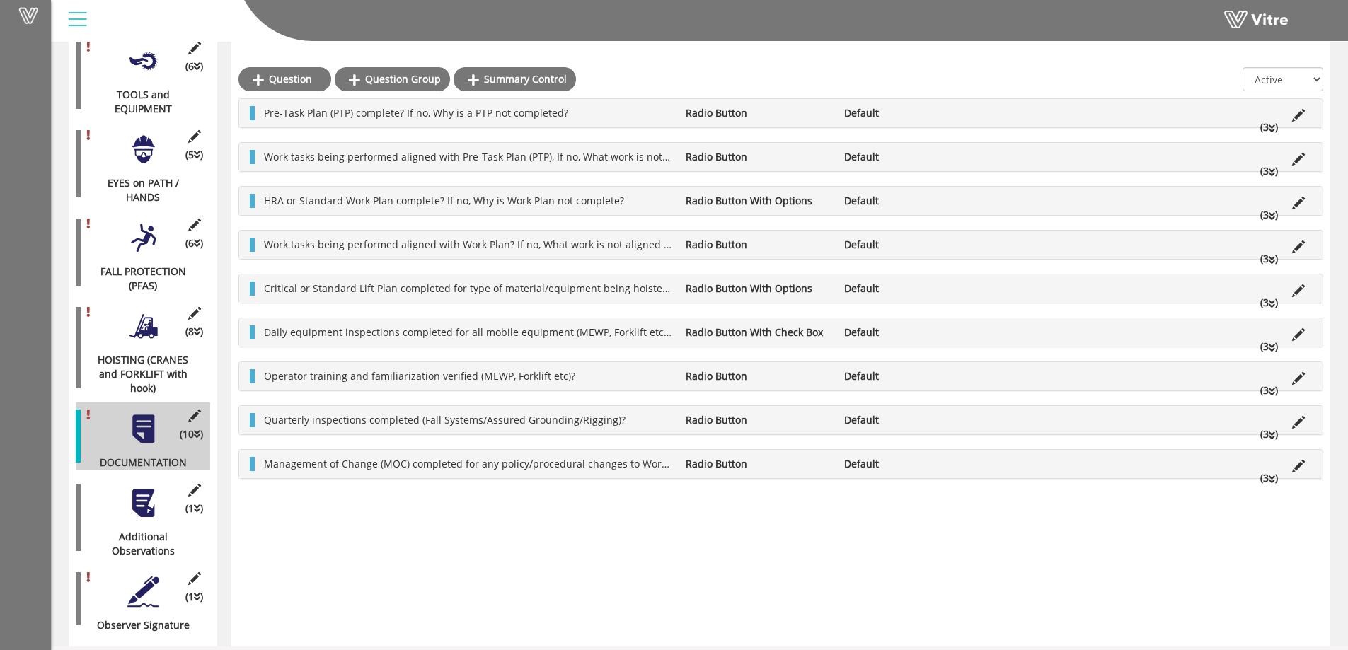
click at [1269, 300] on icon at bounding box center [1272, 304] width 6 height 10
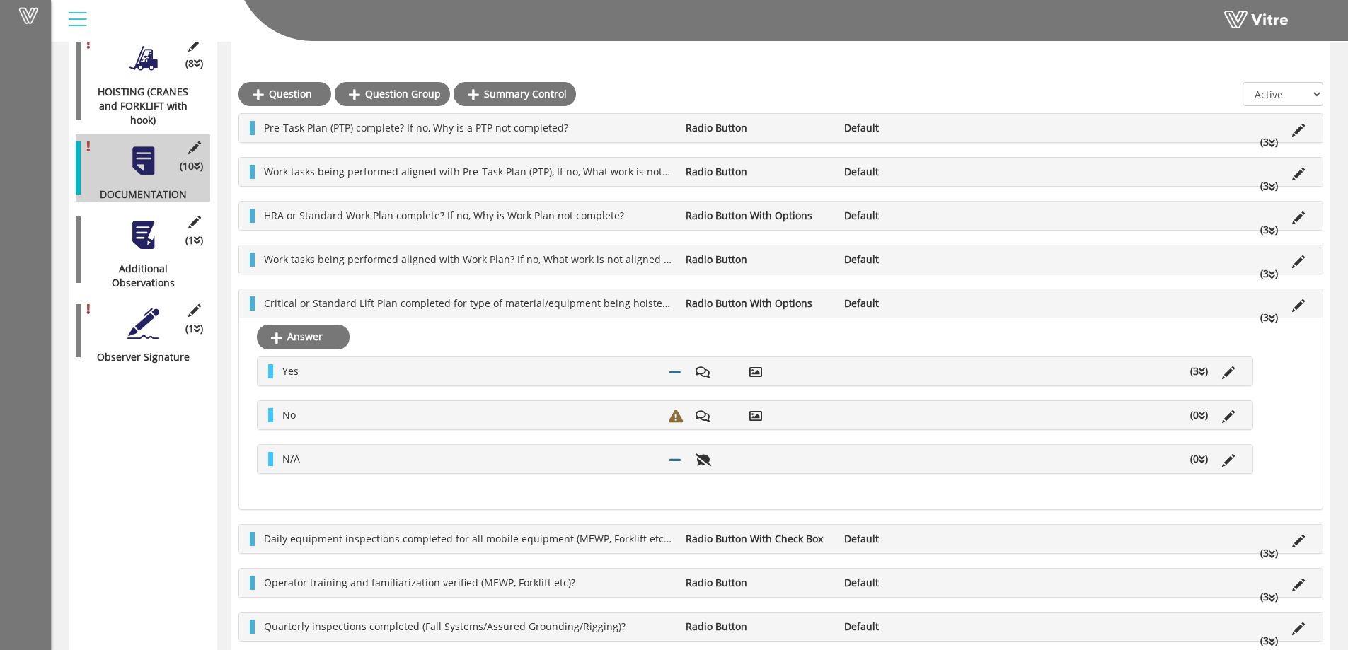
scroll to position [827, 0]
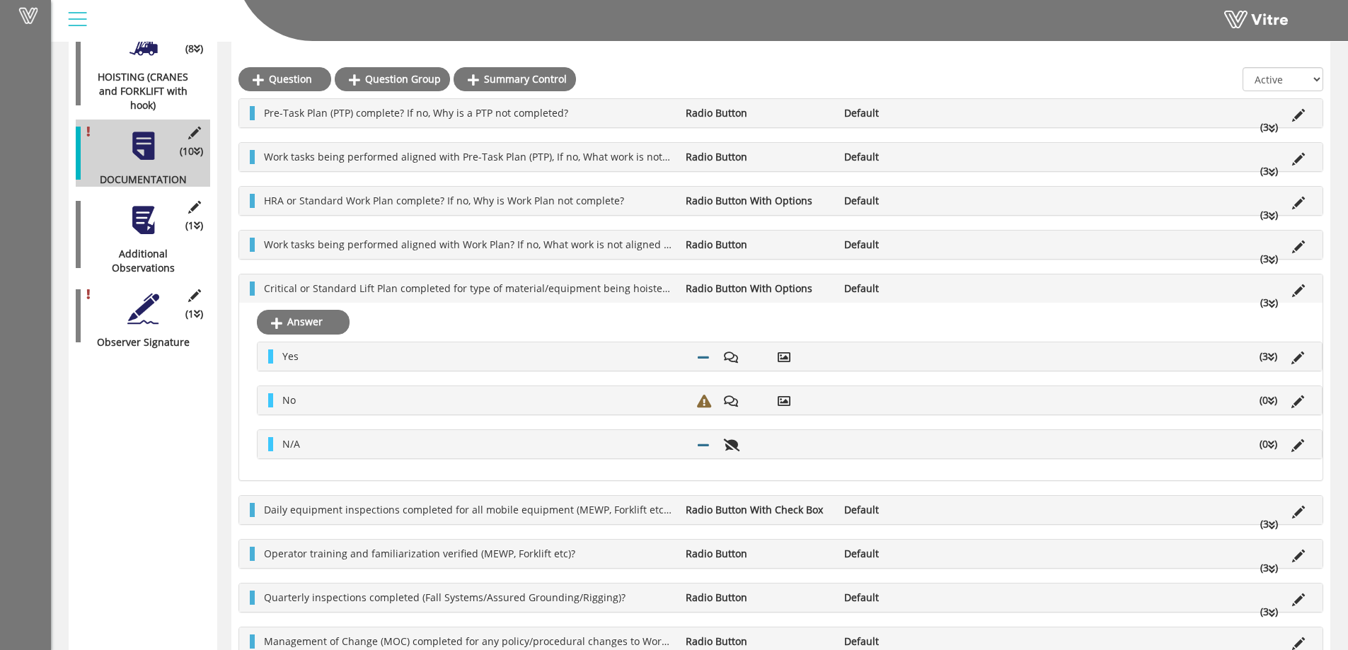
click at [1266, 355] on li "(3 )" at bounding box center [1268, 357] width 32 height 14
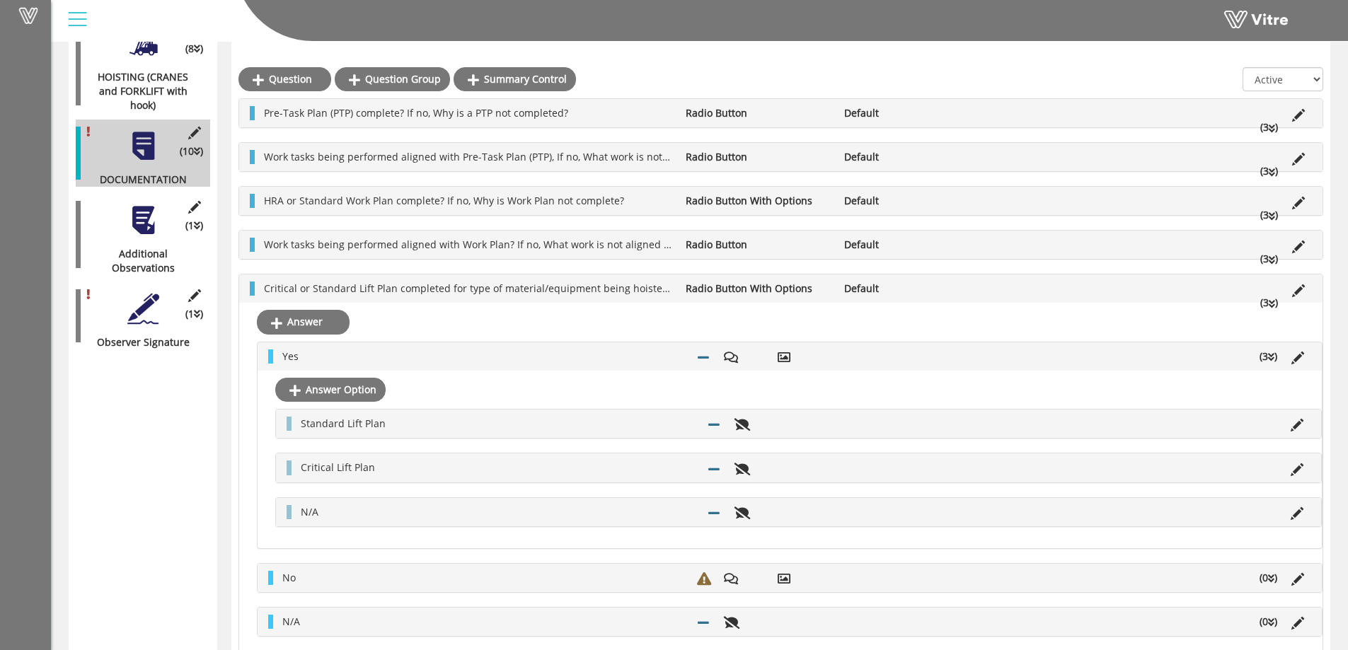
click at [1266, 355] on li "(3 )" at bounding box center [1268, 357] width 32 height 14
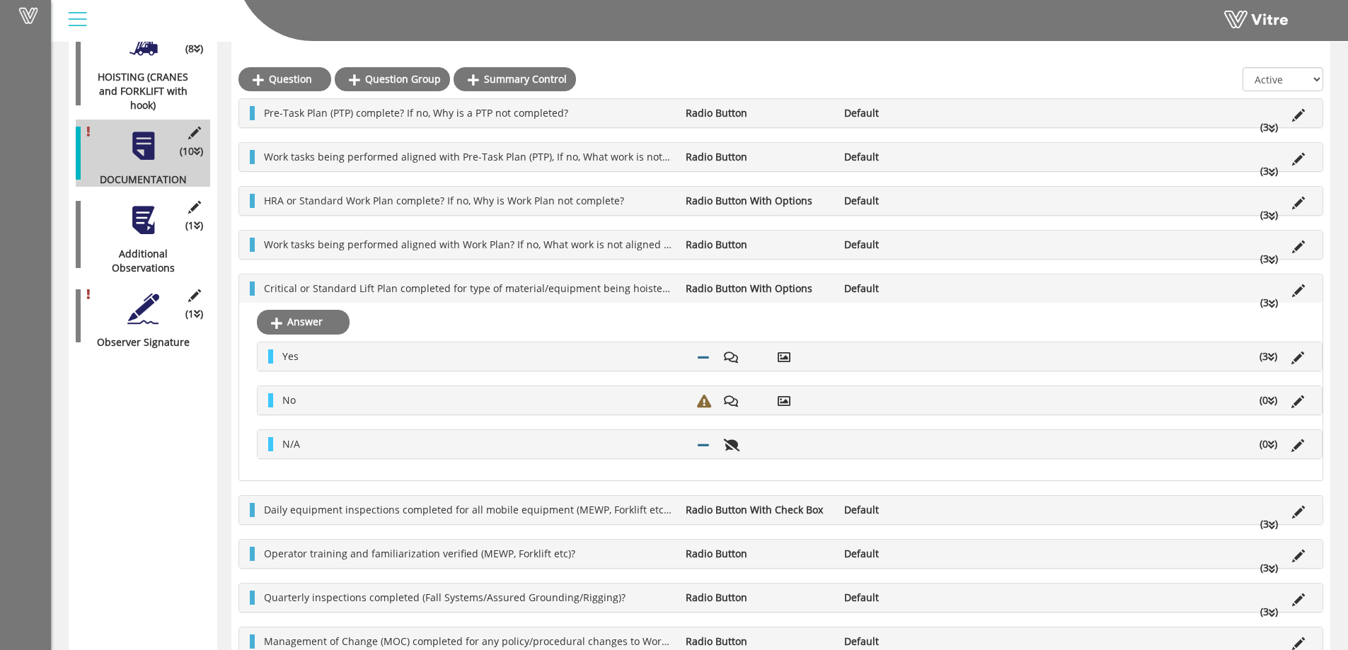
click at [1269, 304] on icon at bounding box center [1272, 304] width 6 height 10
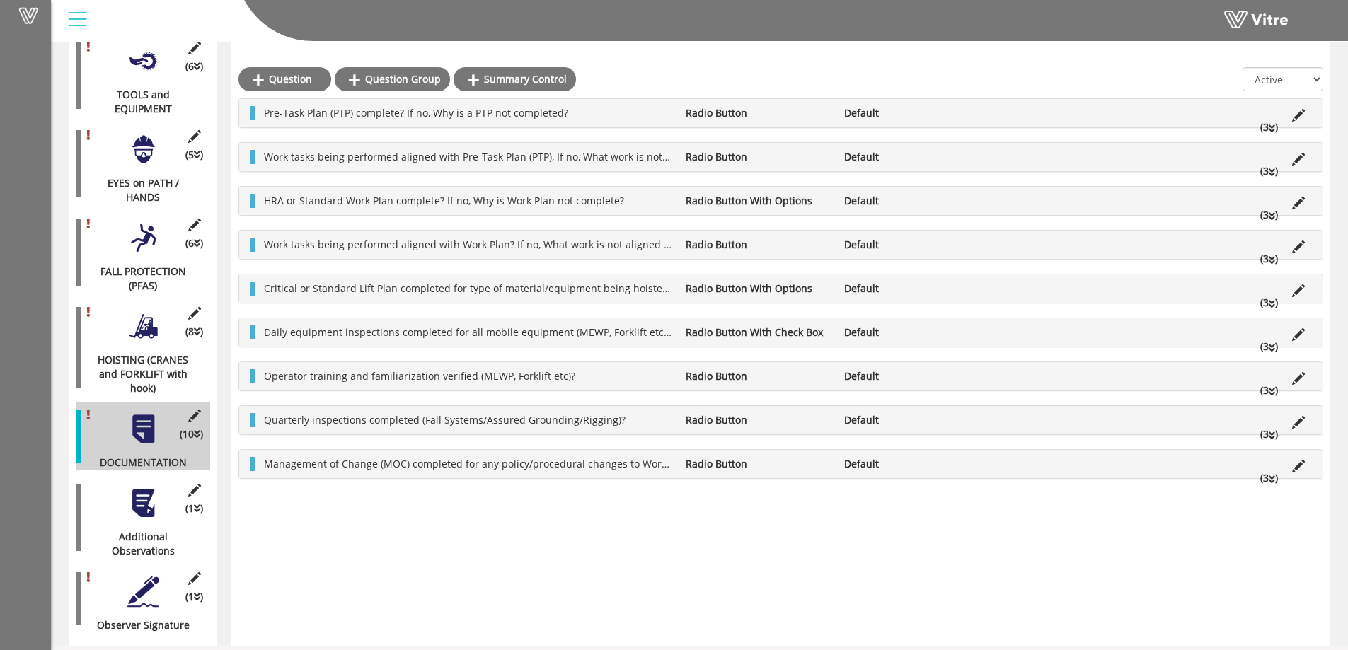
click at [1266, 348] on li "(3 )" at bounding box center [1269, 347] width 32 height 14
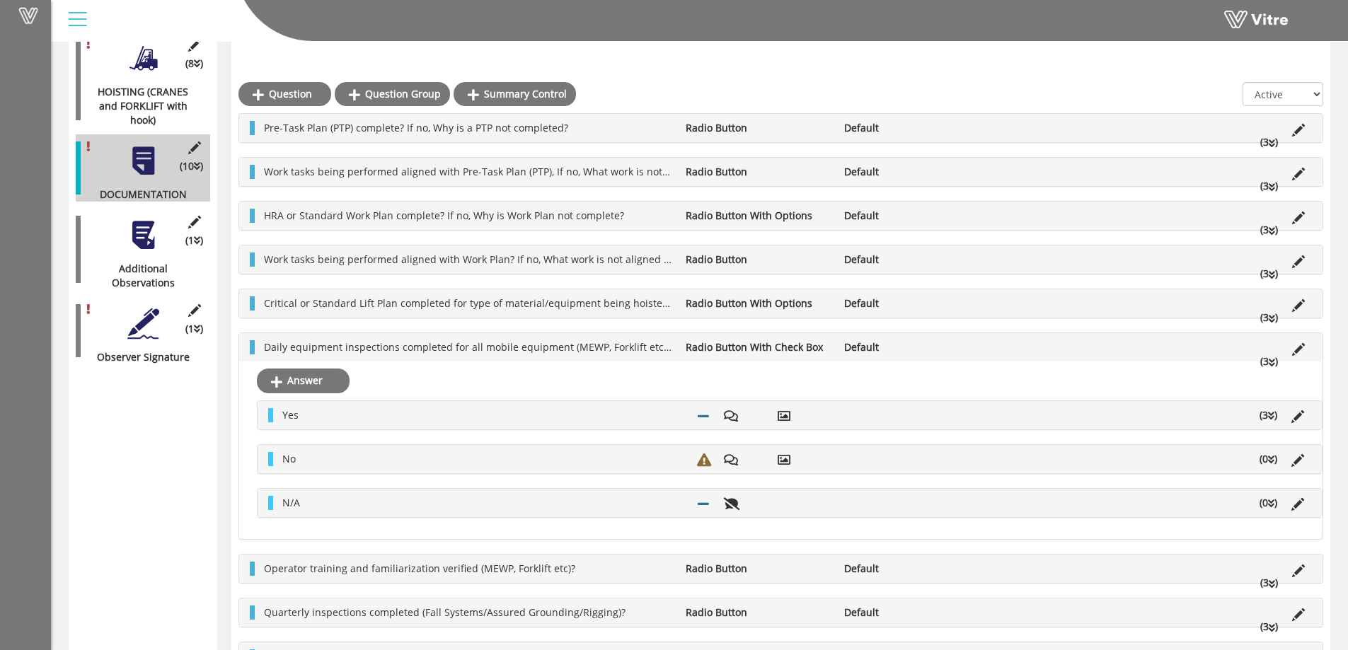
scroll to position [827, 0]
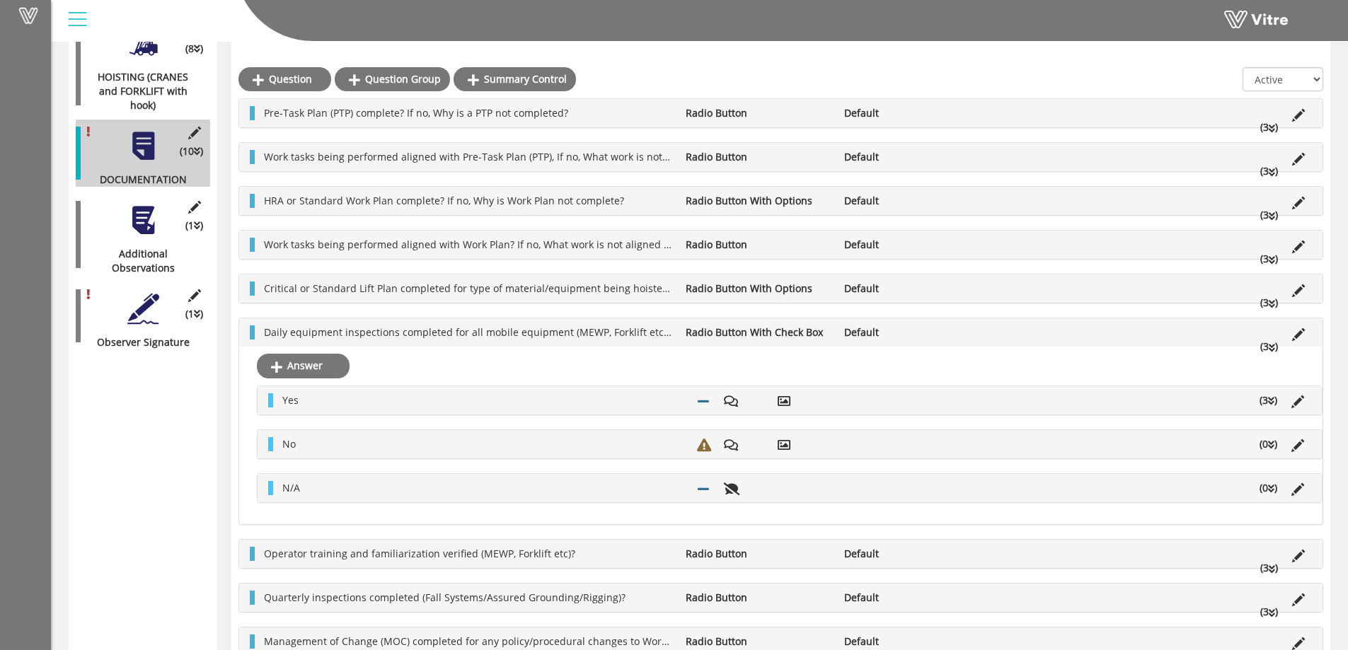
click at [1266, 405] on li "(3 )" at bounding box center [1268, 400] width 32 height 14
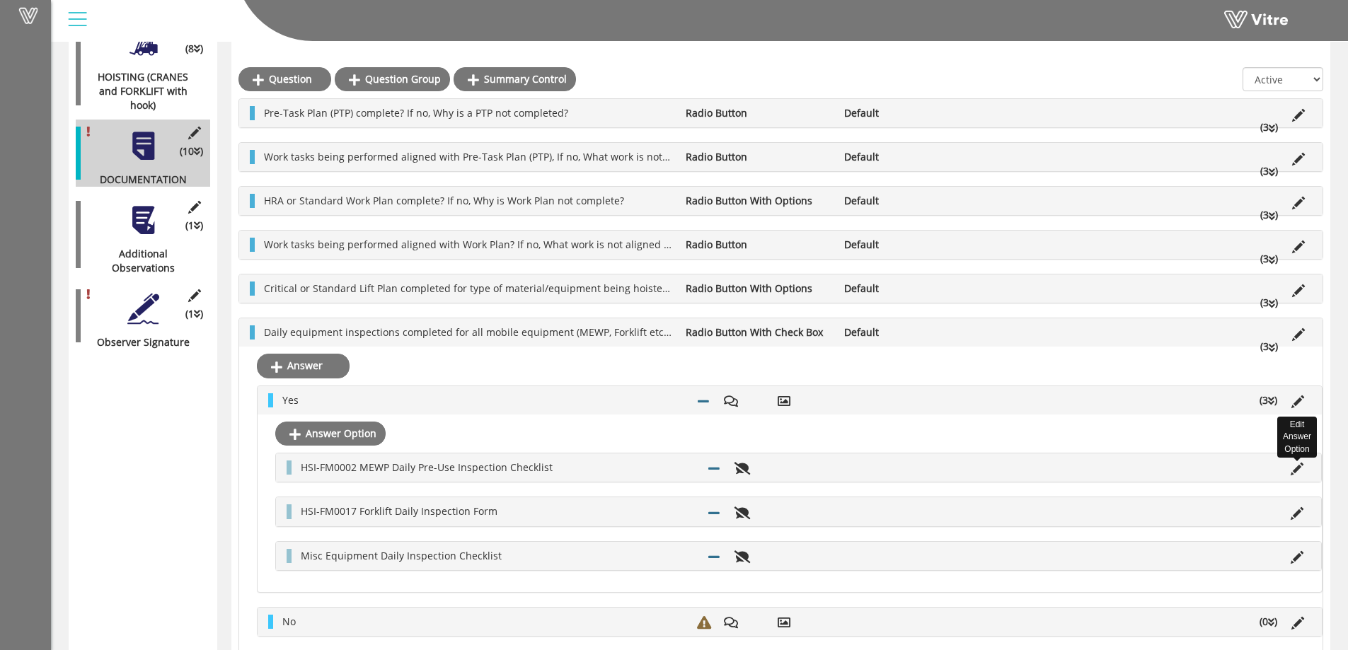
click at [1300, 470] on icon at bounding box center [1296, 469] width 13 height 13
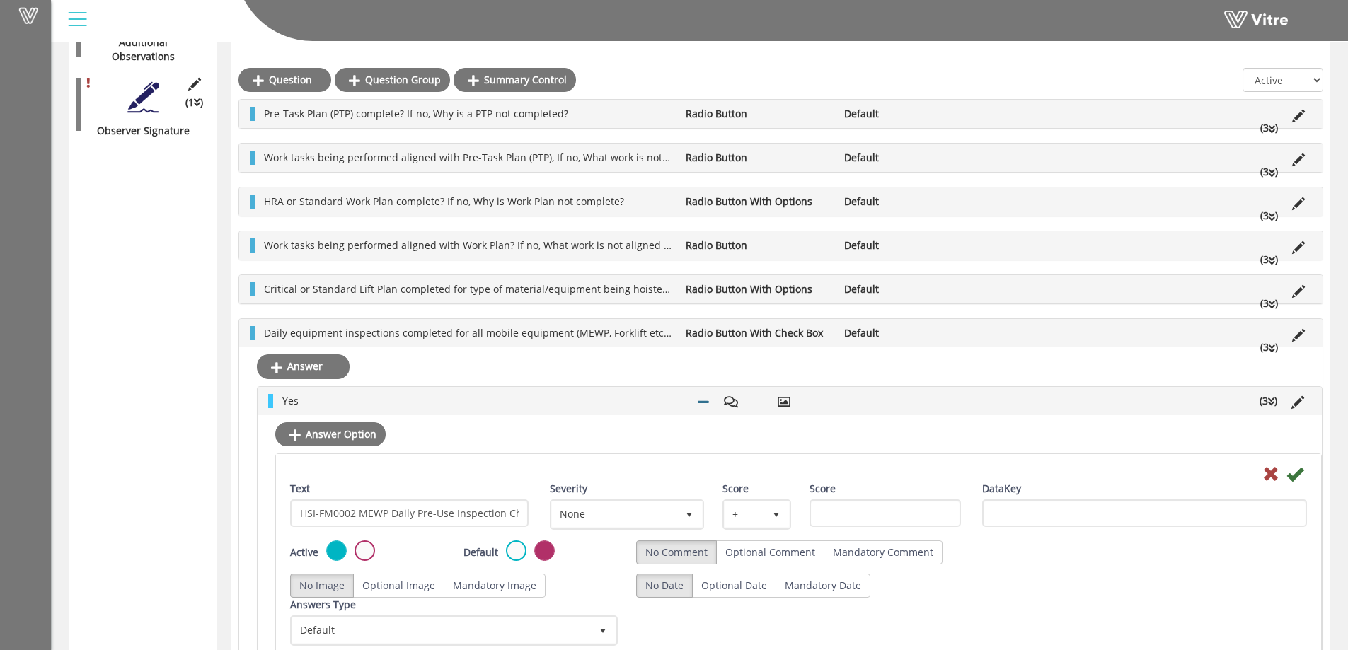
scroll to position [1039, 0]
click at [358, 511] on input "HSI-FM0002 MEWP Daily Pre-Use Inspection Checklist" at bounding box center [409, 513] width 238 height 28
type input "MEWP Daily Pre-Use Inspection Checklist"
click at [1295, 471] on icon at bounding box center [1294, 473] width 17 height 17
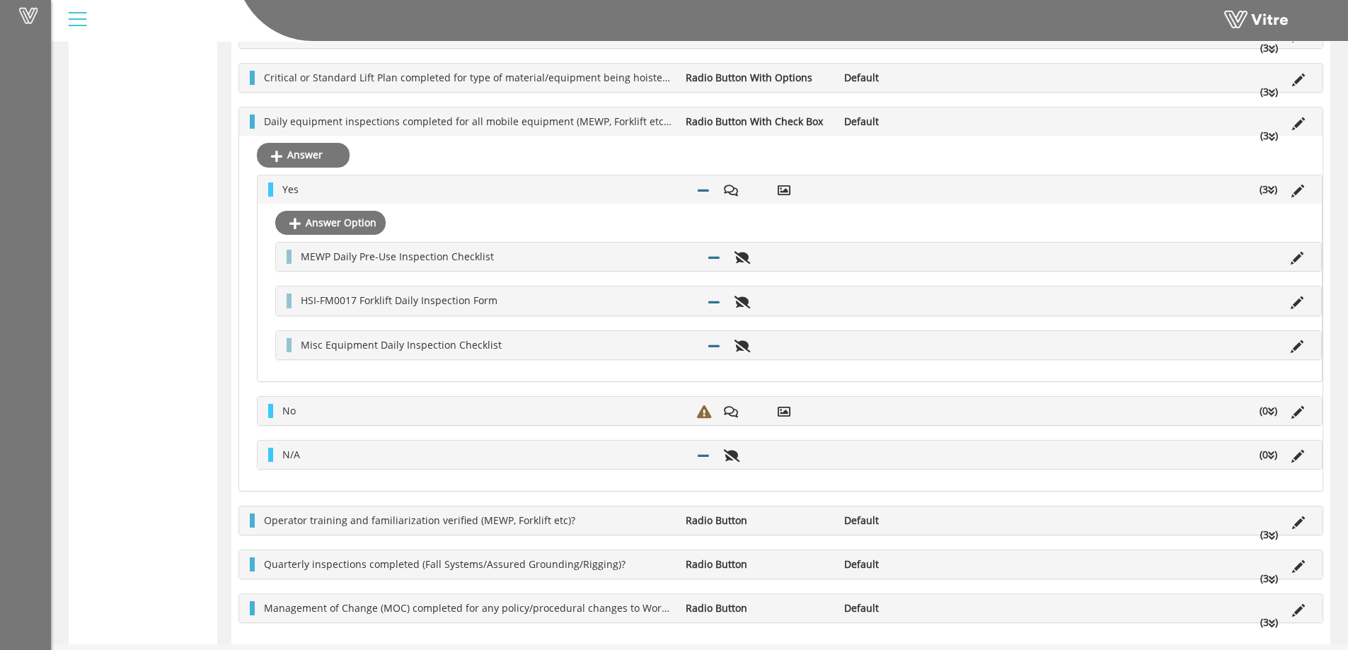
scroll to position [1252, 0]
click at [1295, 301] on icon at bounding box center [1296, 301] width 13 height 13
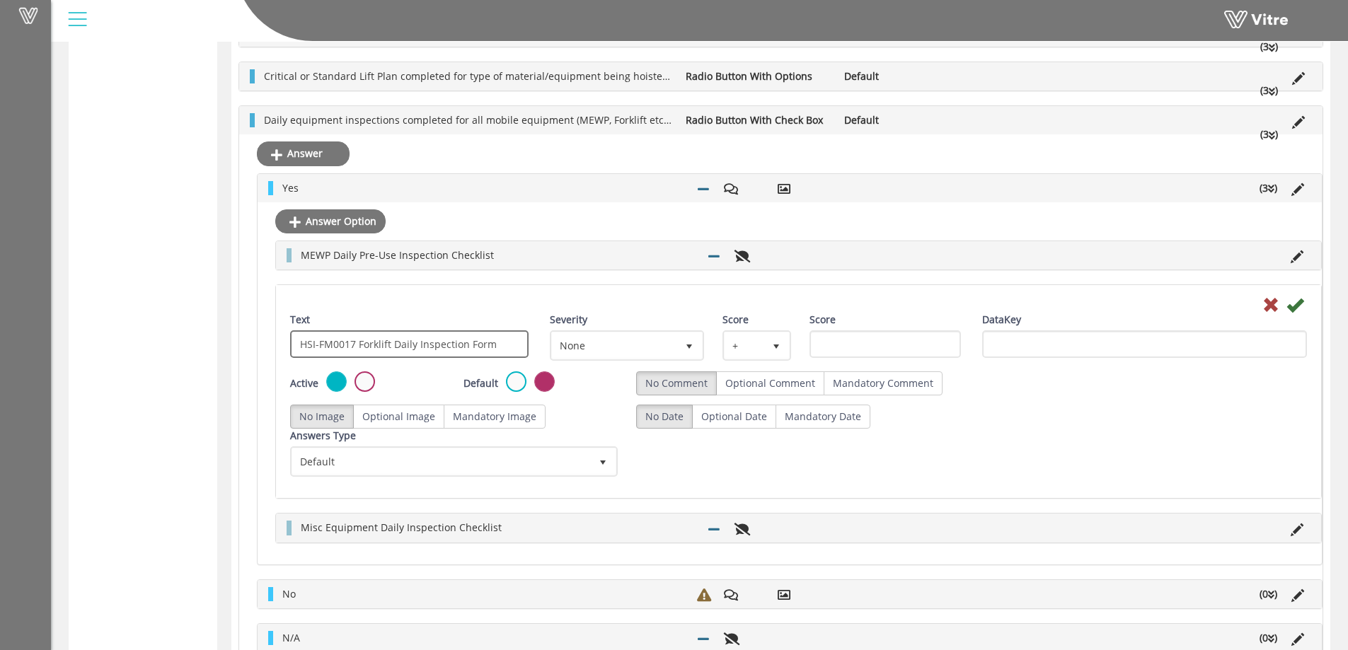
click at [357, 345] on input "HSI-FM0017 Forklift Daily Inspection Form" at bounding box center [409, 344] width 238 height 28
click at [358, 345] on input "HSI-FM0017 Forklift Daily Inspection Form" at bounding box center [409, 344] width 238 height 28
type input "Forklift Daily Inspection Form"
click at [1289, 303] on icon at bounding box center [1294, 304] width 17 height 17
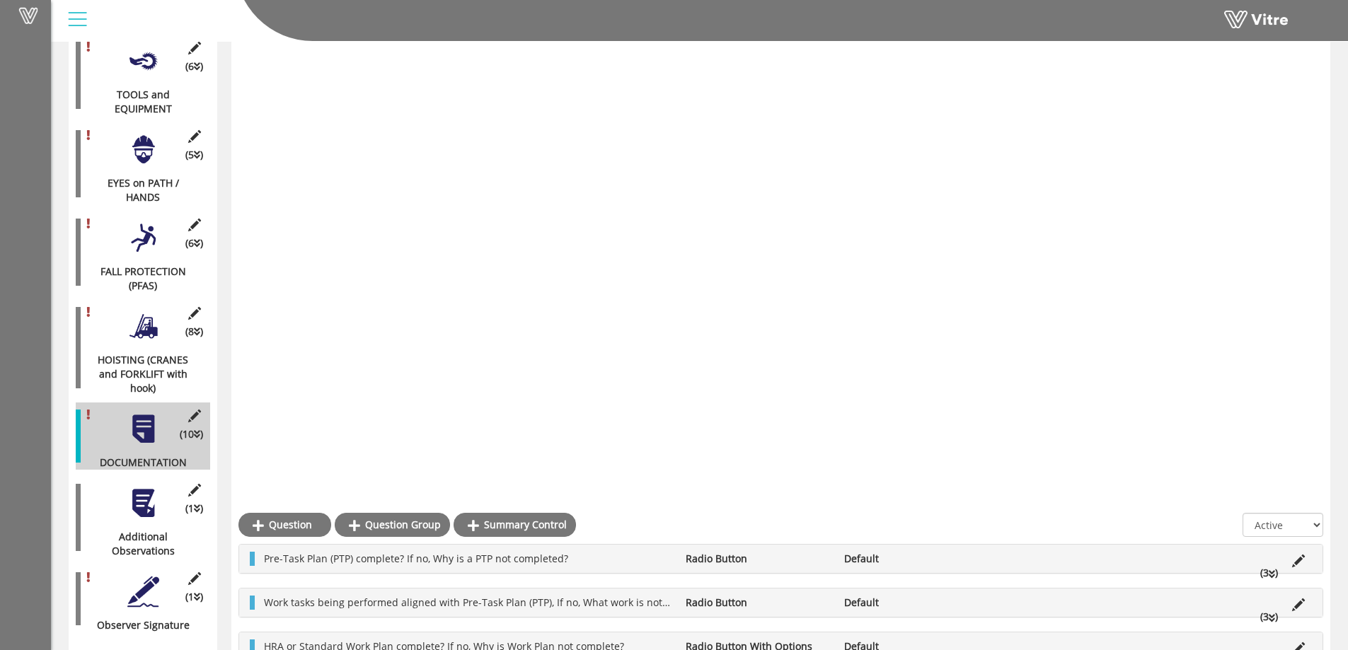
scroll to position [1213, 0]
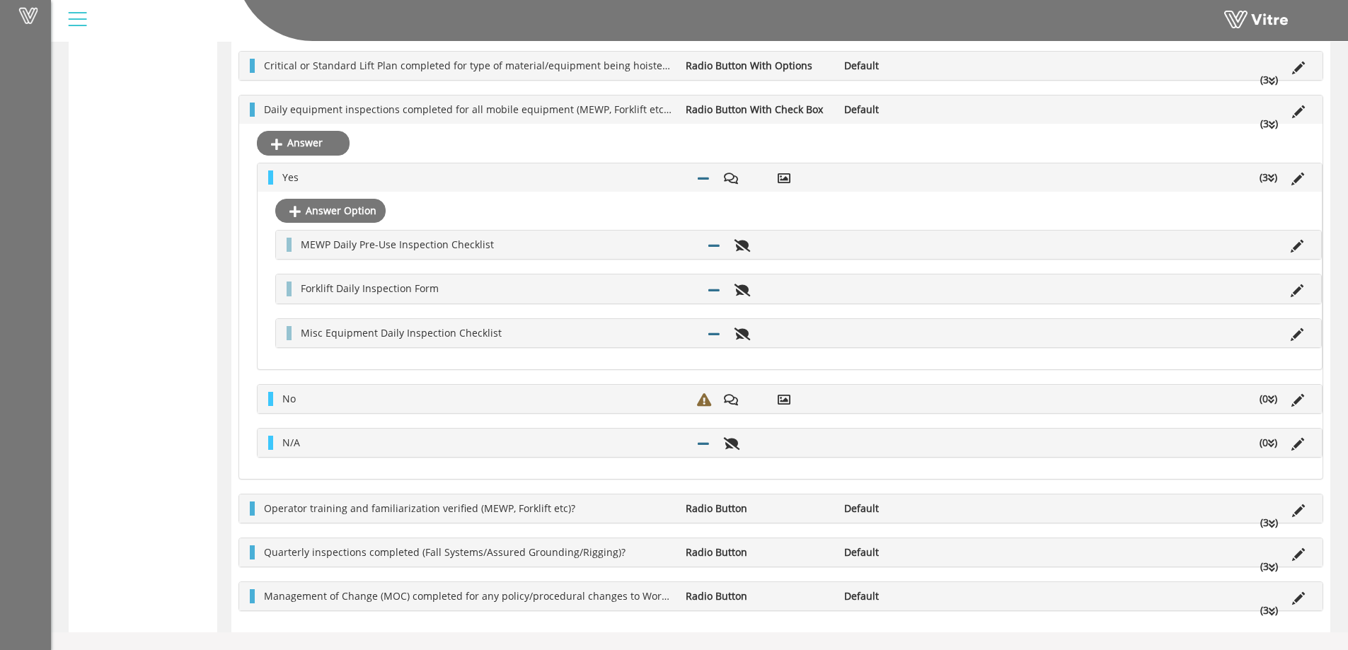
click at [1270, 179] on icon at bounding box center [1271, 178] width 6 height 10
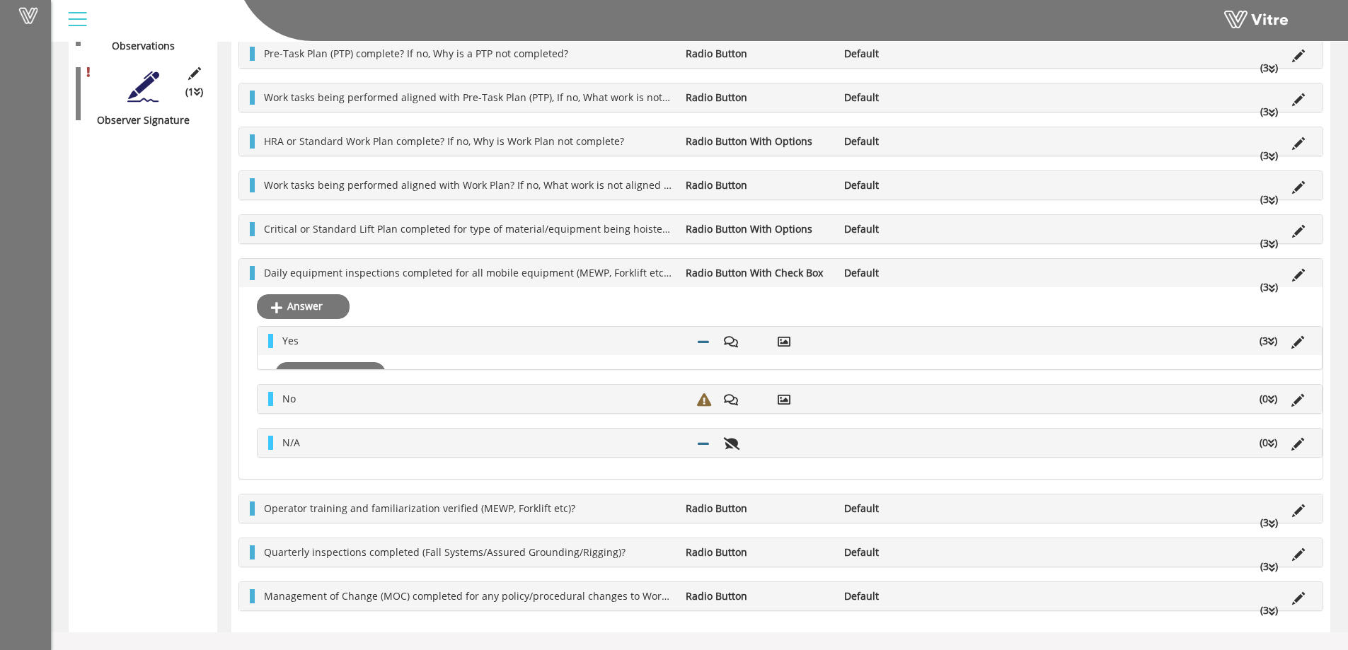
scroll to position [1080, 0]
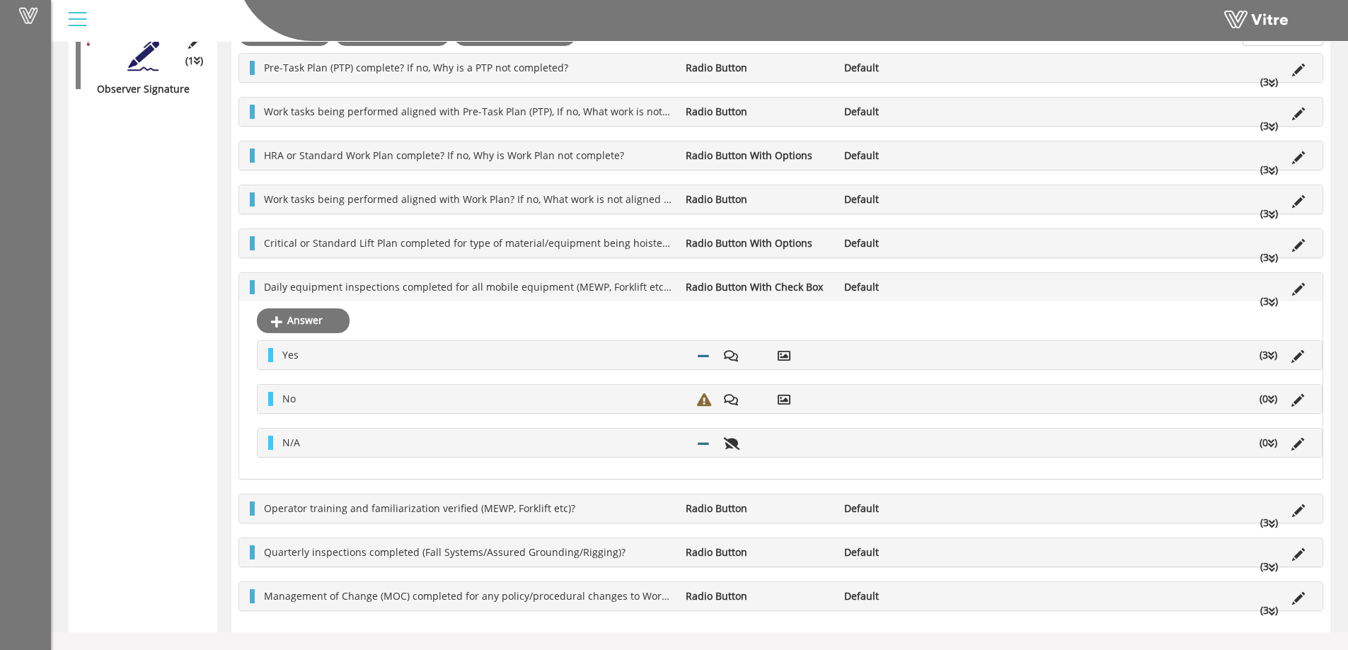
click at [1271, 301] on icon at bounding box center [1272, 303] width 6 height 10
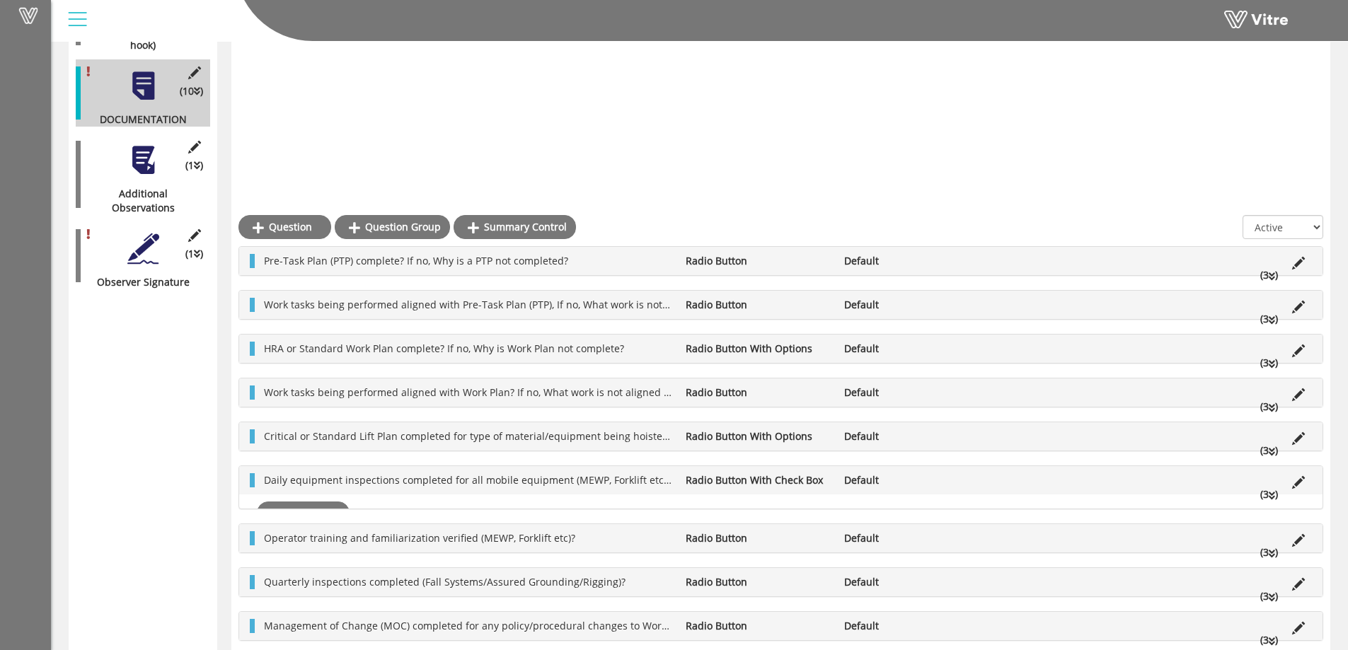
scroll to position [544, 0]
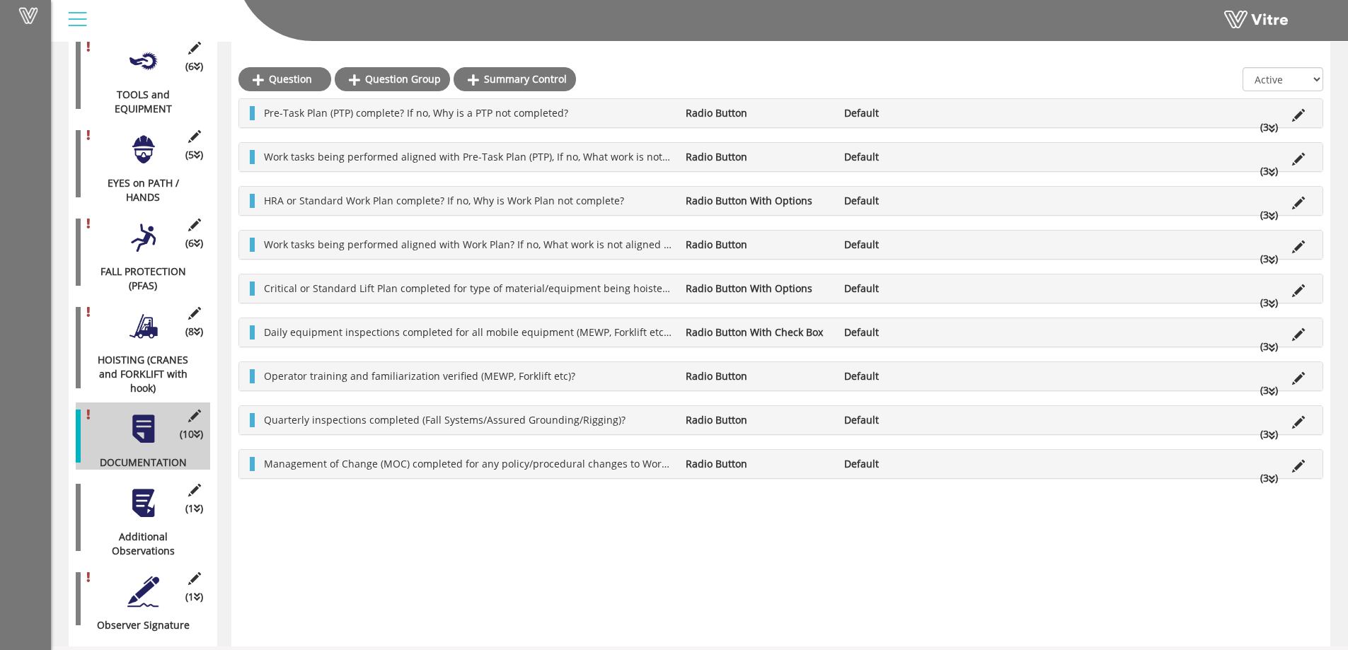
click at [1270, 388] on icon at bounding box center [1272, 392] width 6 height 10
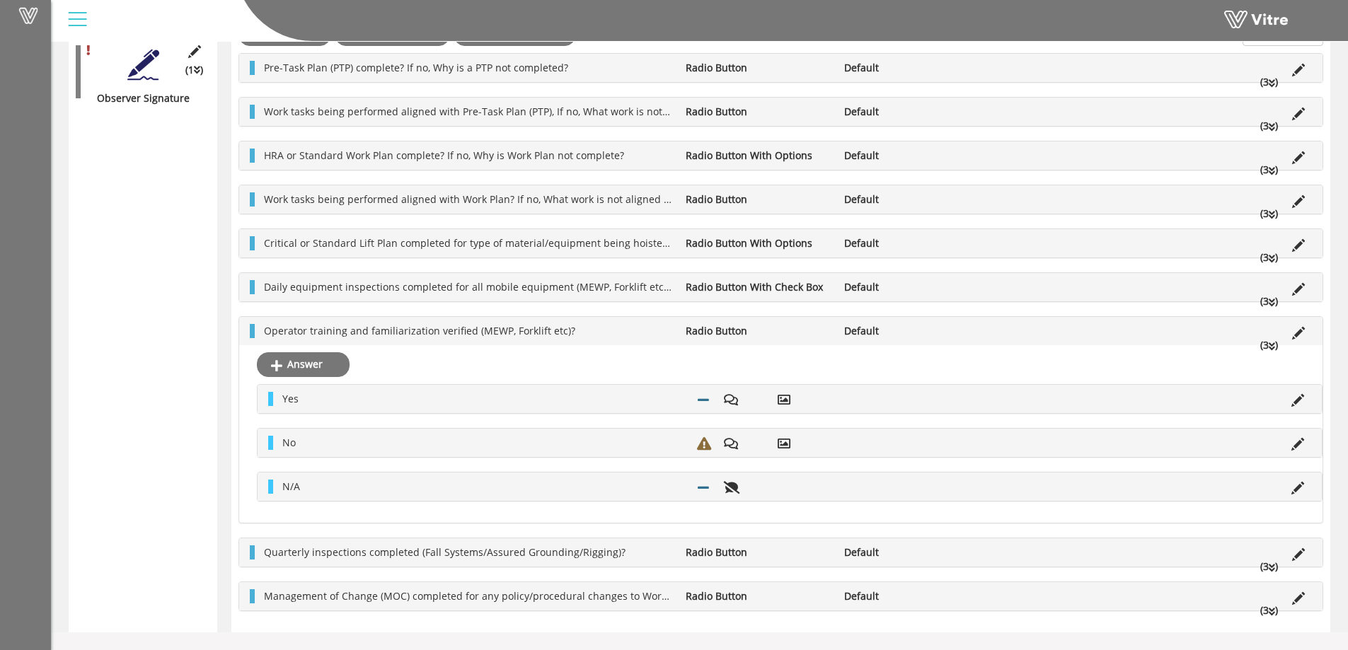
click at [1270, 347] on icon at bounding box center [1272, 347] width 6 height 10
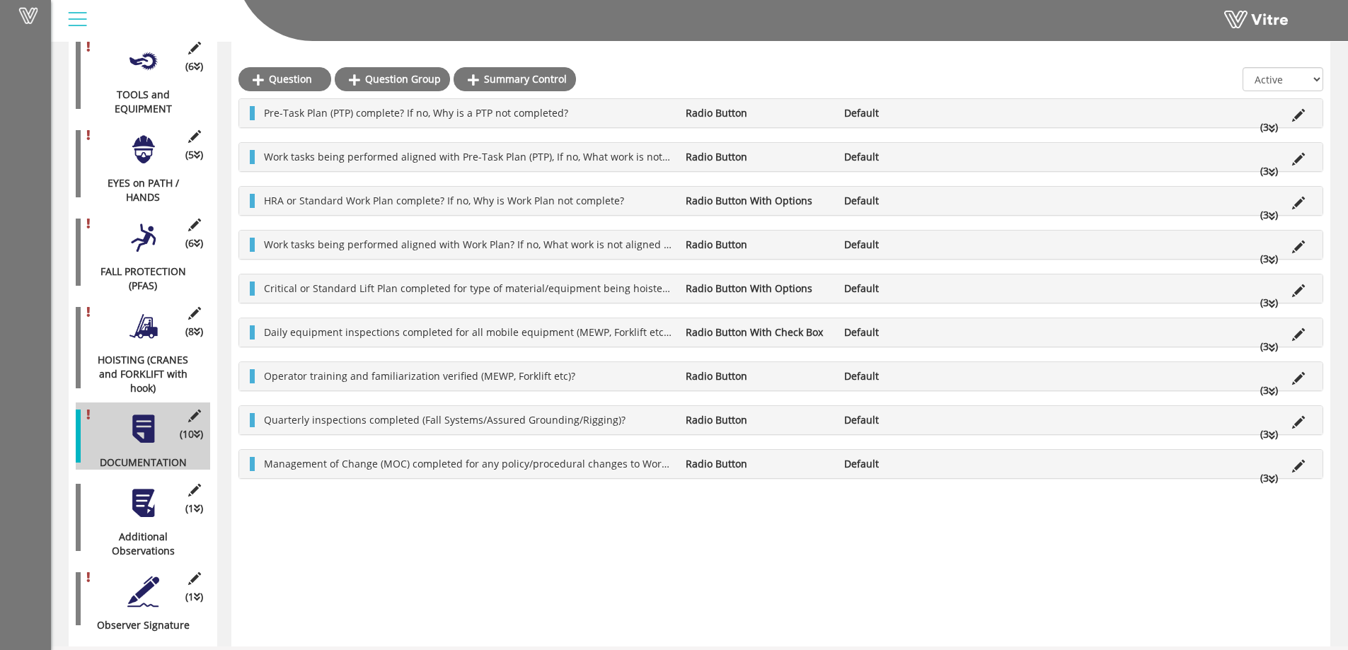
click at [1268, 431] on li "(3 )" at bounding box center [1269, 434] width 32 height 14
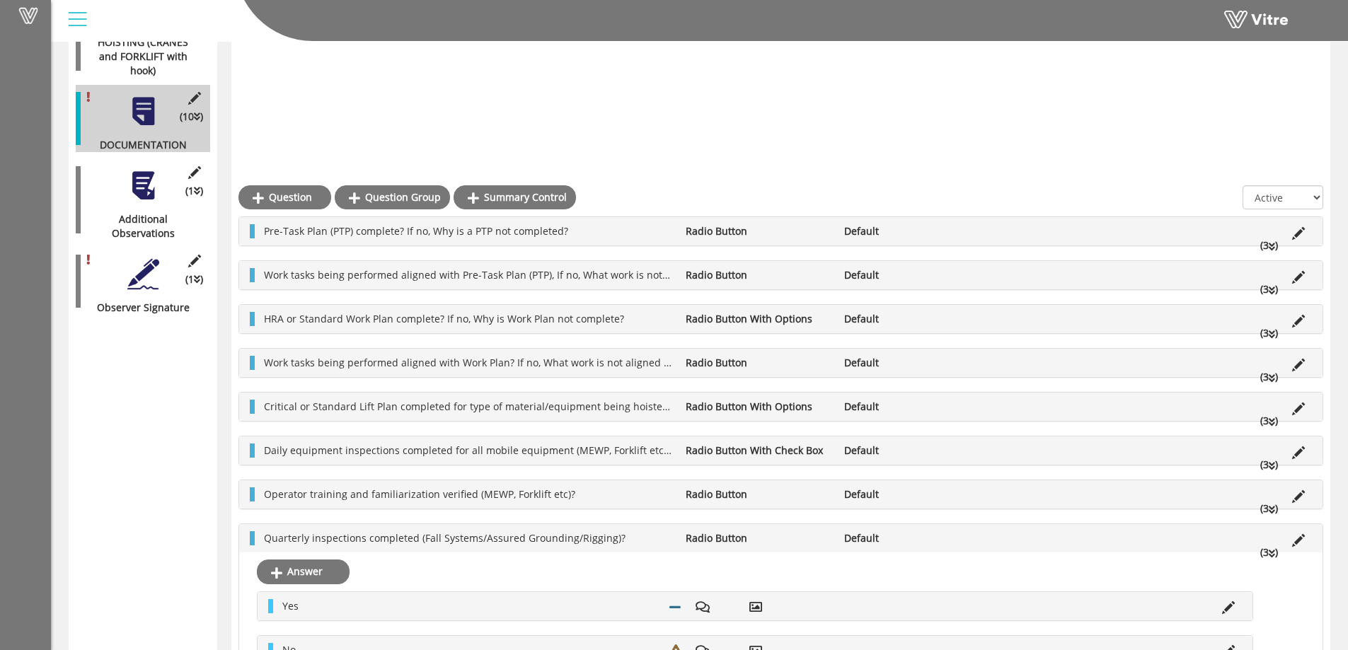
scroll to position [1085, 0]
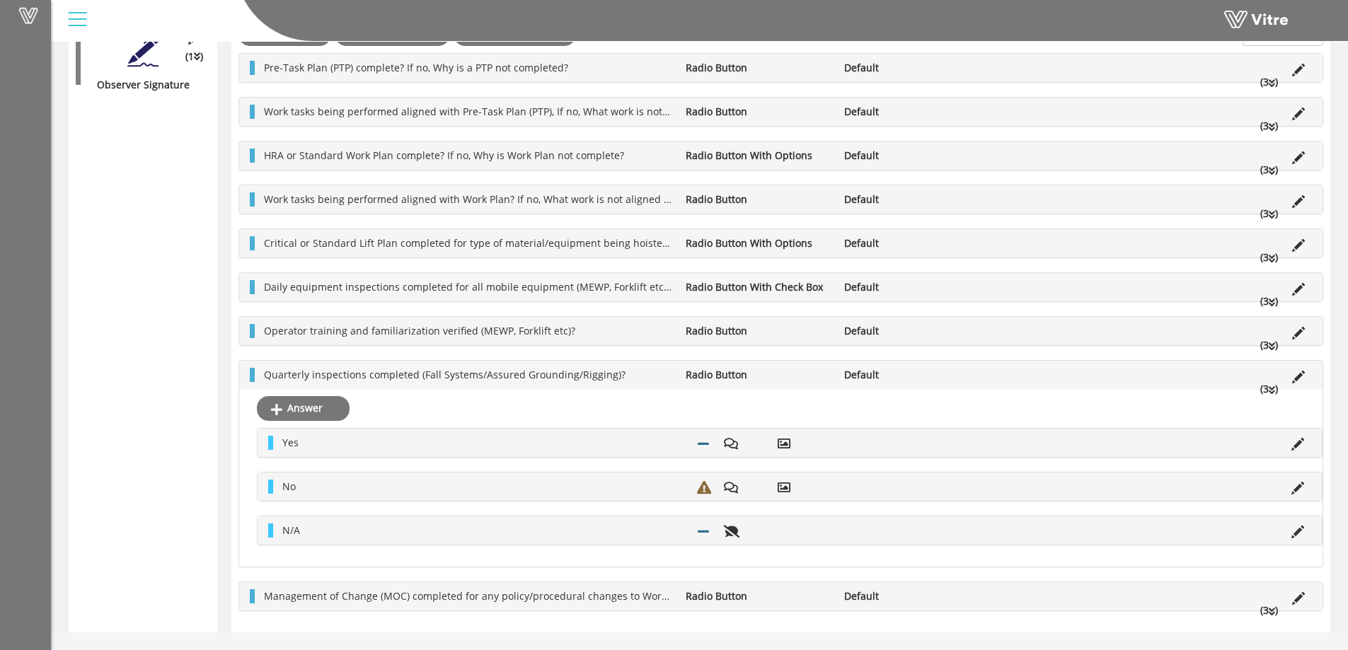
click at [1267, 386] on li "(3 )" at bounding box center [1269, 389] width 32 height 14
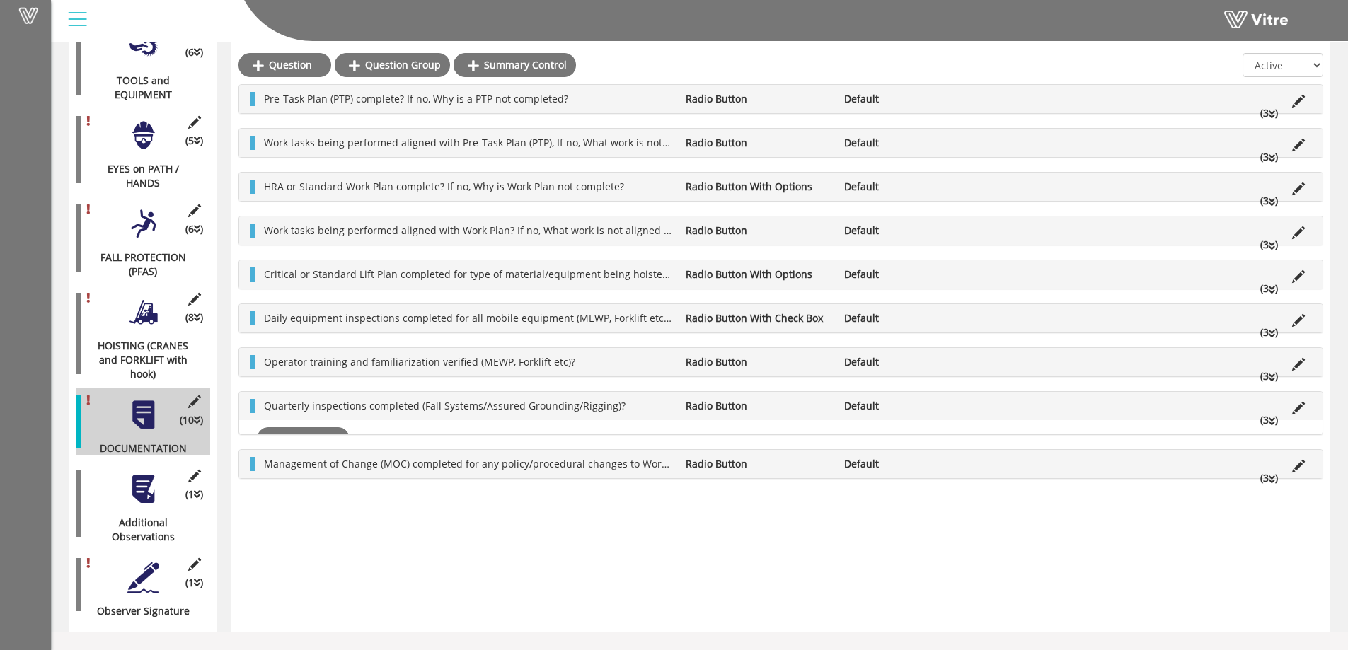
scroll to position [544, 0]
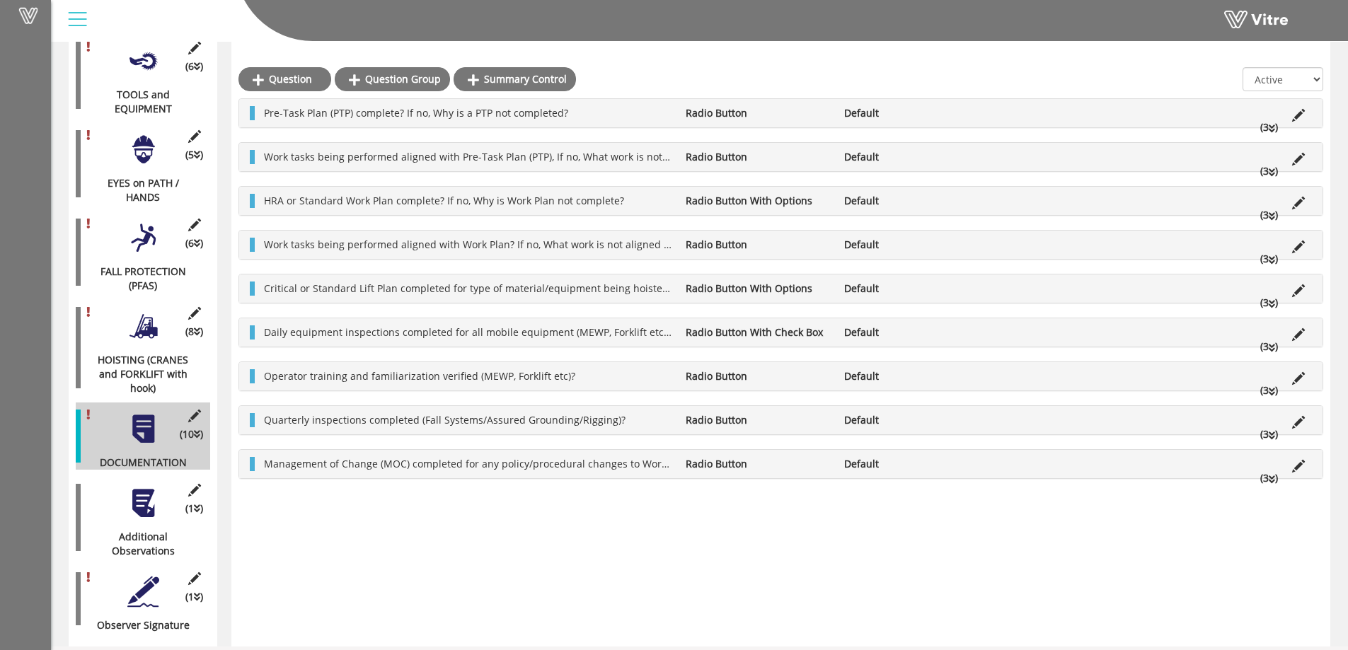
click at [1269, 478] on icon at bounding box center [1272, 480] width 6 height 10
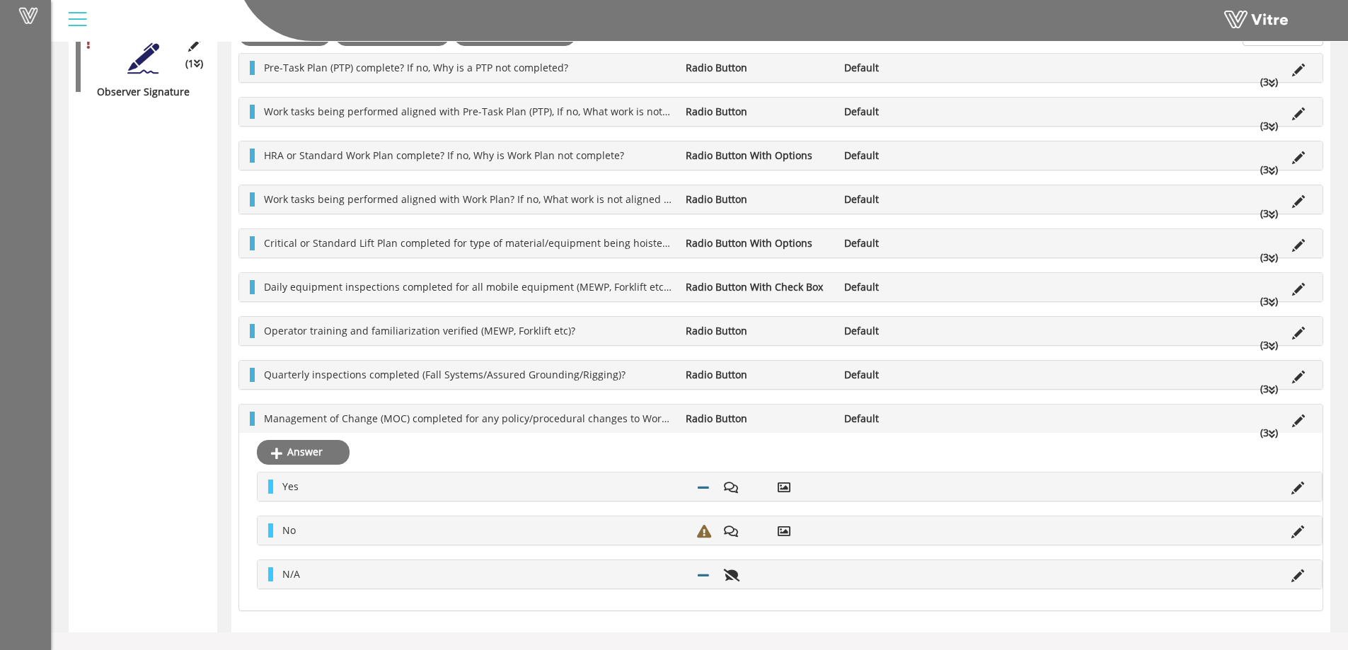
click at [1269, 439] on icon at bounding box center [1272, 434] width 6 height 10
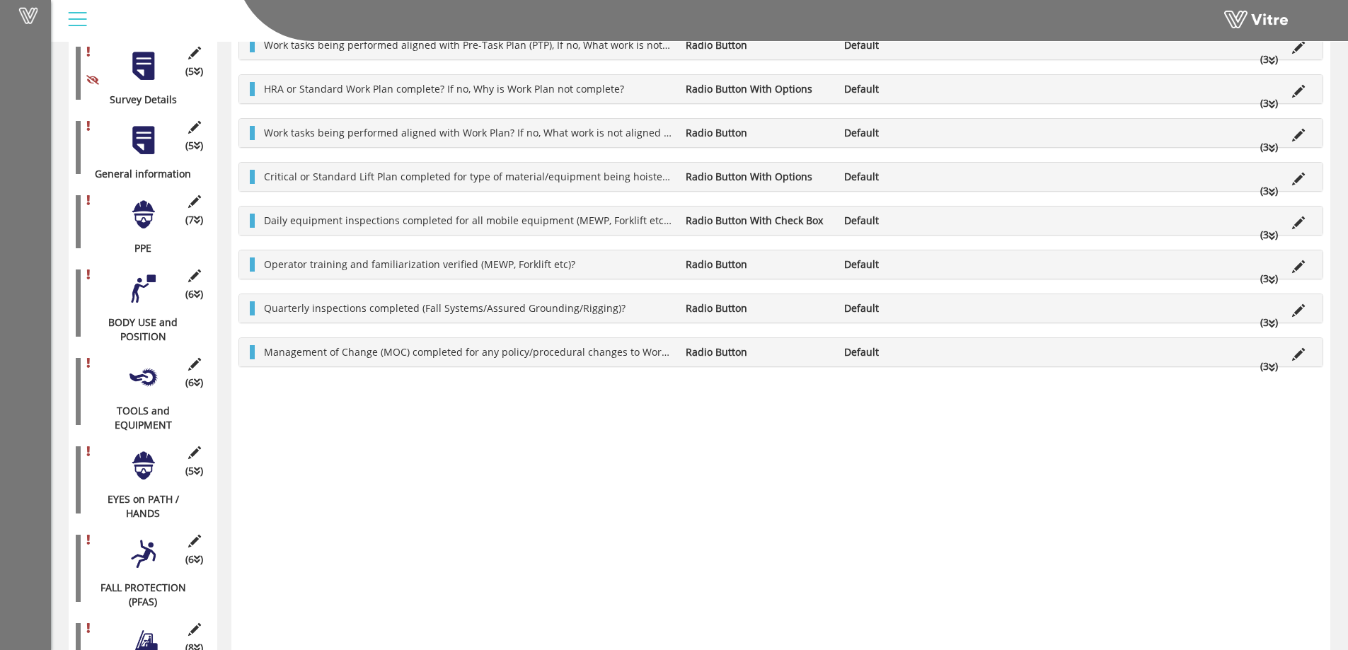
scroll to position [0, 0]
